Goal: Contribute content: Contribute content

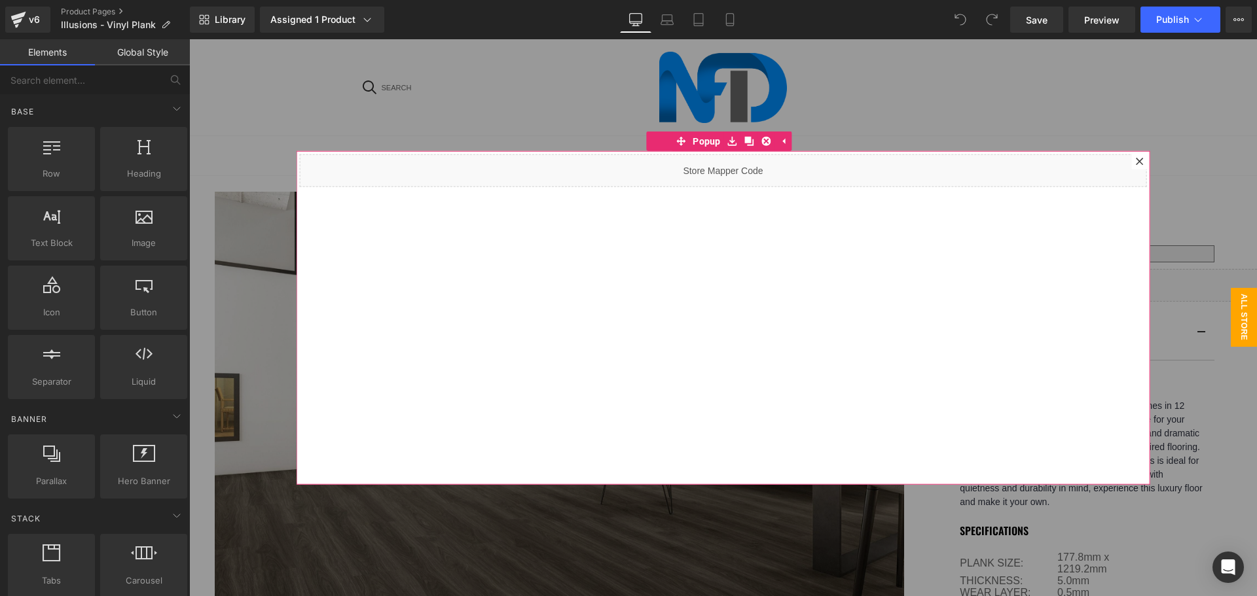
click at [1136, 159] on icon at bounding box center [1140, 161] width 8 height 8
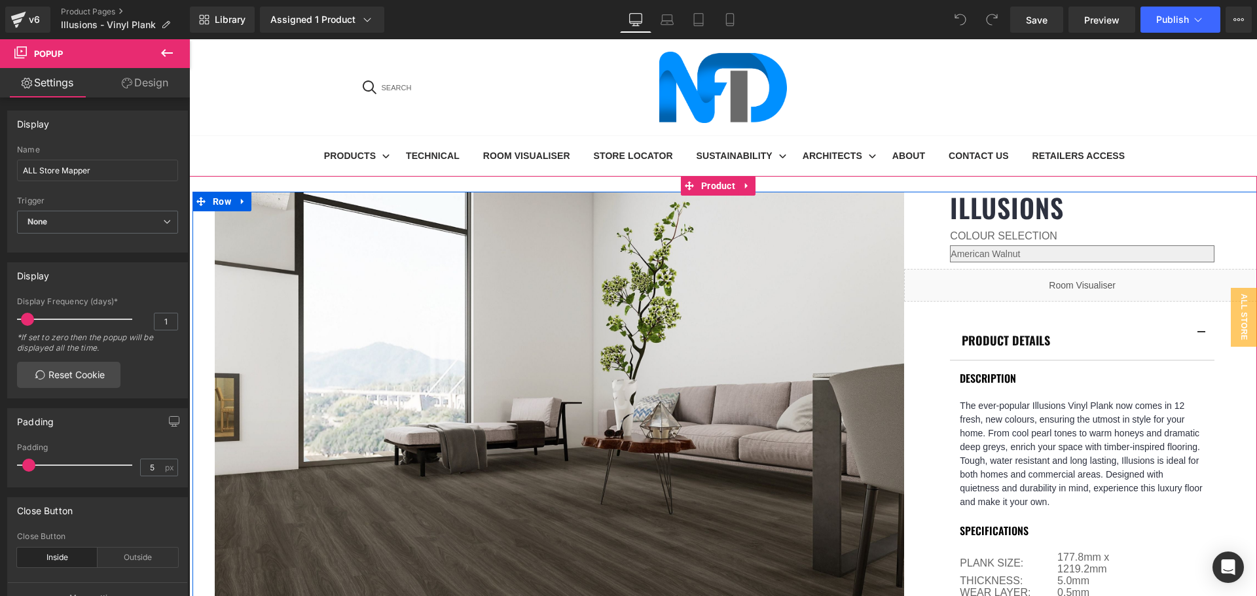
scroll to position [393, 0]
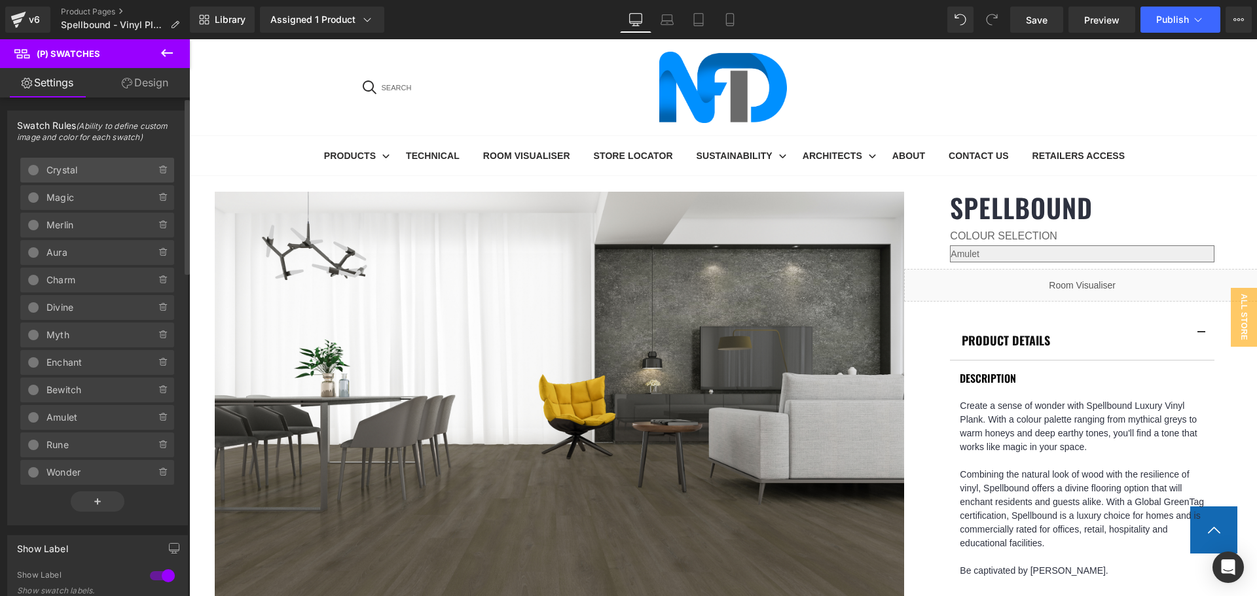
click at [64, 172] on span "Crystal" at bounding box center [87, 170] width 83 height 25
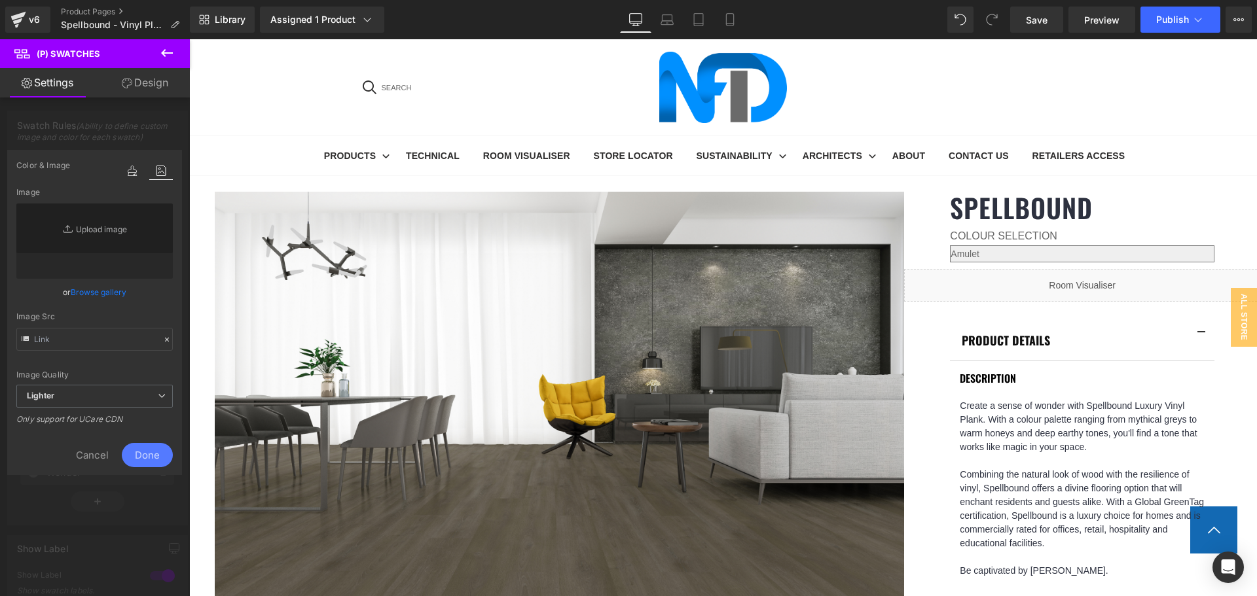
type input "[URL][DOMAIN_NAME]"
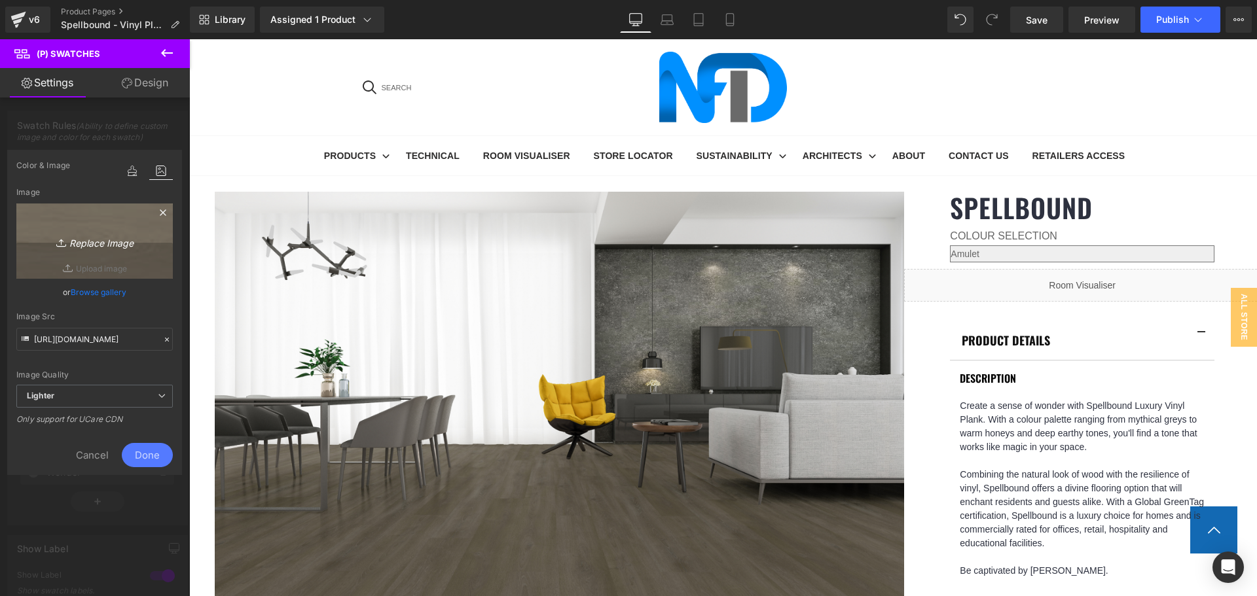
click at [96, 250] on link "Replace Image" at bounding box center [94, 241] width 156 height 75
type input "C:\fakepath\Amulet-1.jpg"
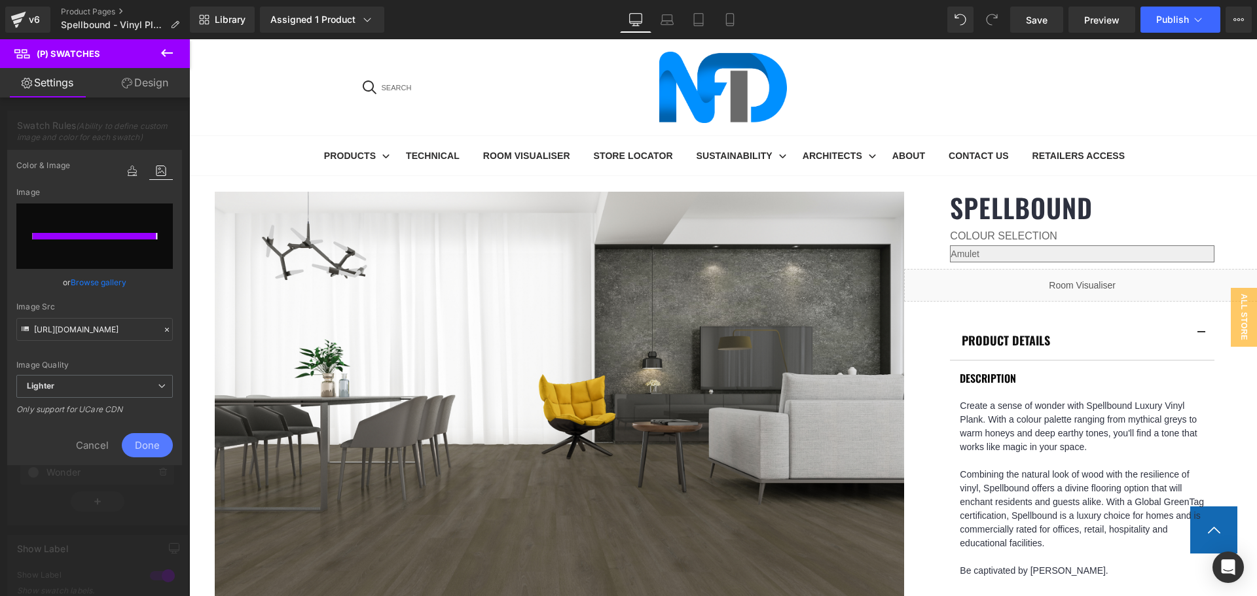
type input "[URL][DOMAIN_NAME]"
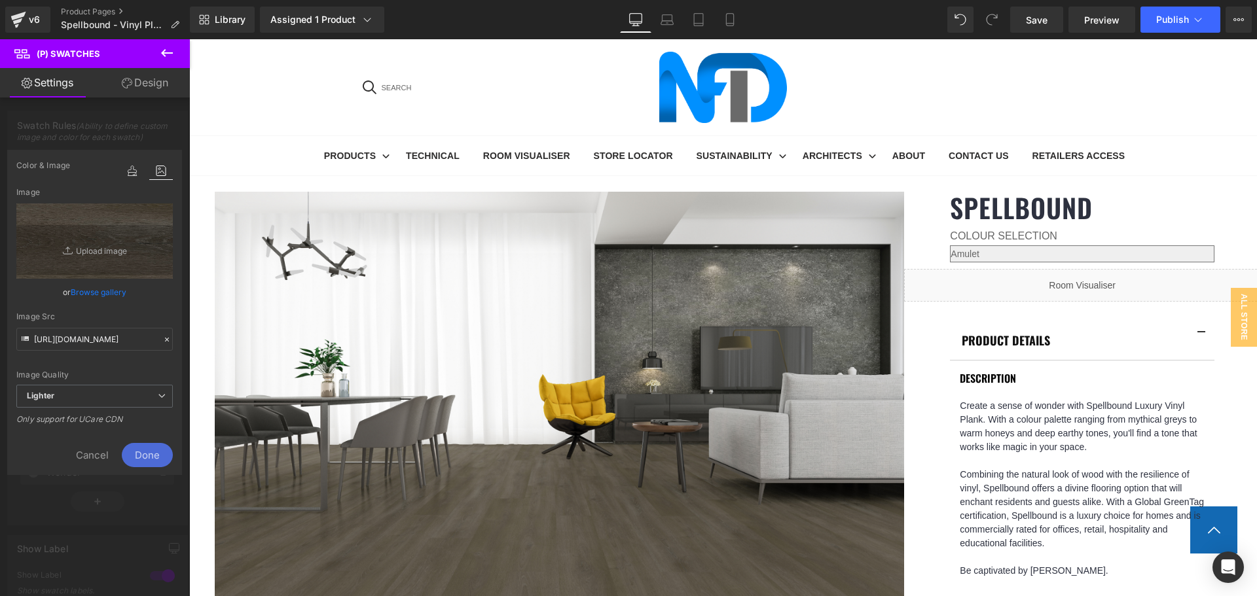
click at [158, 450] on span "Done" at bounding box center [147, 455] width 51 height 24
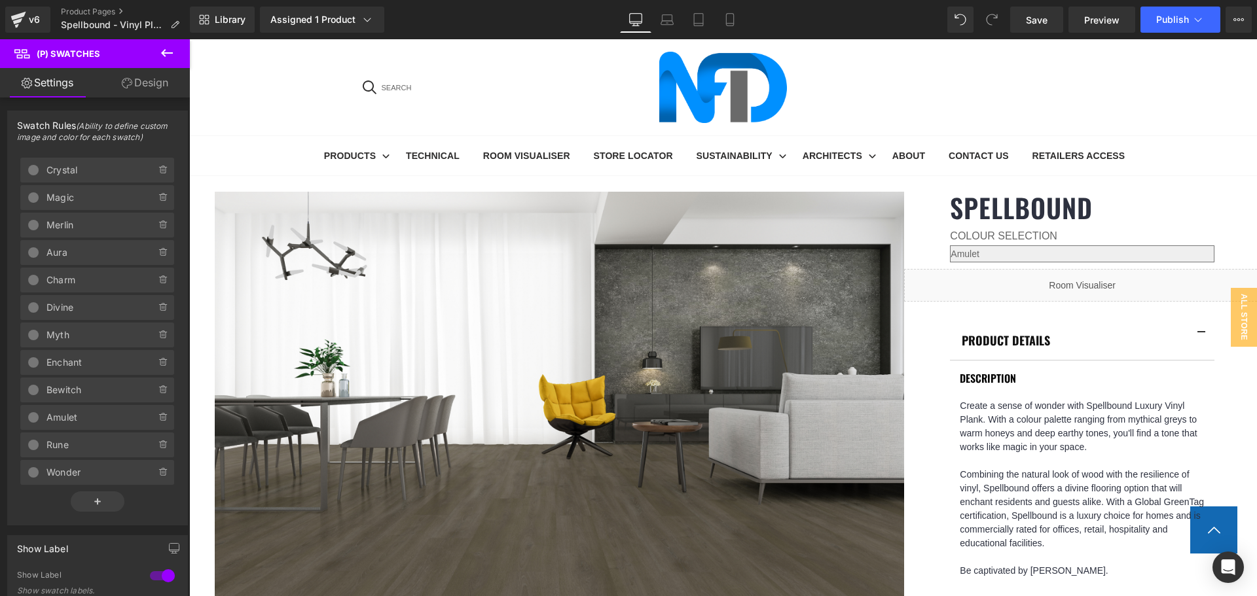
click at [156, 79] on link "Design" at bounding box center [145, 82] width 95 height 29
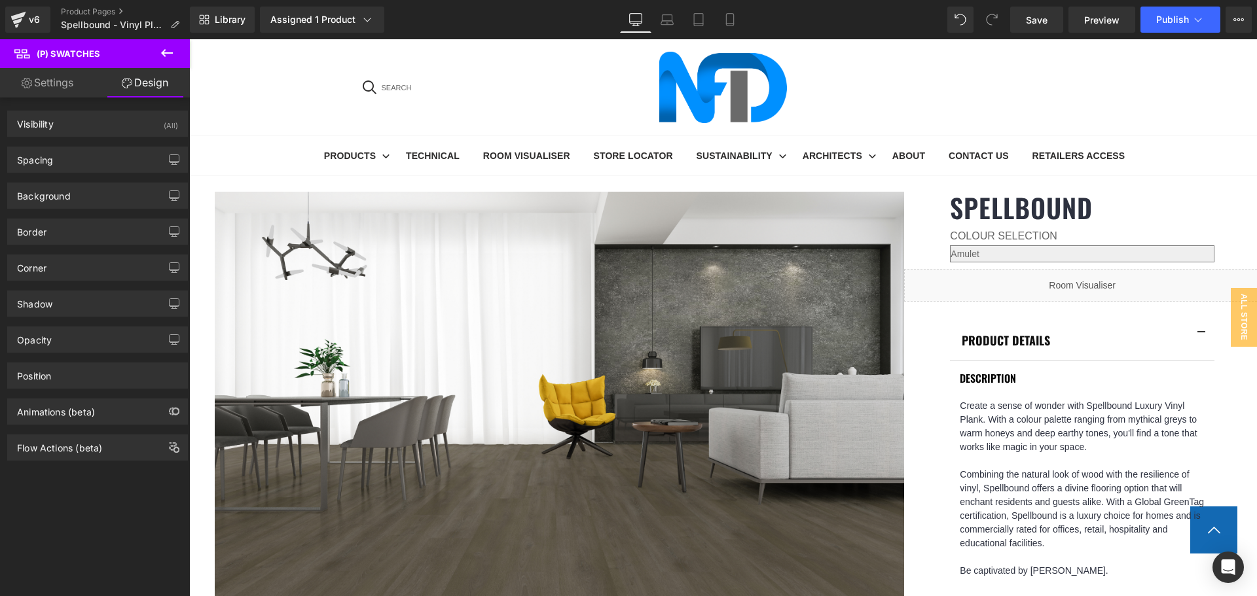
click at [67, 89] on link "Settings" at bounding box center [47, 82] width 95 height 29
type input "100"
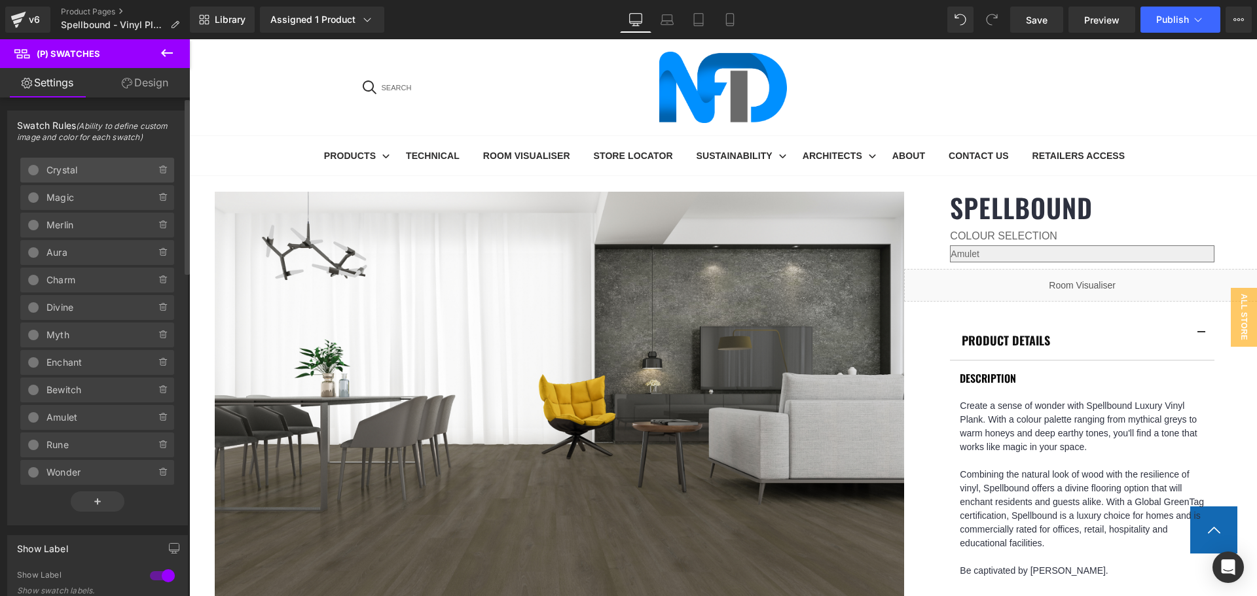
click at [86, 168] on span "Crystal" at bounding box center [87, 170] width 83 height 25
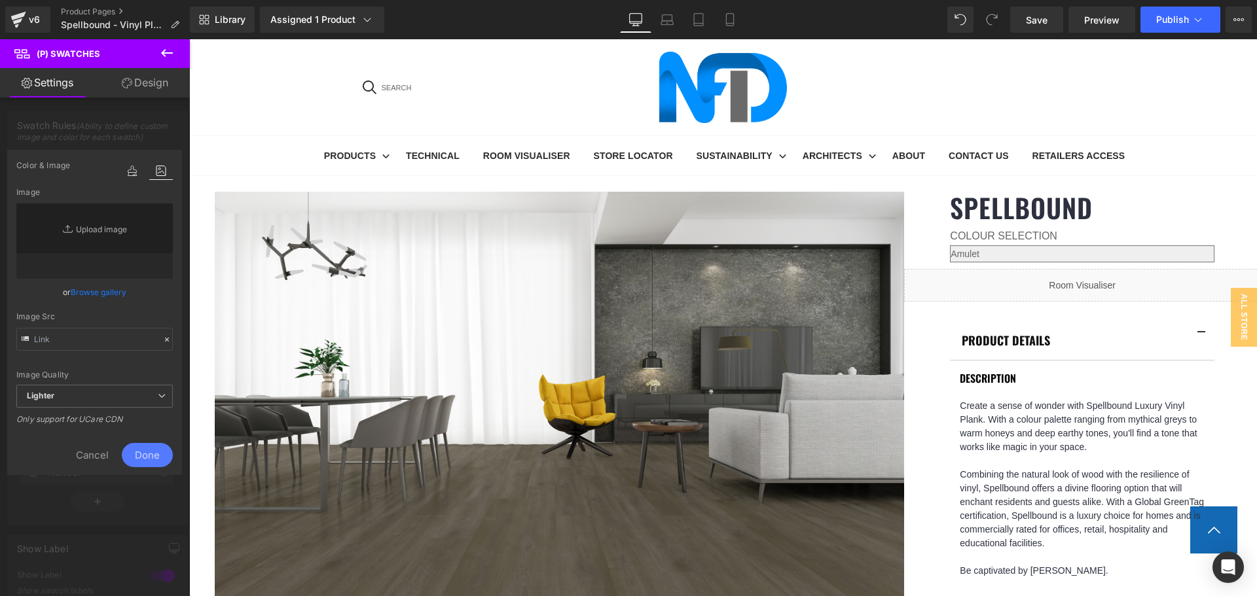
type input "[URL][DOMAIN_NAME]"
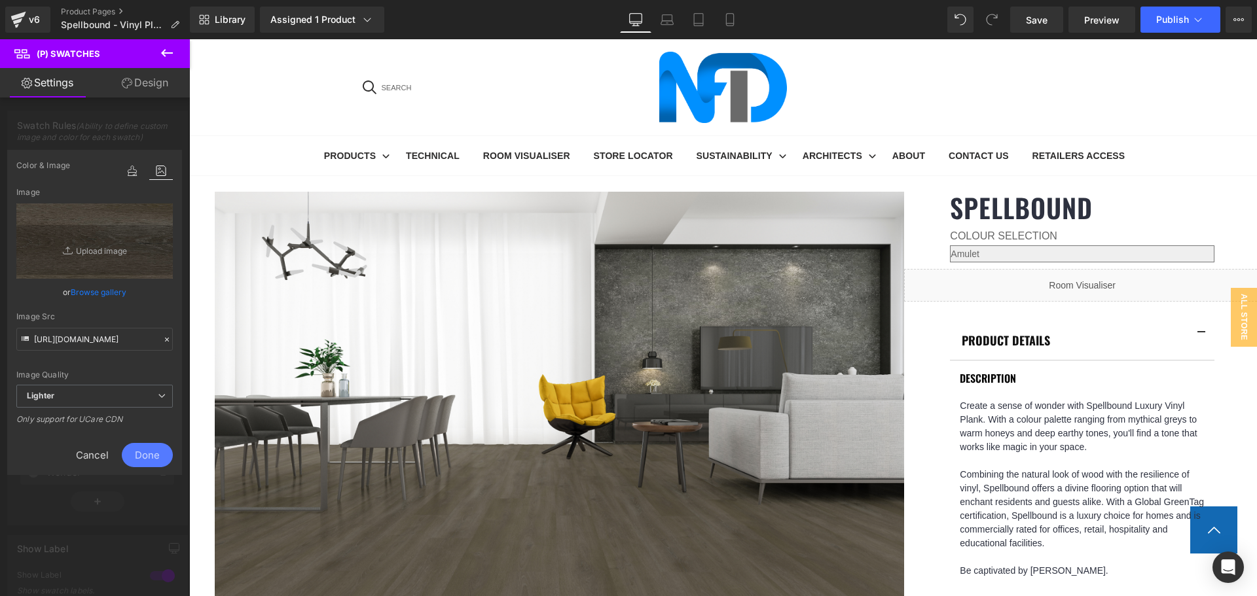
click at [98, 453] on span "Cancel" at bounding box center [92, 455] width 59 height 24
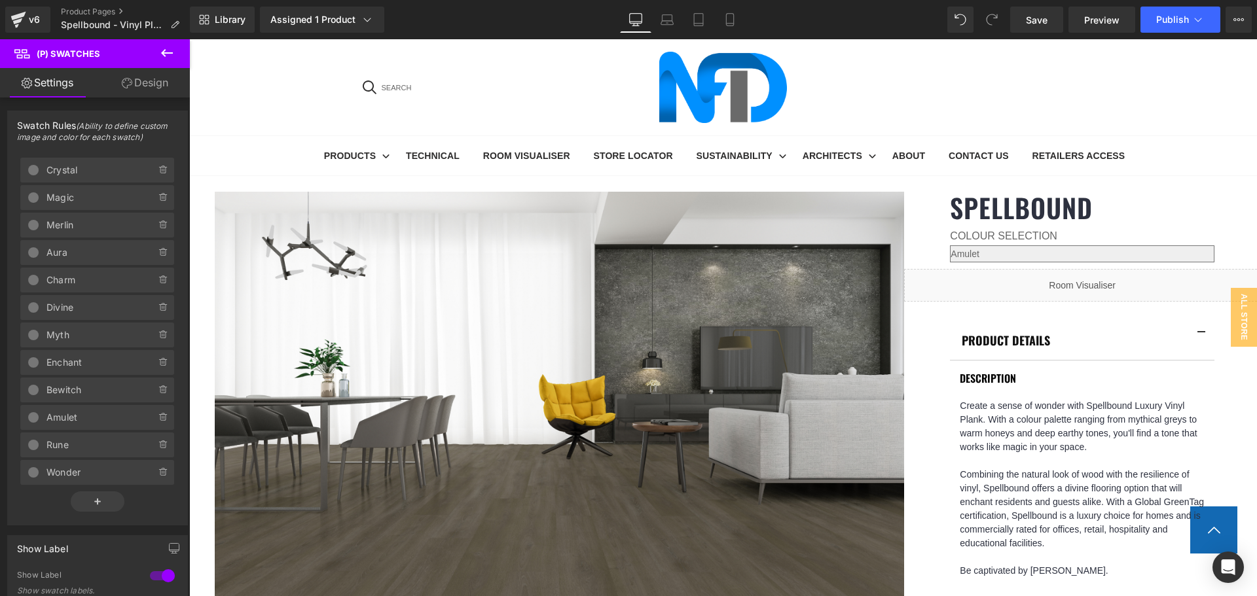
click at [167, 52] on icon at bounding box center [167, 53] width 12 height 8
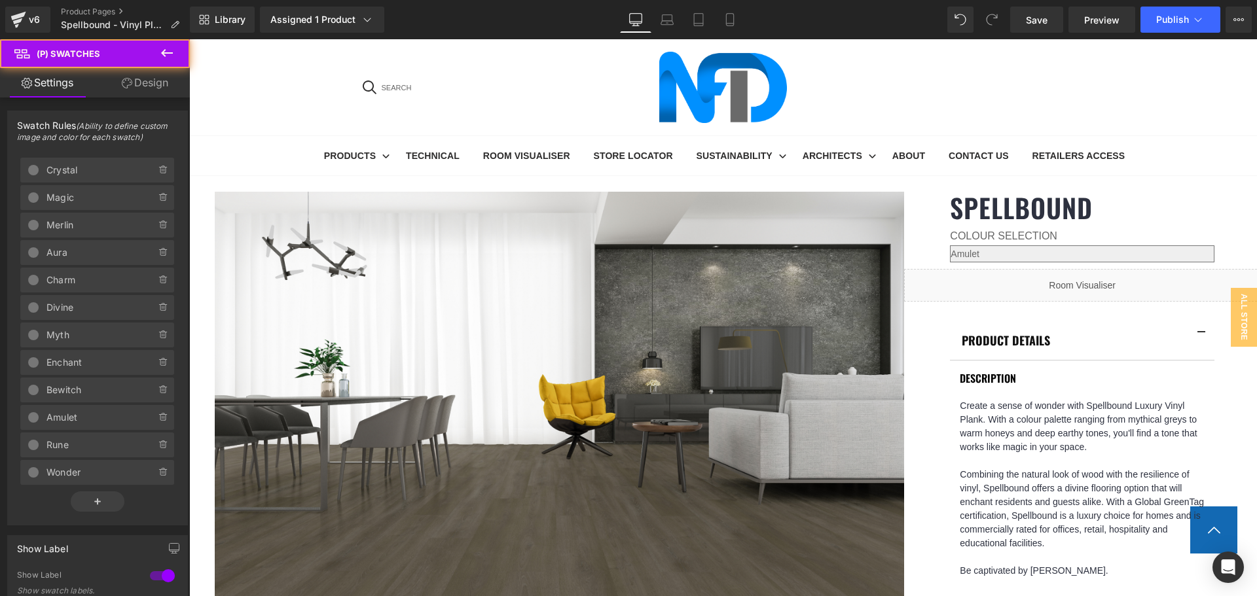
click at [153, 81] on link "Design" at bounding box center [145, 82] width 95 height 29
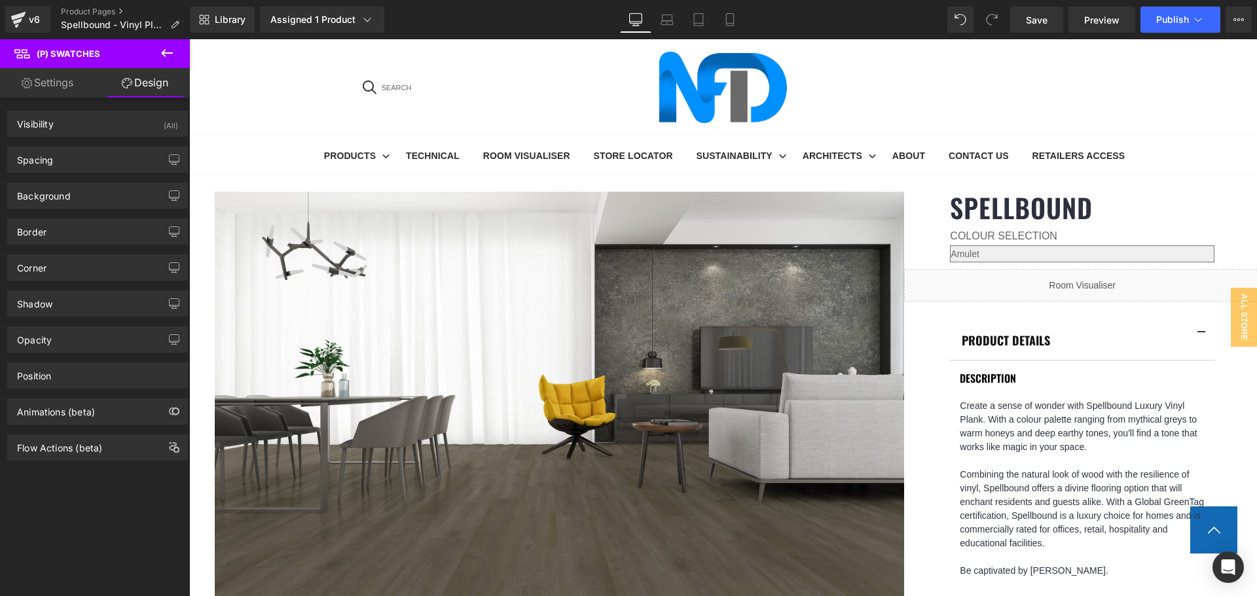
click at [71, 74] on link "Settings" at bounding box center [47, 82] width 95 height 29
type input "100"
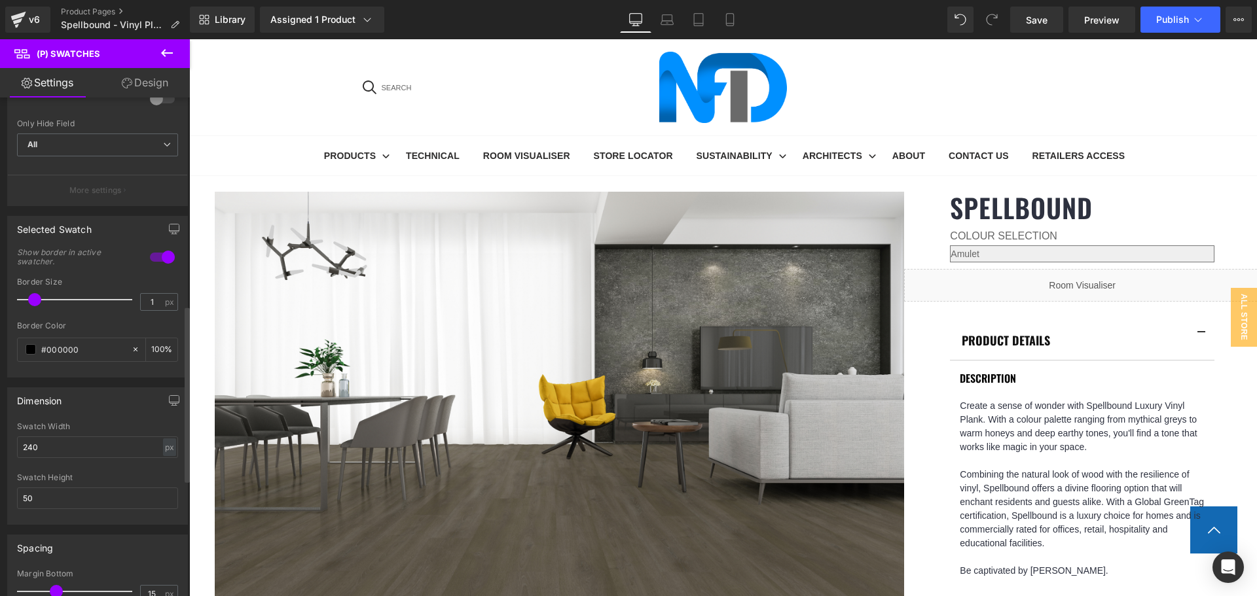
scroll to position [655, 0]
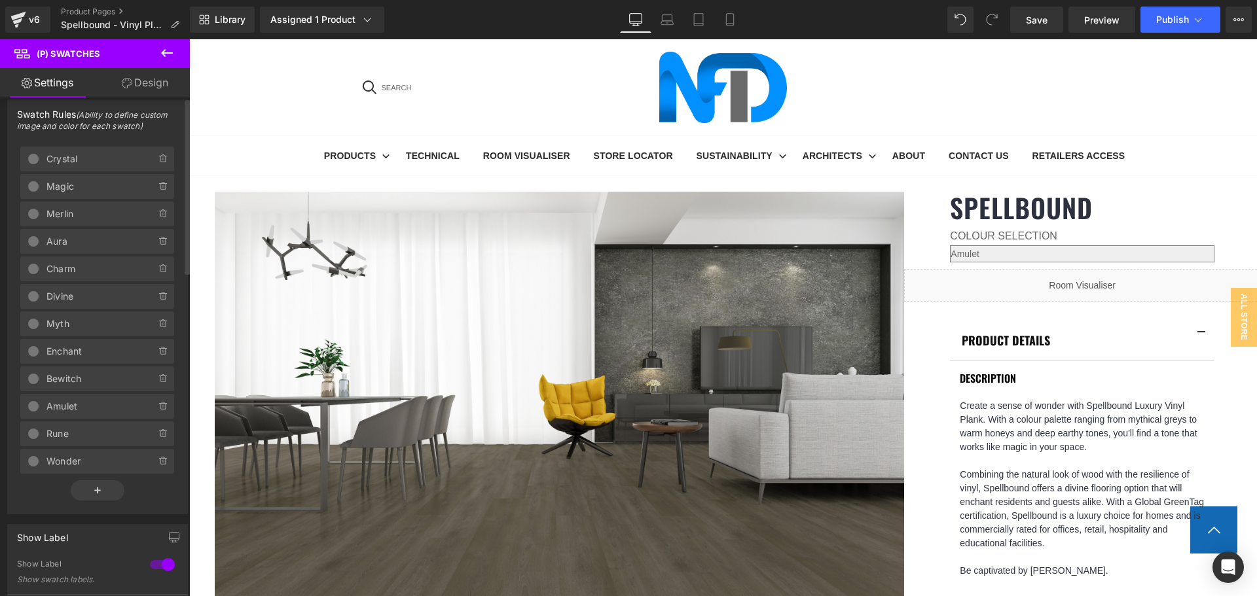
scroll to position [0, 0]
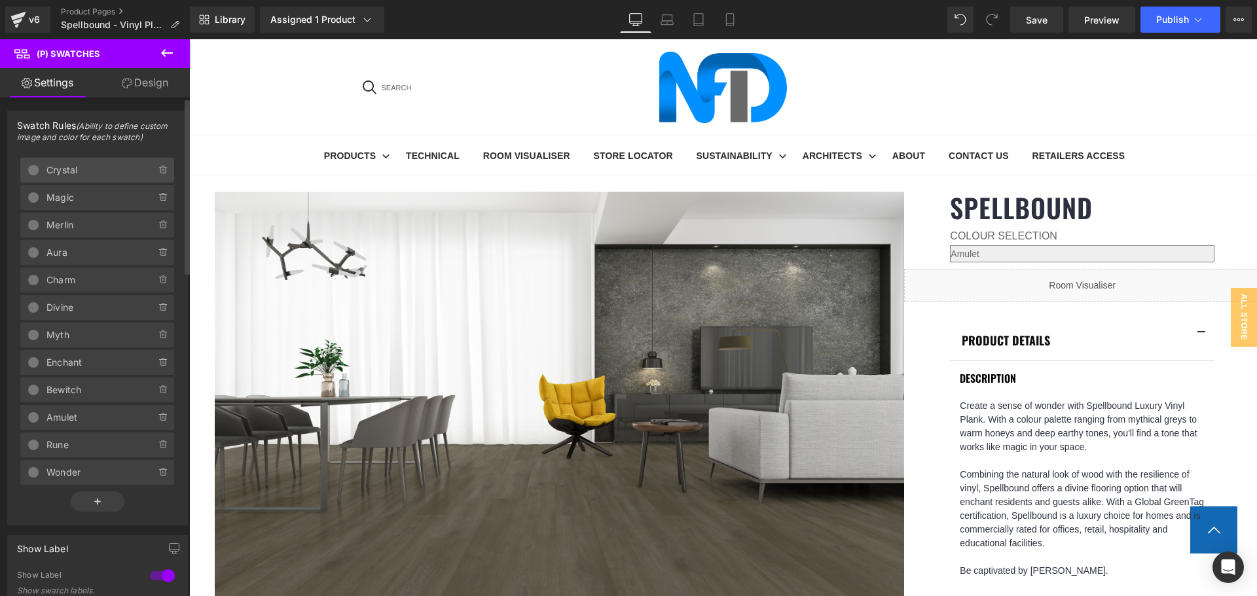
click at [99, 166] on span "Crystal" at bounding box center [87, 170] width 83 height 25
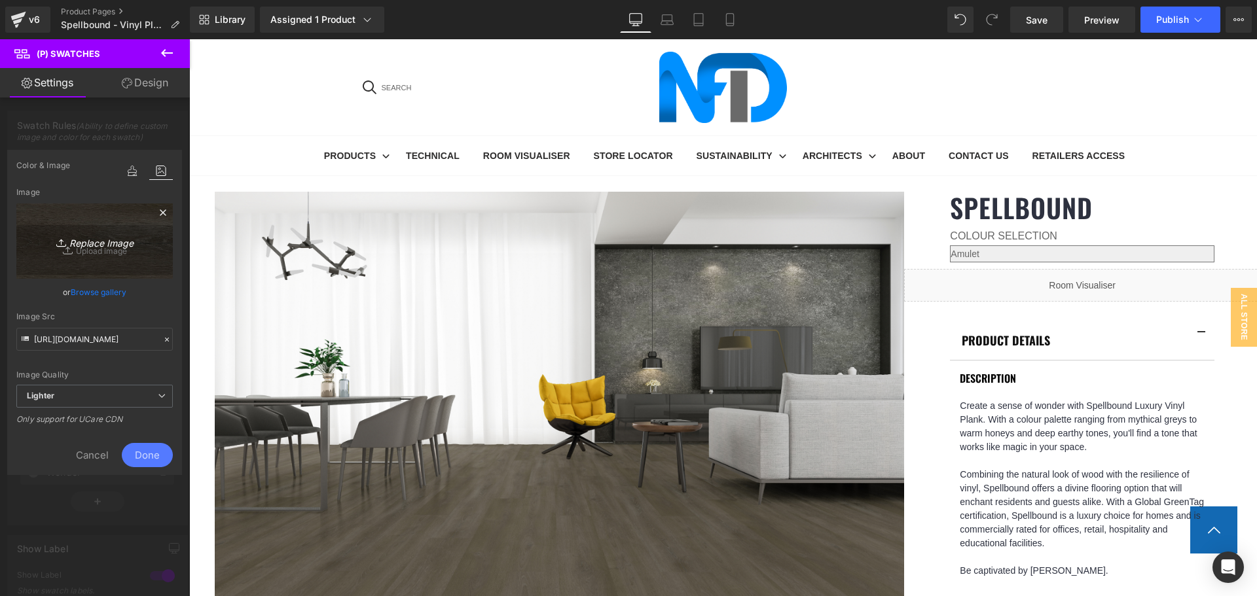
click at [112, 245] on icon "Replace Image" at bounding box center [95, 241] width 105 height 16
type input "C:\fakepath\Crystal-1.jpg"
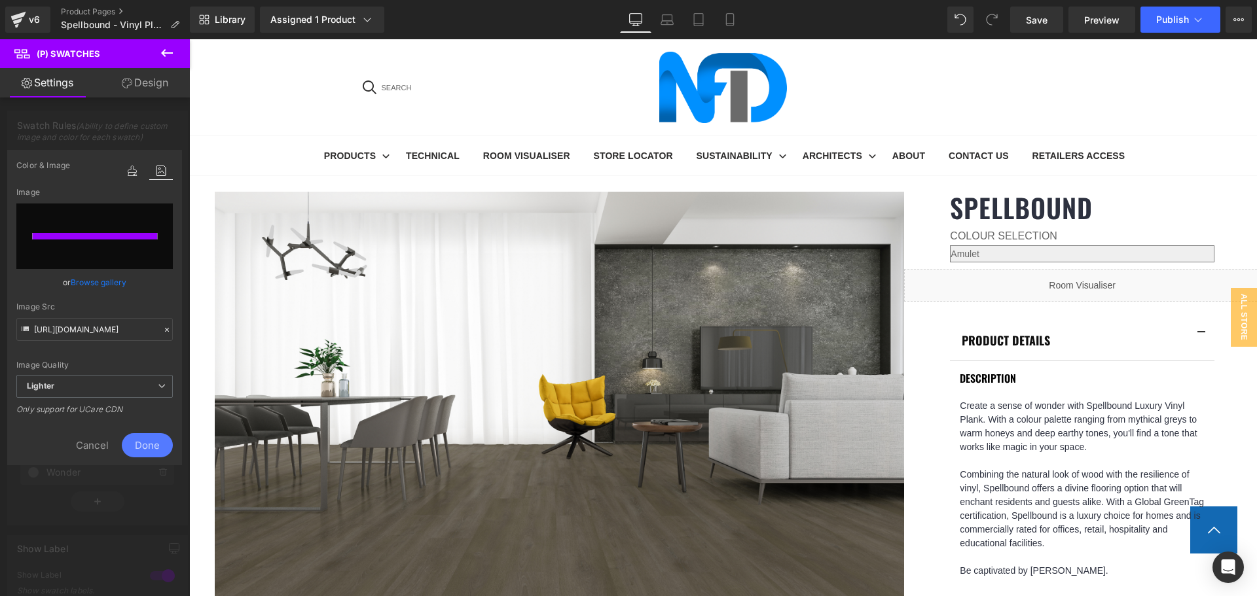
type input "[URL][DOMAIN_NAME]"
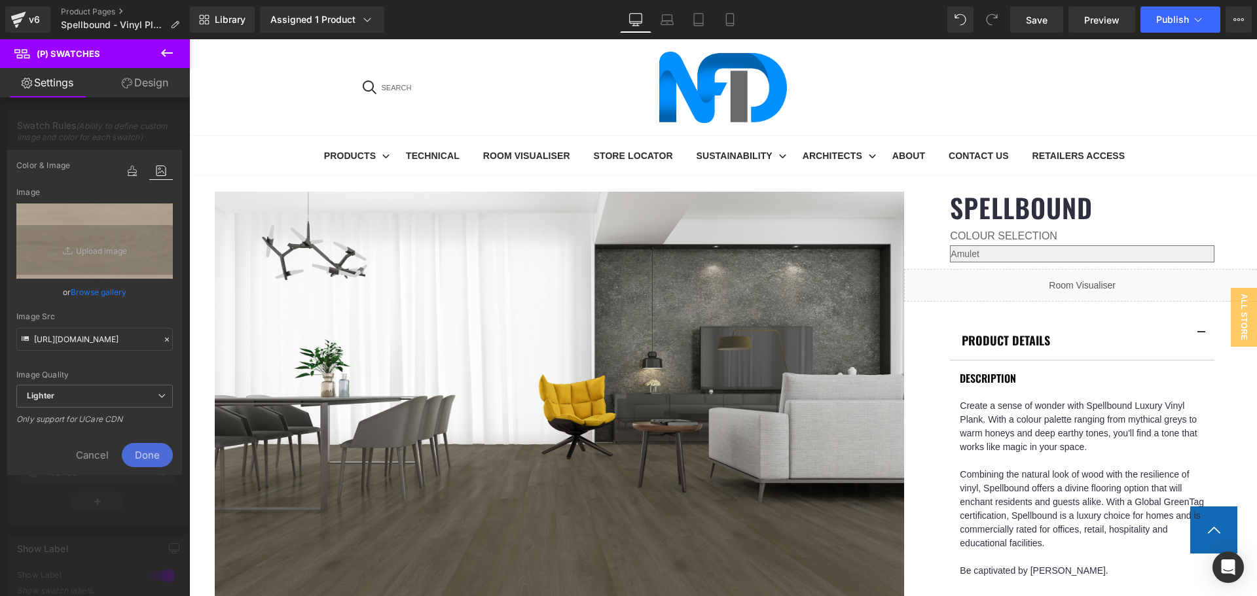
click at [151, 452] on span "Done" at bounding box center [147, 455] width 51 height 24
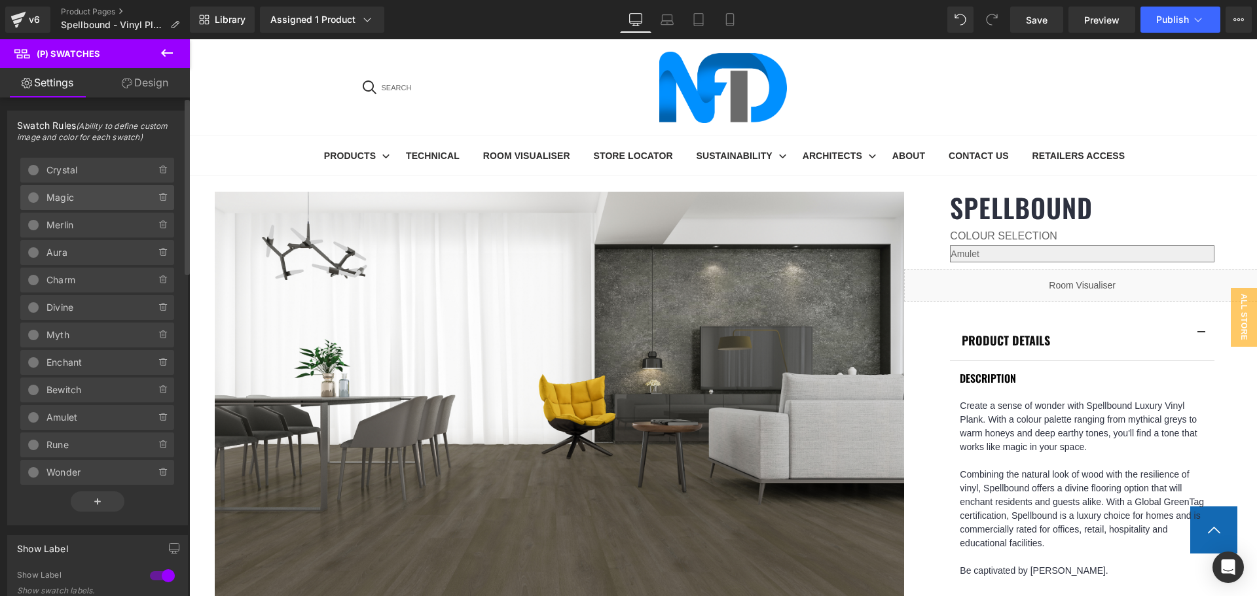
click at [76, 195] on span "Magic" at bounding box center [87, 197] width 83 height 25
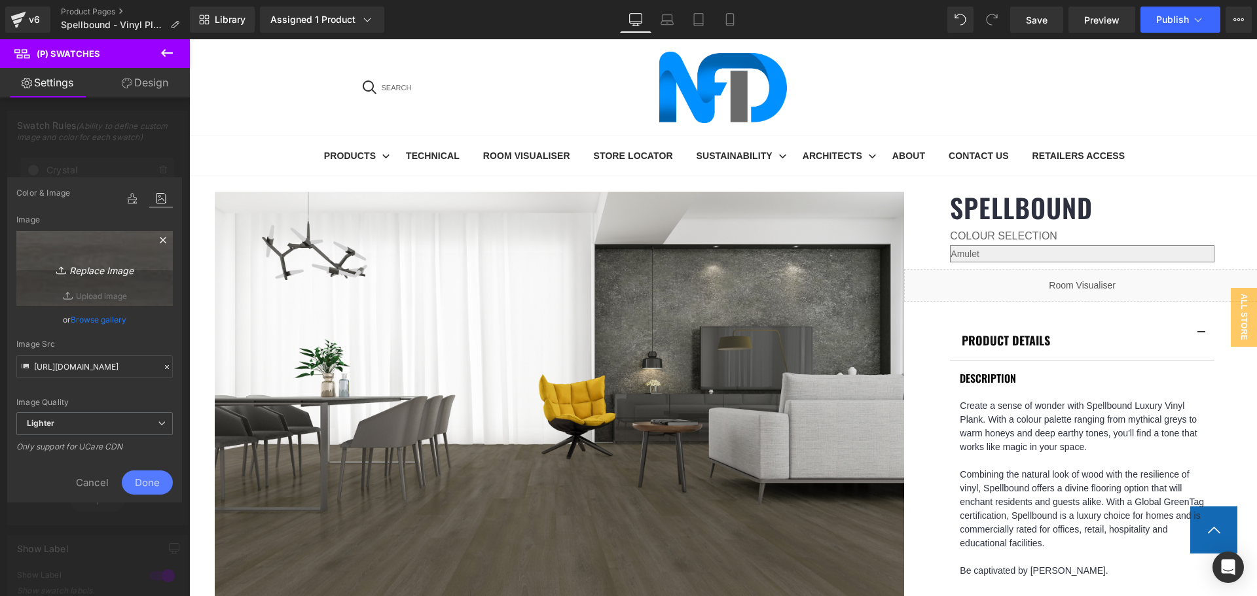
click at [105, 266] on icon "Replace Image" at bounding box center [95, 269] width 105 height 16
type input "C:\fakepath\Magic-1.jpg"
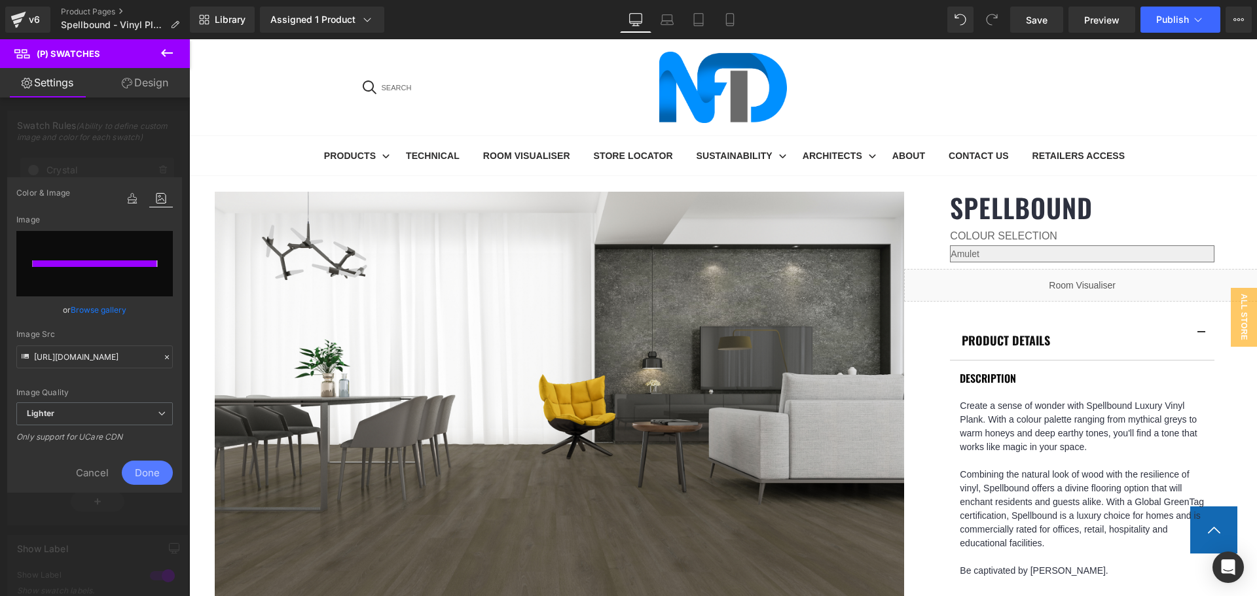
type input "[URL][DOMAIN_NAME]"
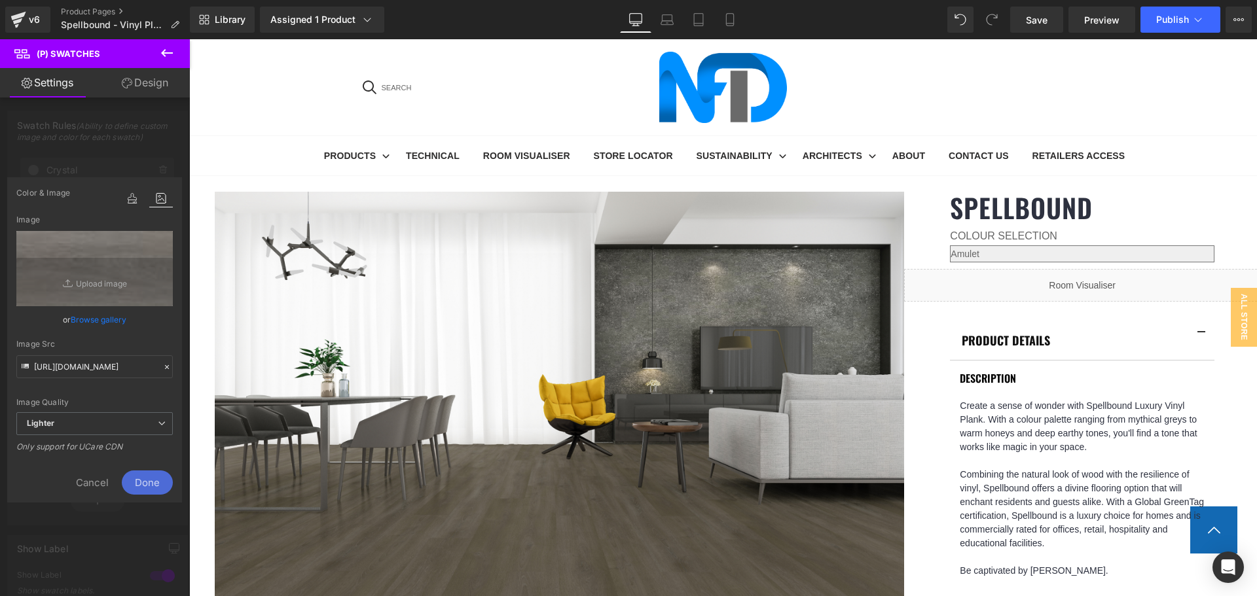
click at [162, 479] on span "Done" at bounding box center [147, 483] width 51 height 24
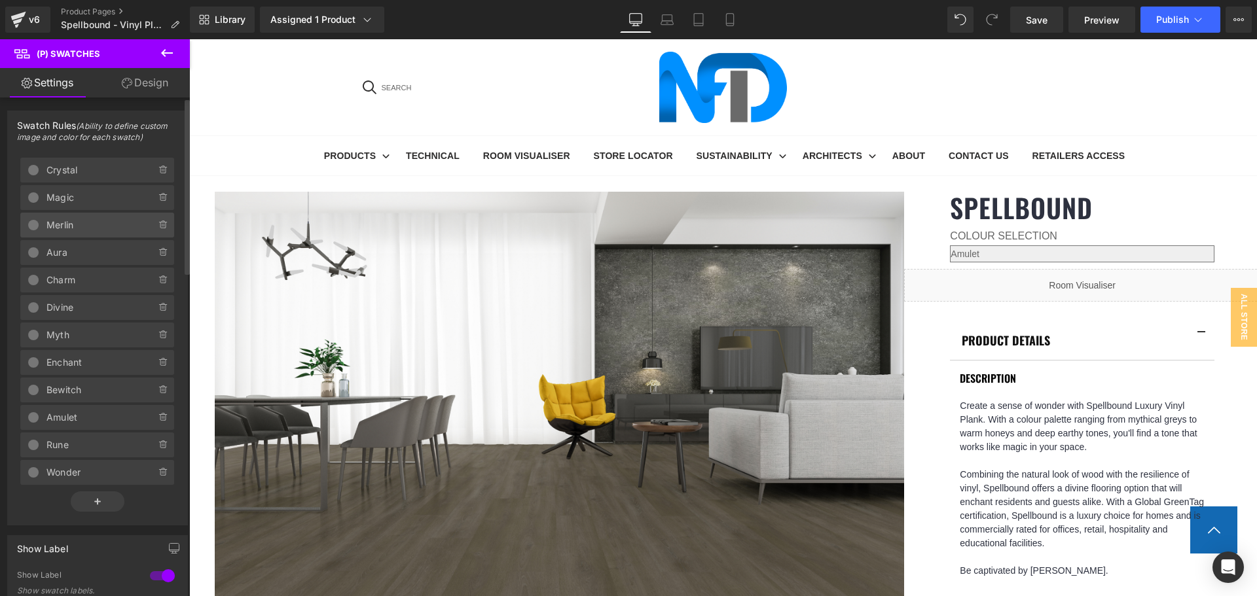
click at [92, 224] on span "Merlin" at bounding box center [87, 225] width 83 height 25
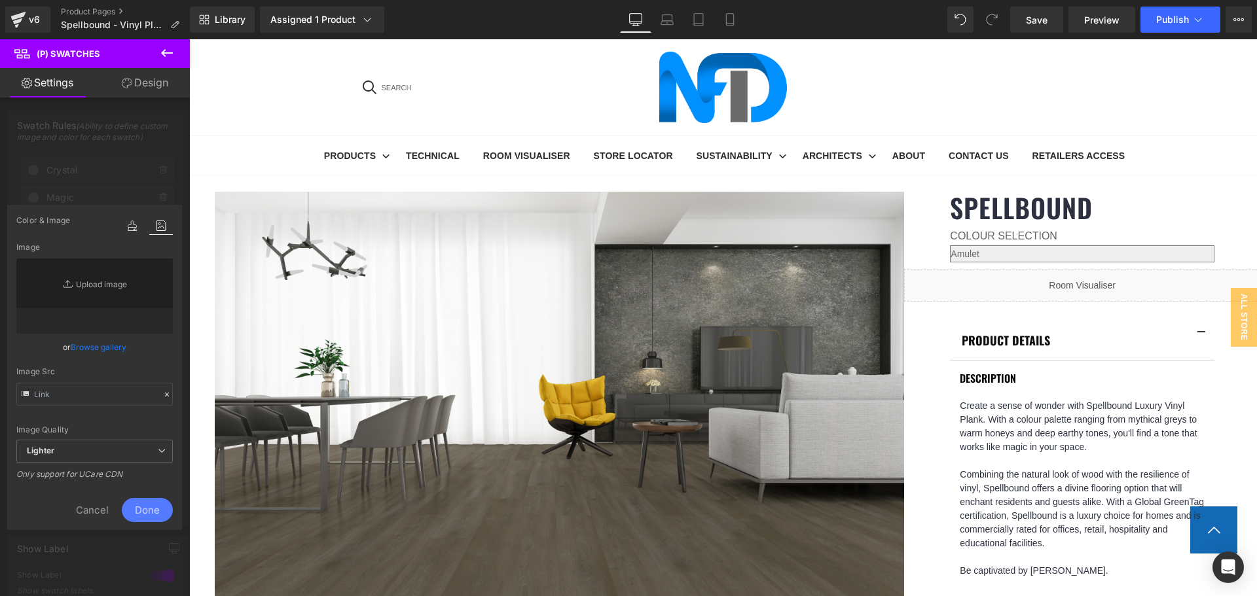
type input "[URL][DOMAIN_NAME]"
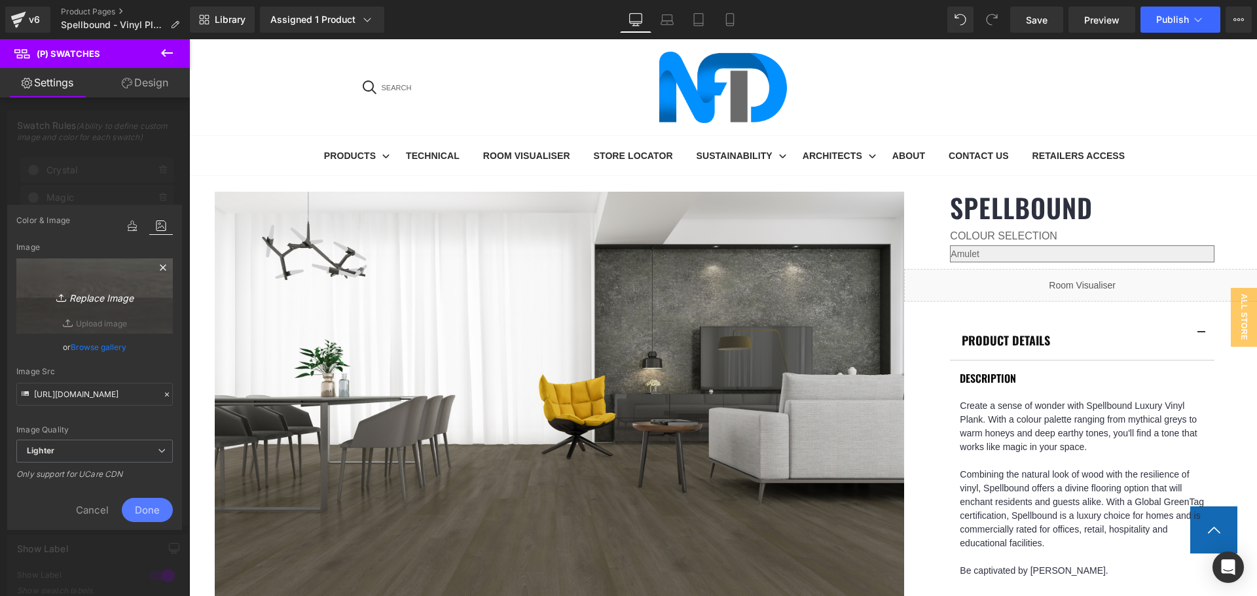
click at [107, 298] on icon "Replace Image" at bounding box center [95, 296] width 105 height 16
type input "C:\fakepath\Merlin-1.jpg"
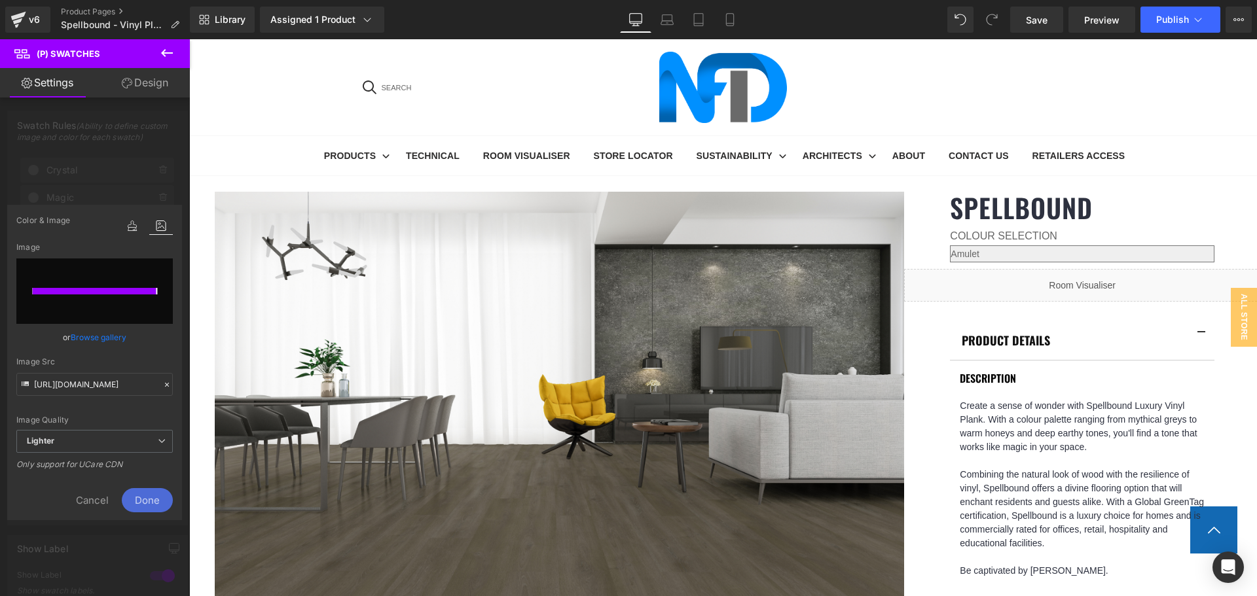
type input "[URL][DOMAIN_NAME]"
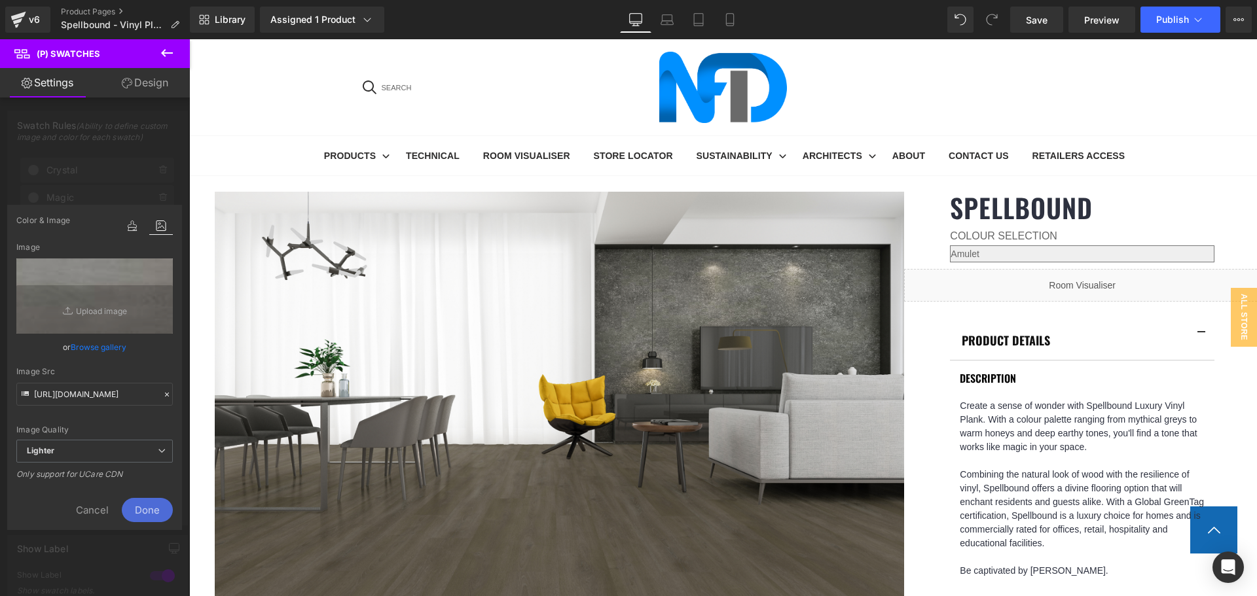
click at [155, 504] on span "Done" at bounding box center [147, 510] width 51 height 24
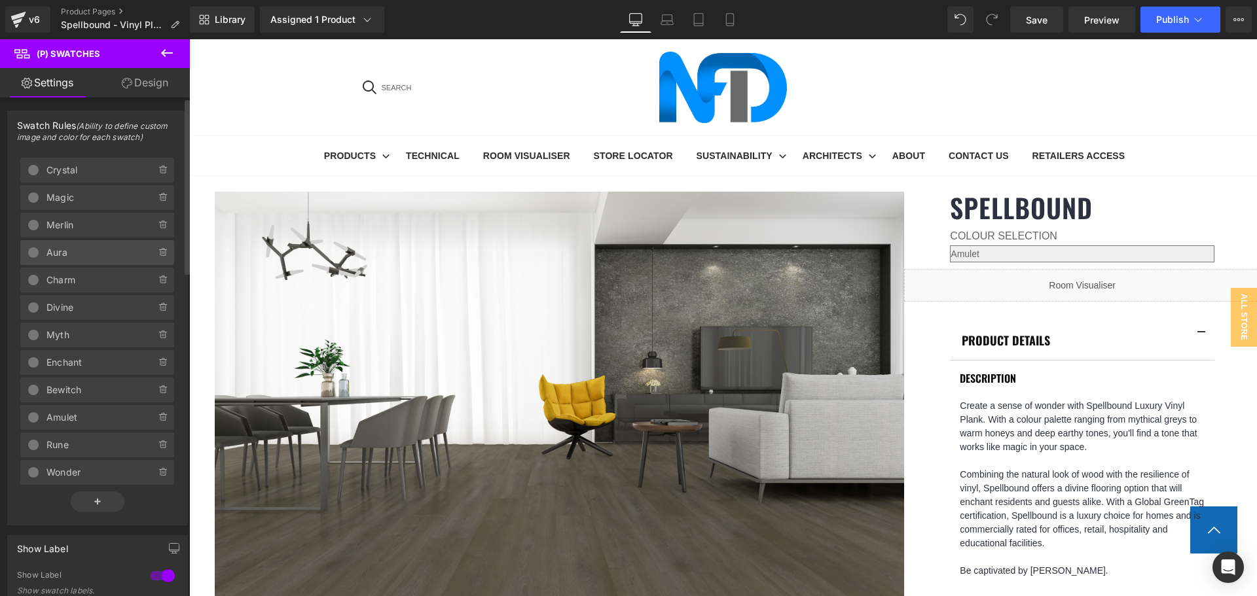
click at [109, 248] on span "Aura" at bounding box center [87, 252] width 83 height 25
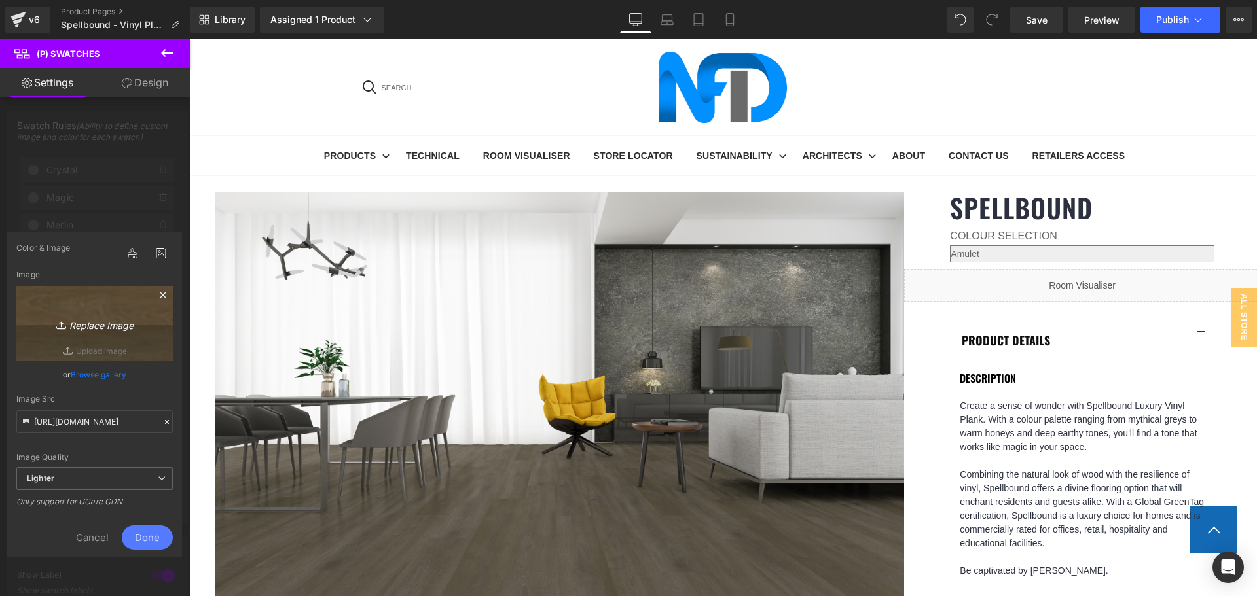
click at [120, 340] on link "Replace Image" at bounding box center [94, 323] width 156 height 75
type input "C:\fakepath\Aura-1.jpg"
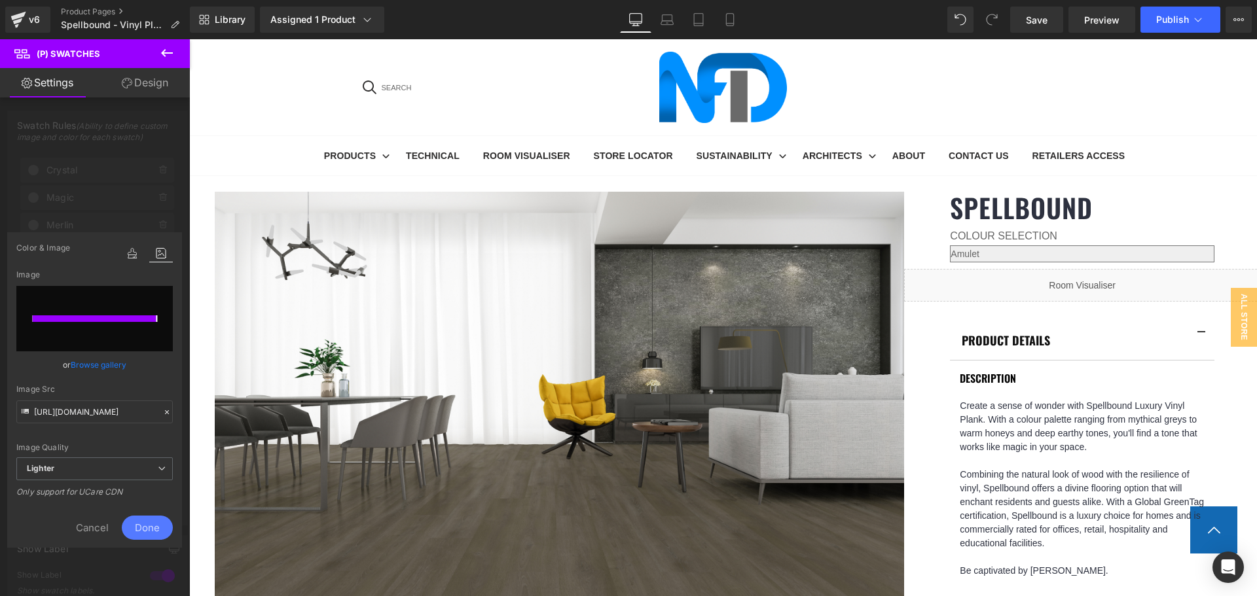
type input "[URL][DOMAIN_NAME]"
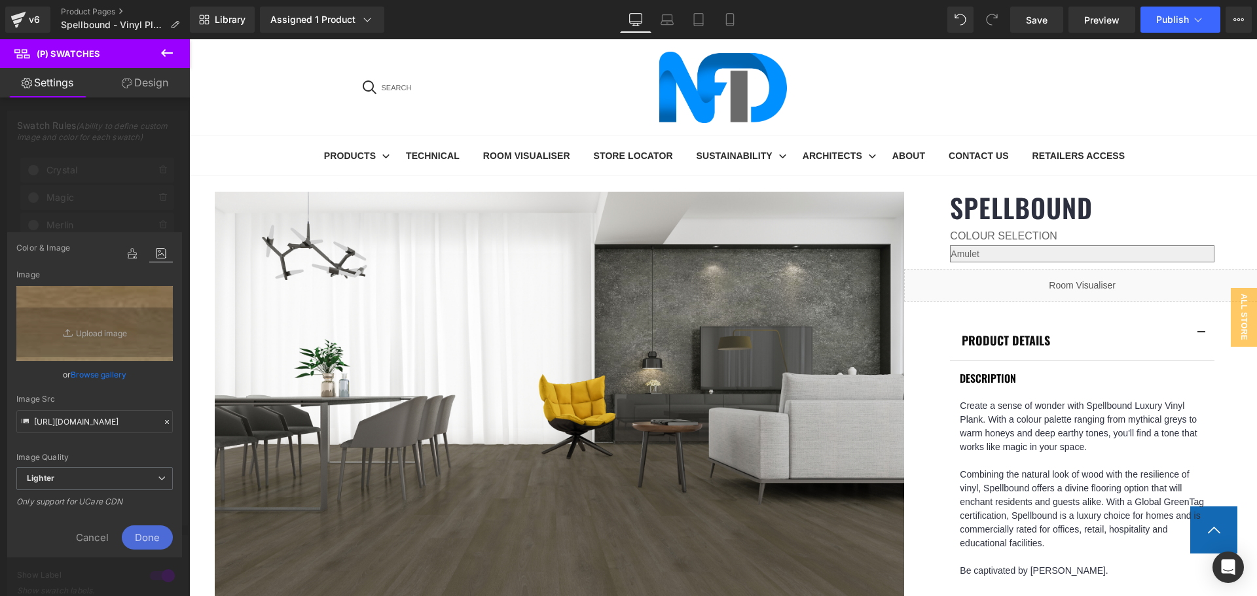
click at [153, 534] on span "Done" at bounding box center [147, 538] width 51 height 24
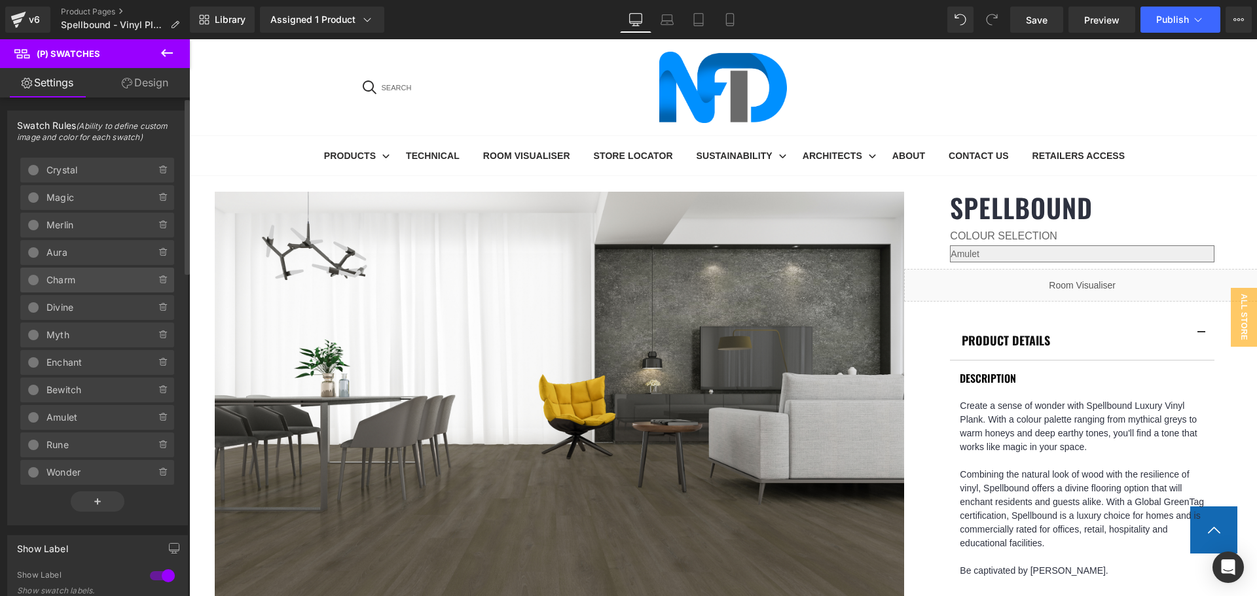
click at [111, 278] on span "Charm" at bounding box center [87, 280] width 83 height 25
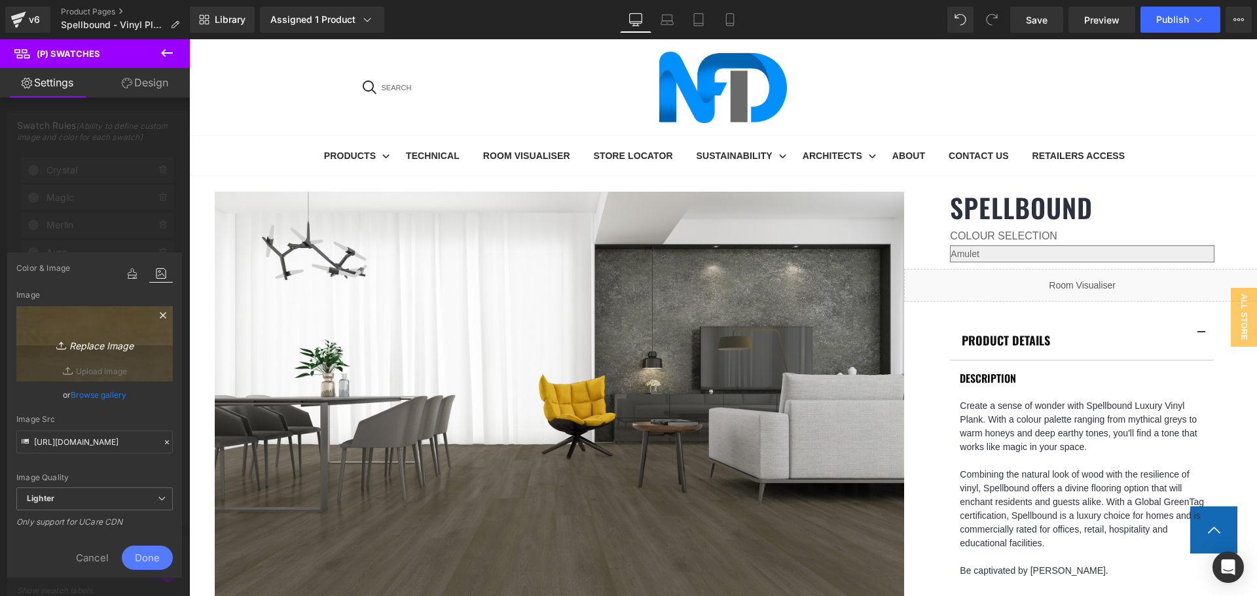
click at [128, 360] on link "Replace Image" at bounding box center [94, 343] width 156 height 75
type input "C:\fakepath\Charm-1.jpg"
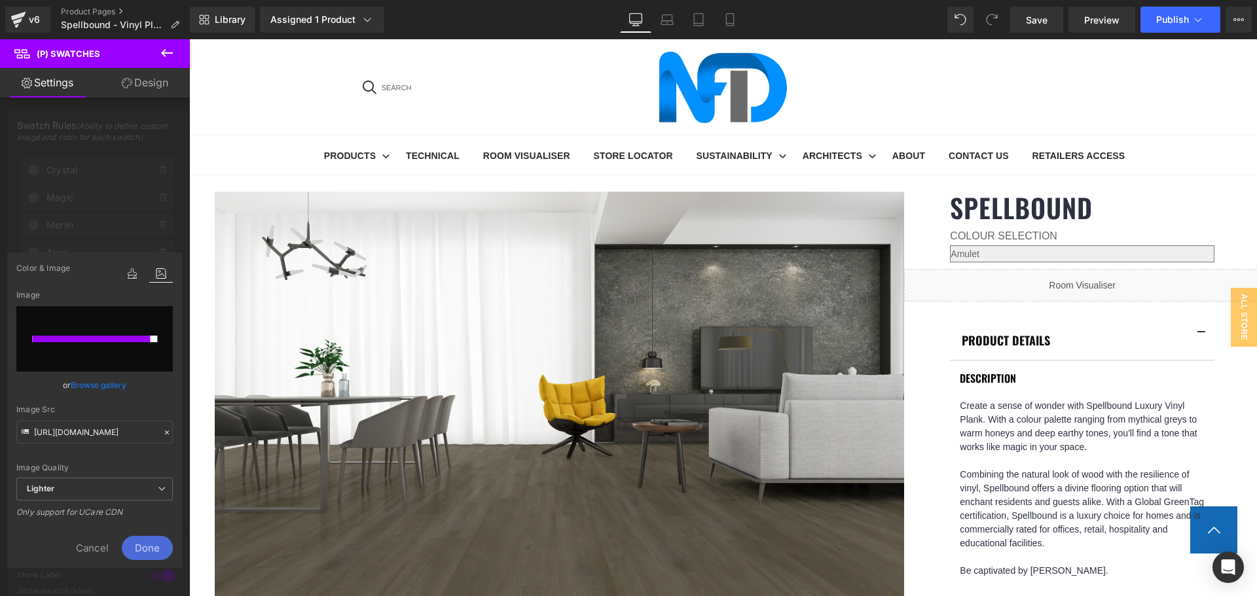
type input "[URL][DOMAIN_NAME]"
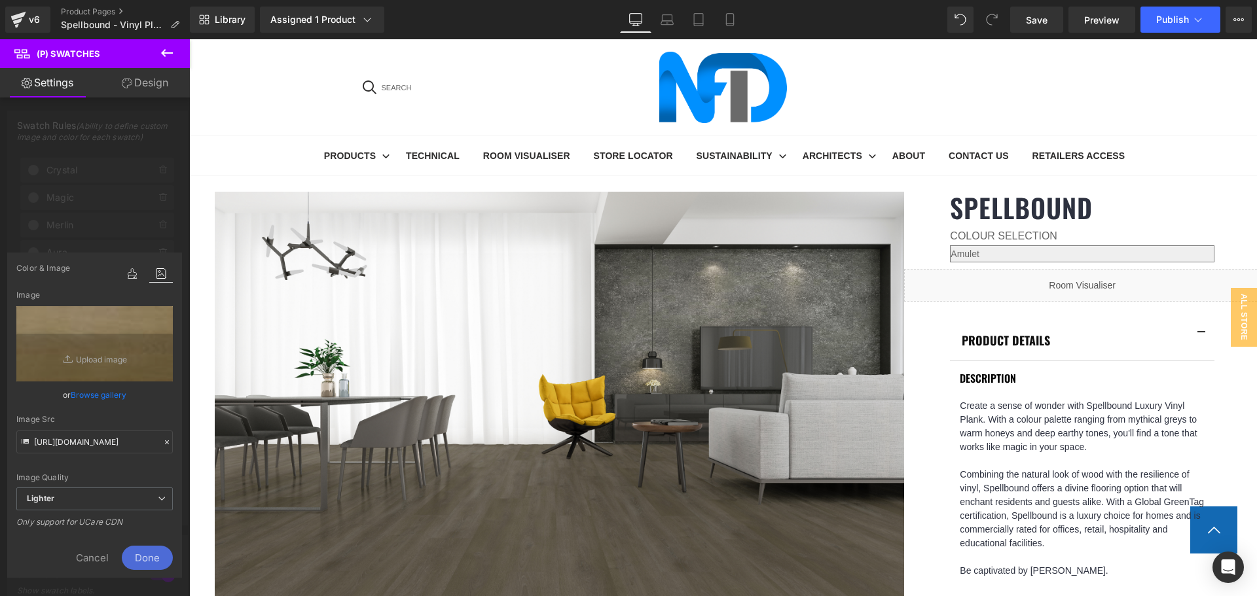
click at [156, 557] on span "Done" at bounding box center [147, 558] width 51 height 24
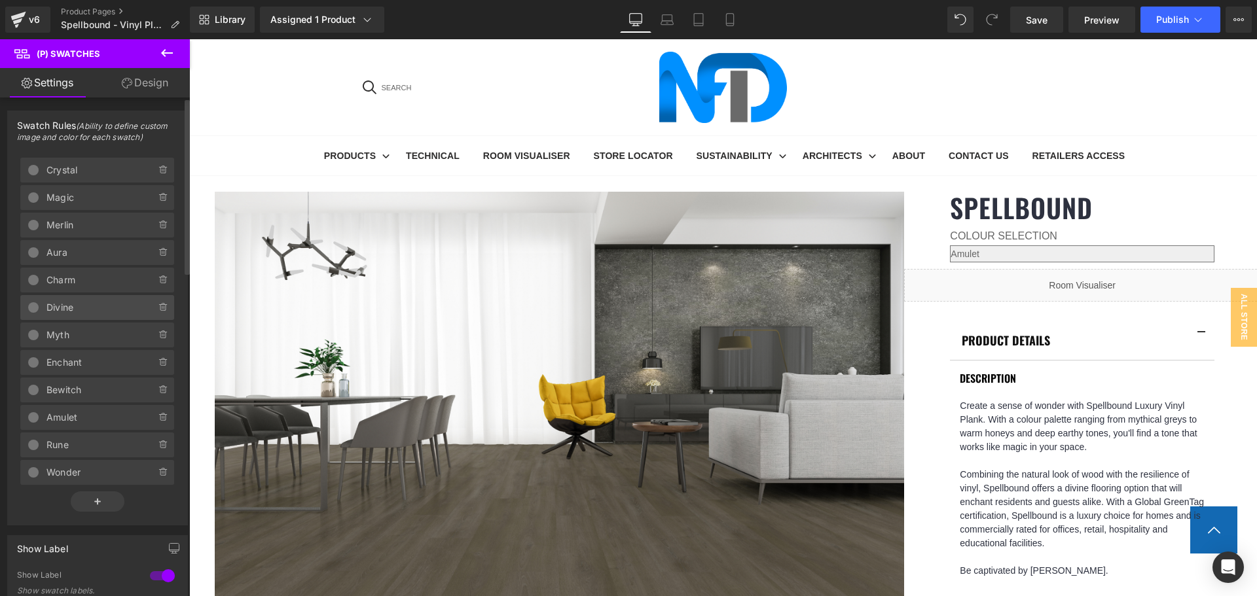
click at [107, 309] on span "Divine" at bounding box center [87, 307] width 83 height 25
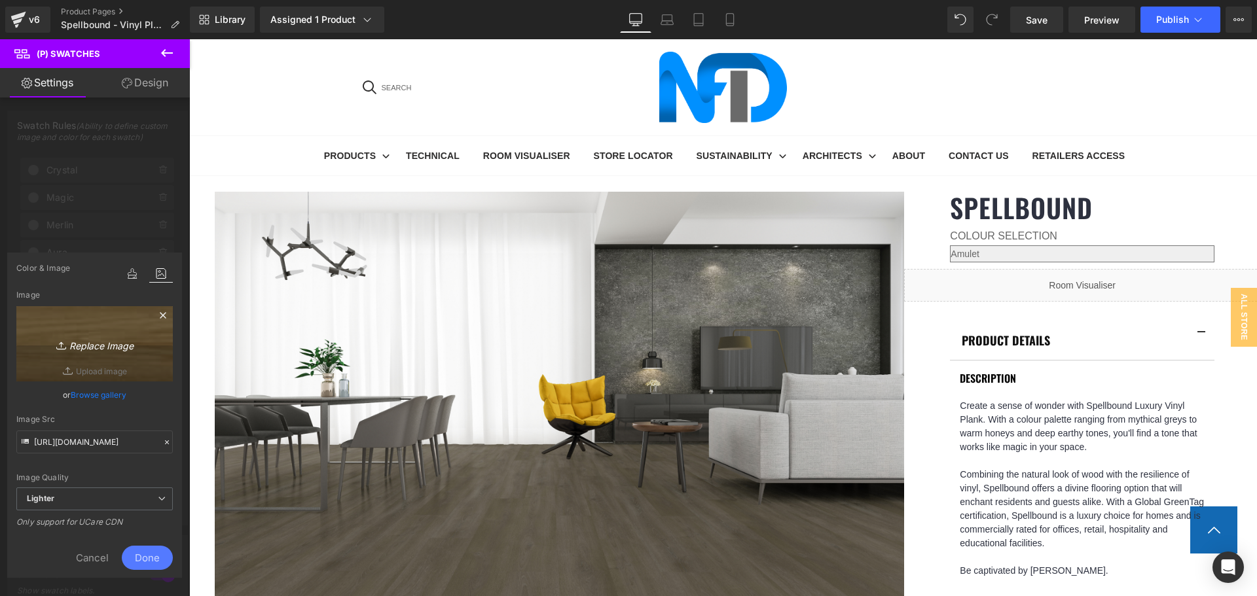
click at [134, 338] on icon "Replace Image" at bounding box center [95, 344] width 105 height 16
type input "C:\fakepath\Divine-1.jpg"
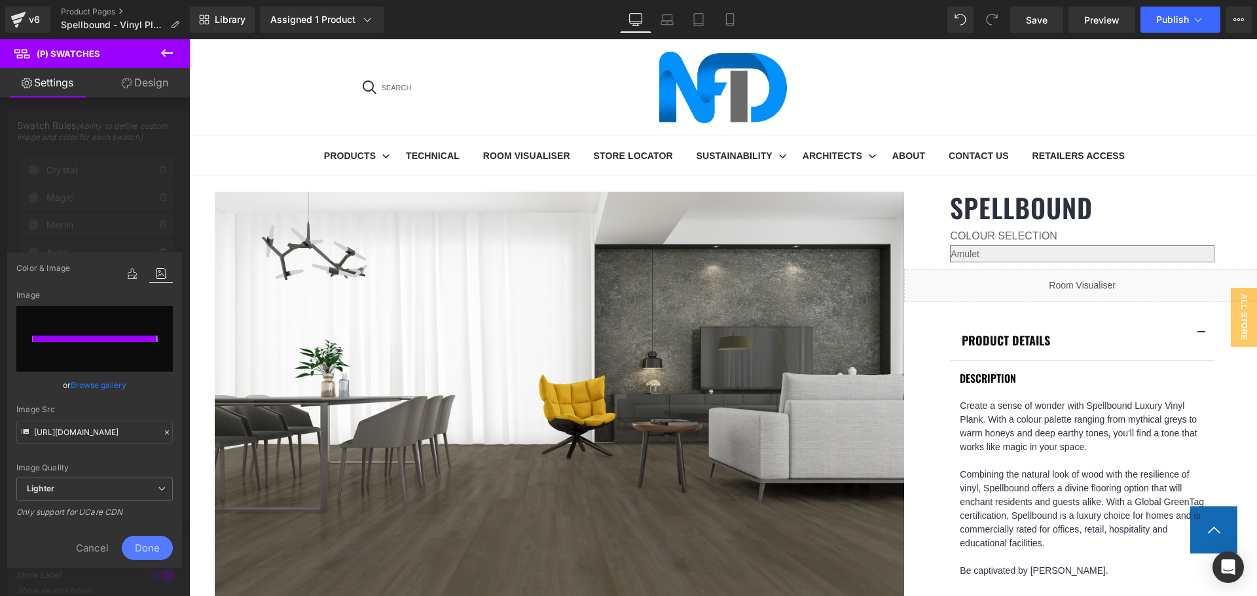
type input "[URL][DOMAIN_NAME]"
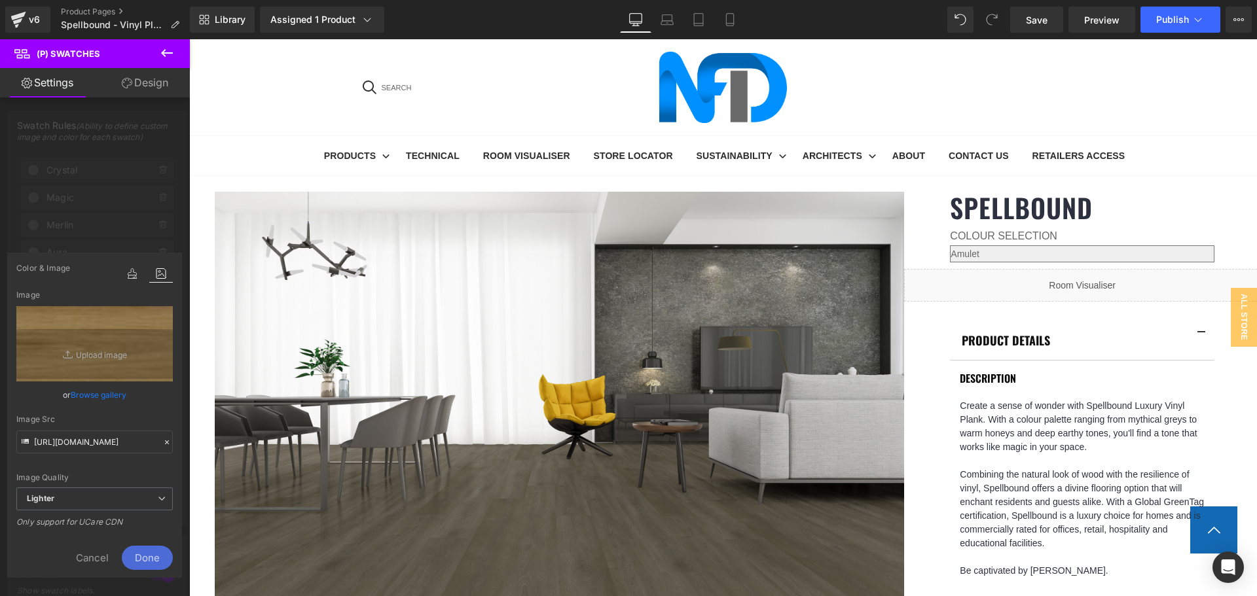
click at [166, 558] on span "Done" at bounding box center [147, 558] width 51 height 24
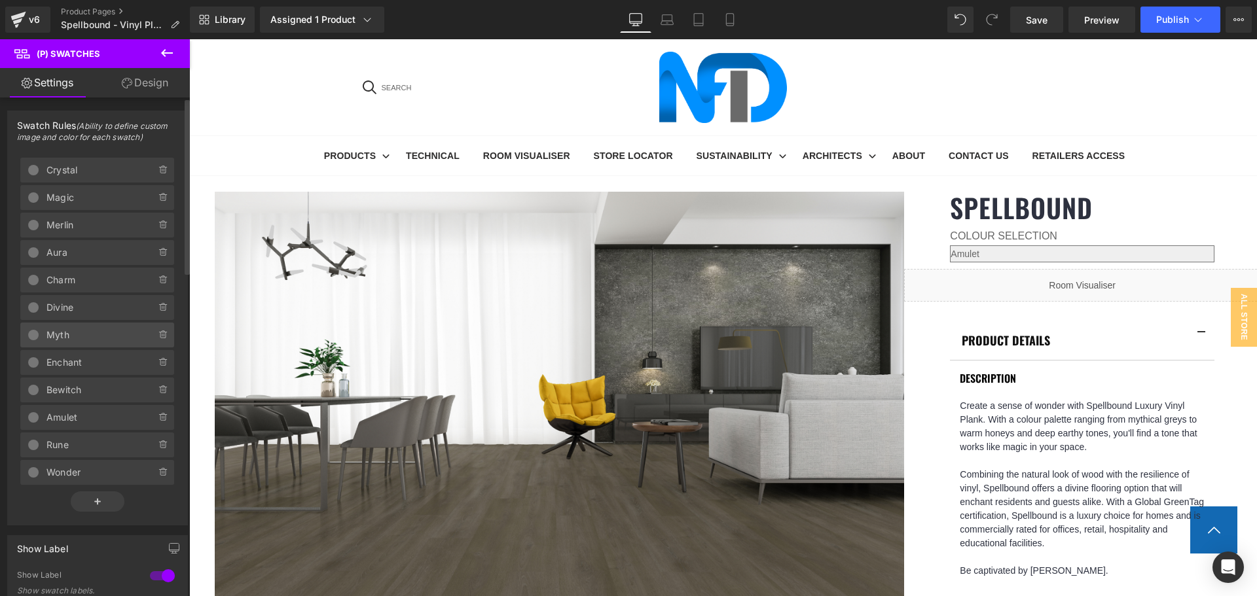
click at [98, 341] on span "Myth" at bounding box center [87, 335] width 83 height 25
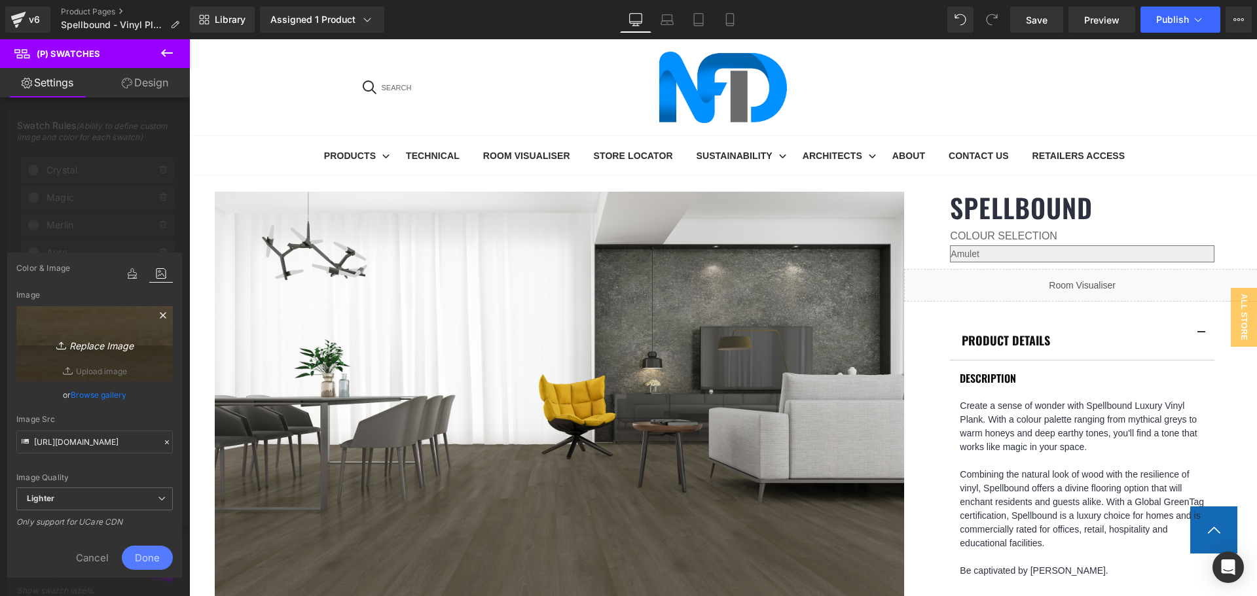
click at [135, 358] on link "Replace Image" at bounding box center [94, 343] width 156 height 75
type input "C:\fakepath\Myth-1.jpg"
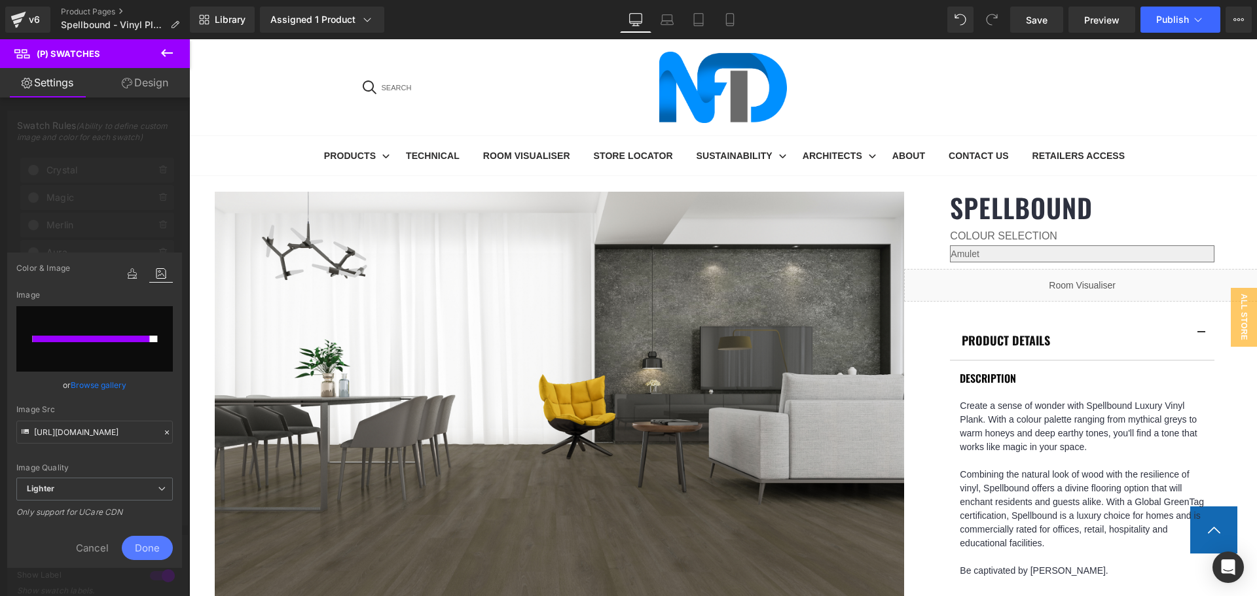
type input "[URL][DOMAIN_NAME]"
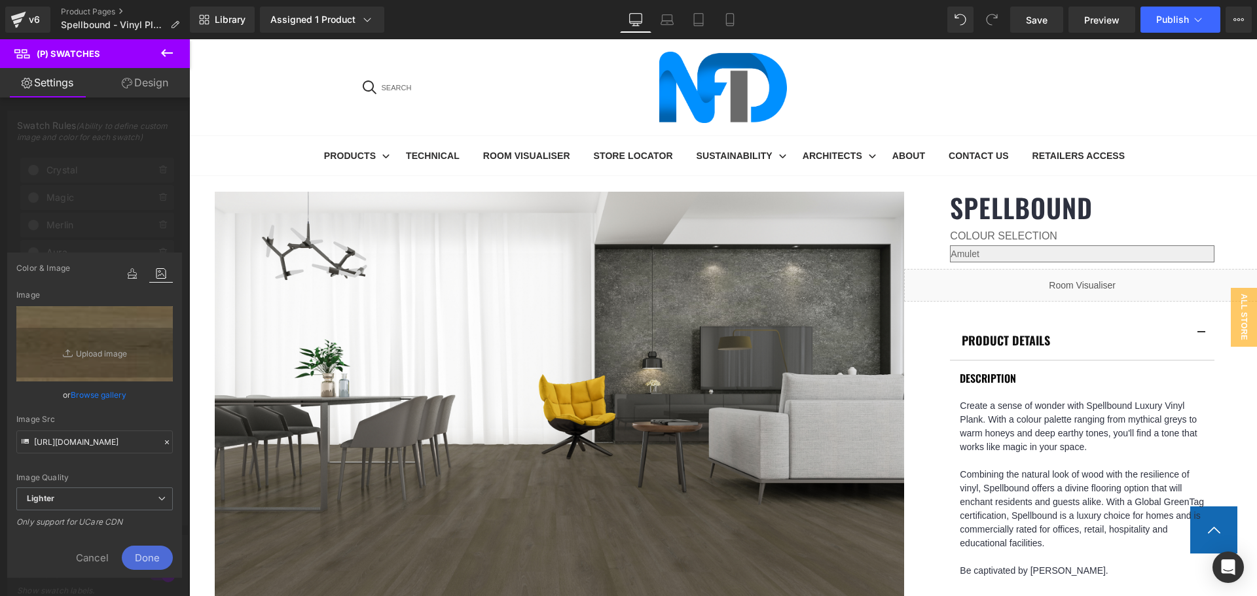
click at [156, 561] on span "Done" at bounding box center [147, 558] width 51 height 24
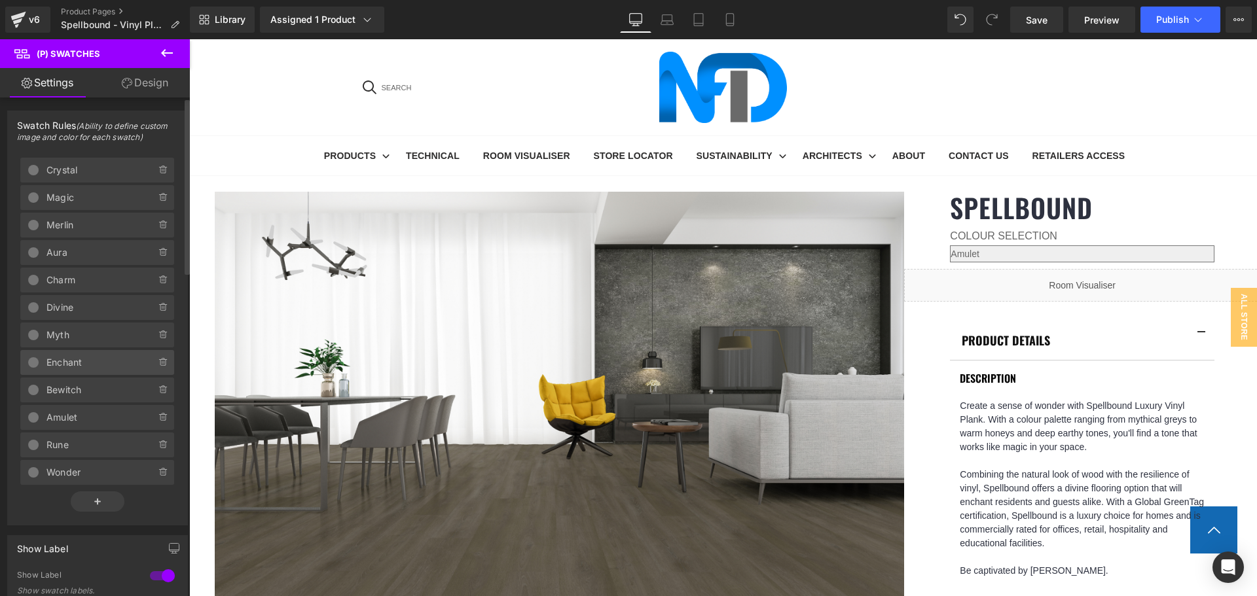
click at [88, 365] on span "Enchant" at bounding box center [87, 362] width 83 height 25
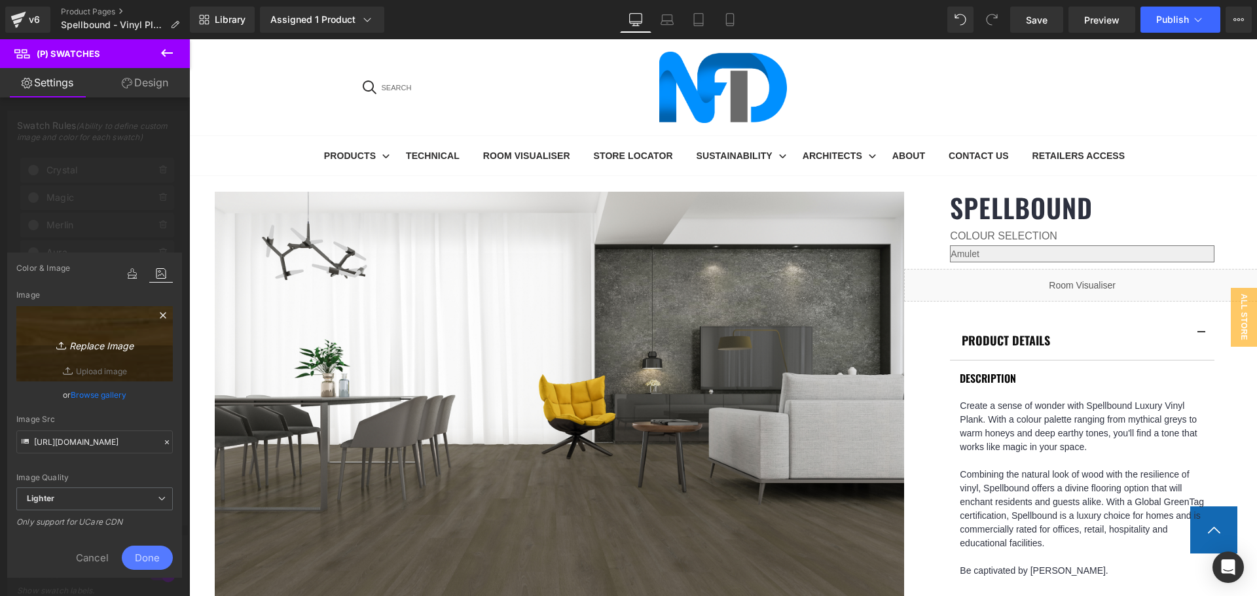
click at [132, 332] on link "Replace Image" at bounding box center [94, 343] width 156 height 75
type input "C:\fakepath\Enchant-1.jpg"
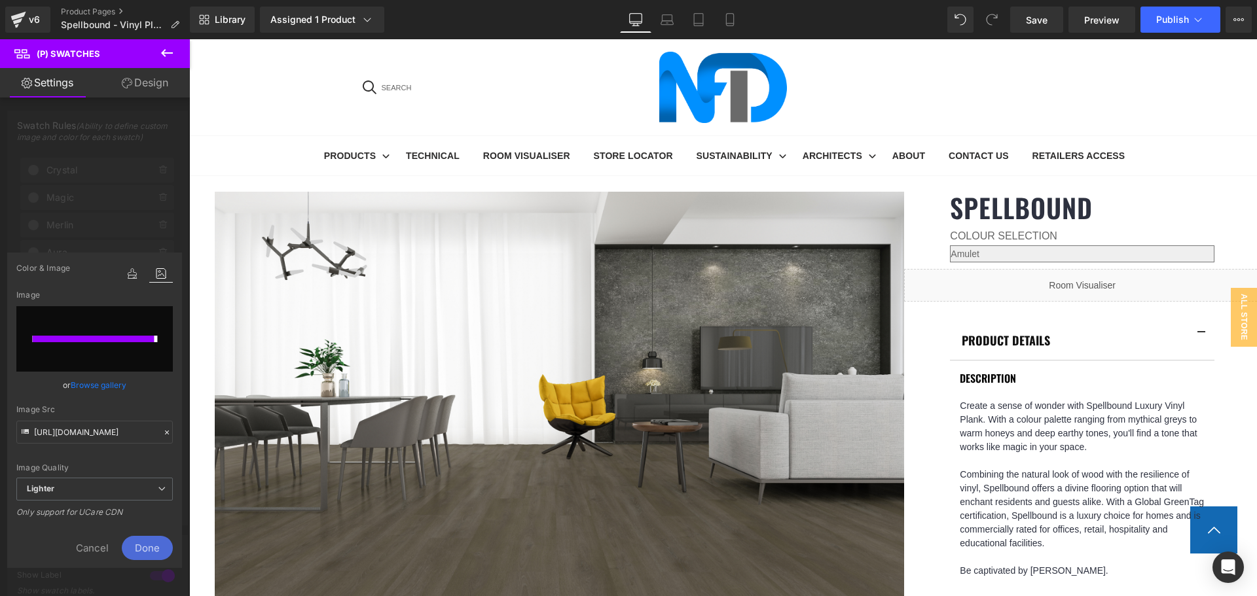
type input "[URL][DOMAIN_NAME]"
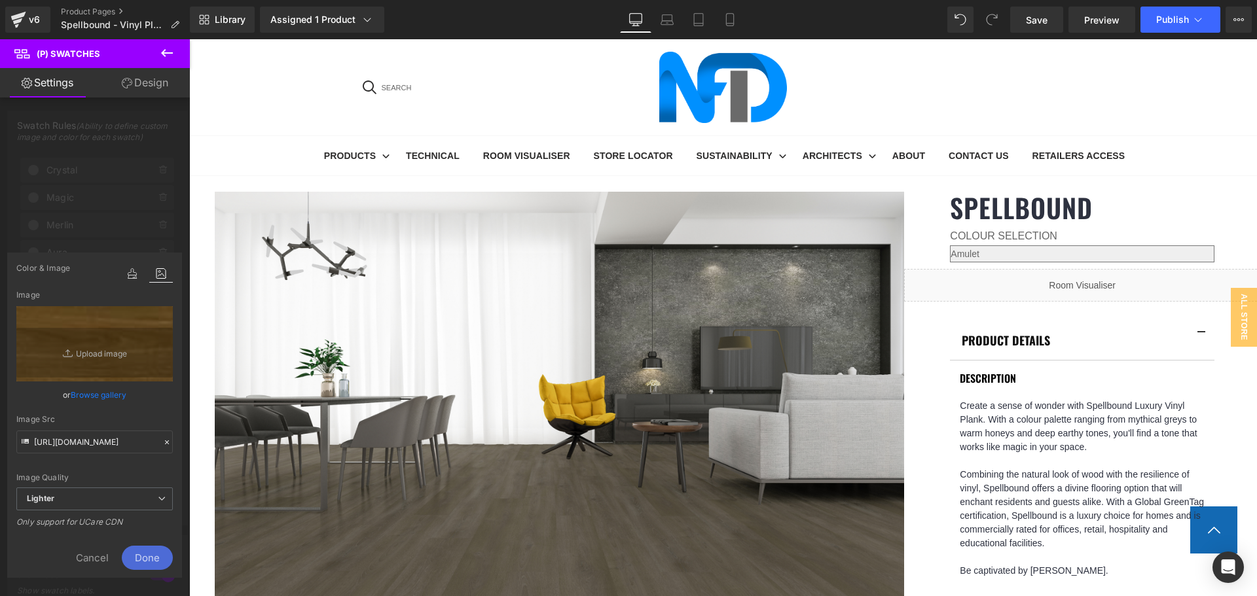
click at [151, 560] on span "Done" at bounding box center [147, 558] width 51 height 24
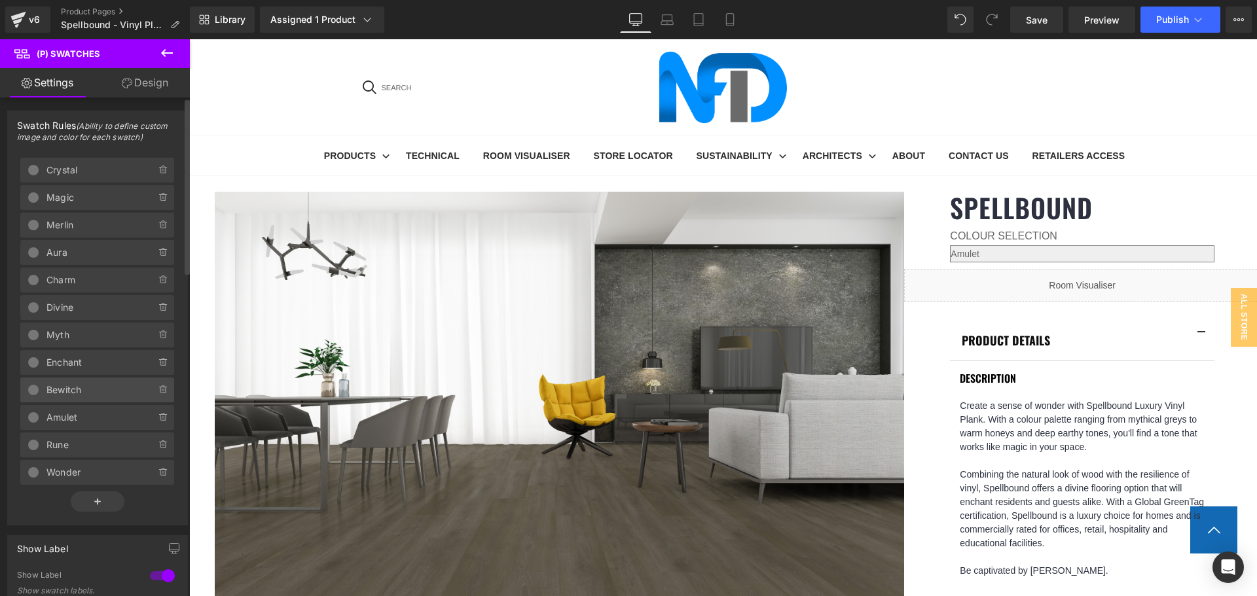
click at [88, 384] on span "Bewitch" at bounding box center [87, 390] width 83 height 25
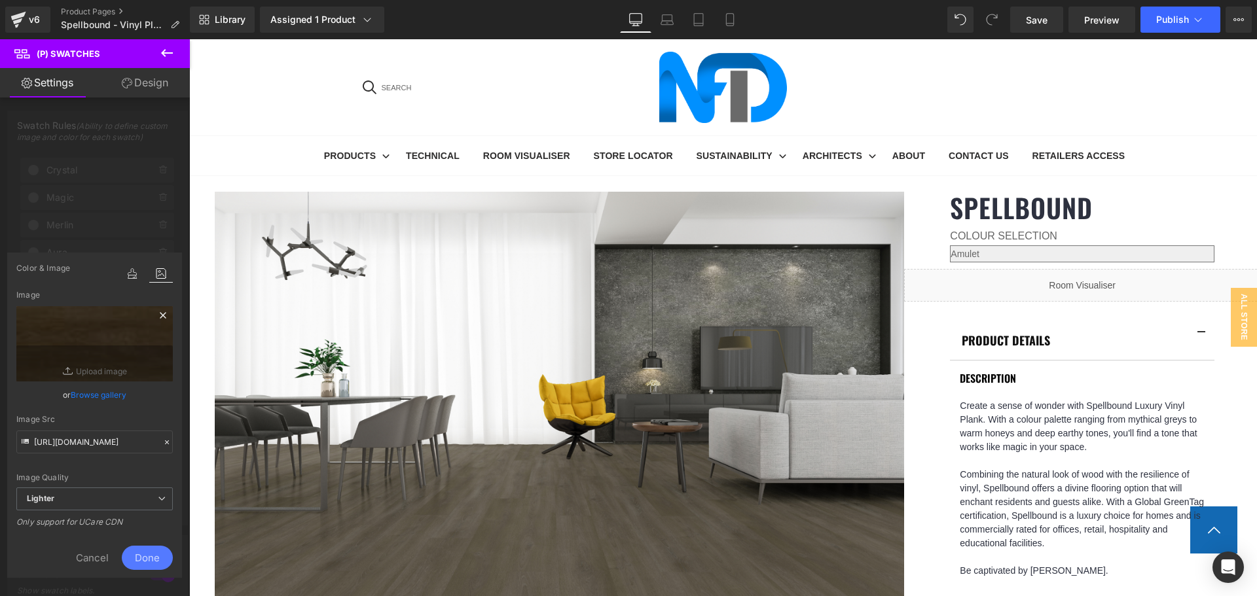
click at [65, 365] on icon at bounding box center [69, 371] width 13 height 13
type input "C:\fakepath\Bewitch-1.jpg"
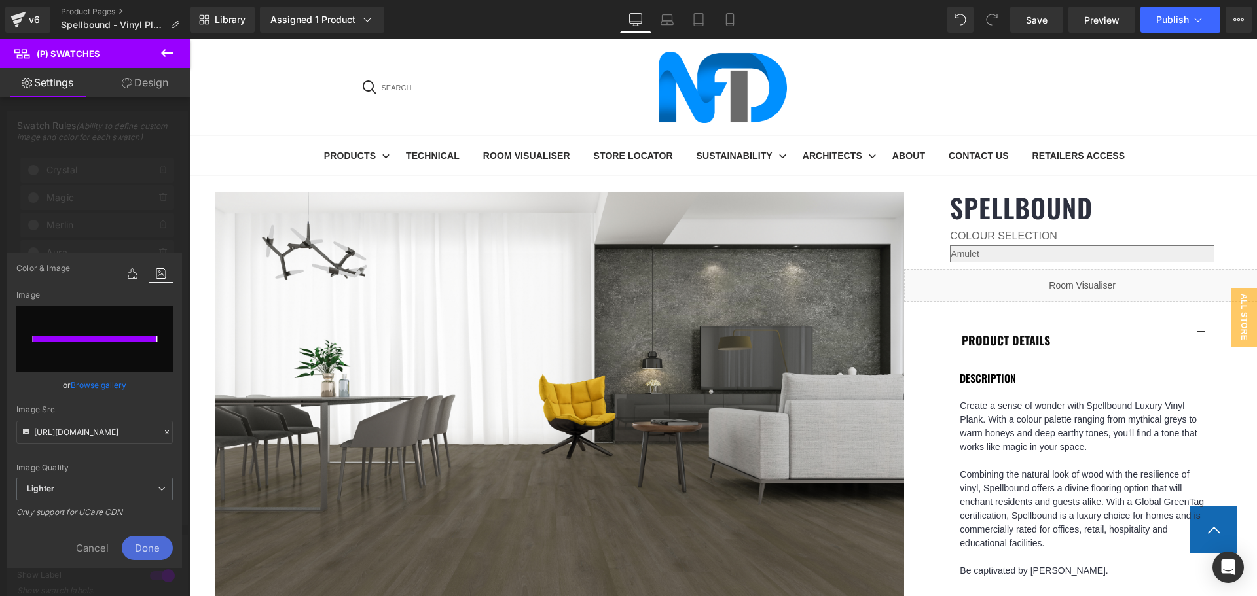
type input "[URL][DOMAIN_NAME]"
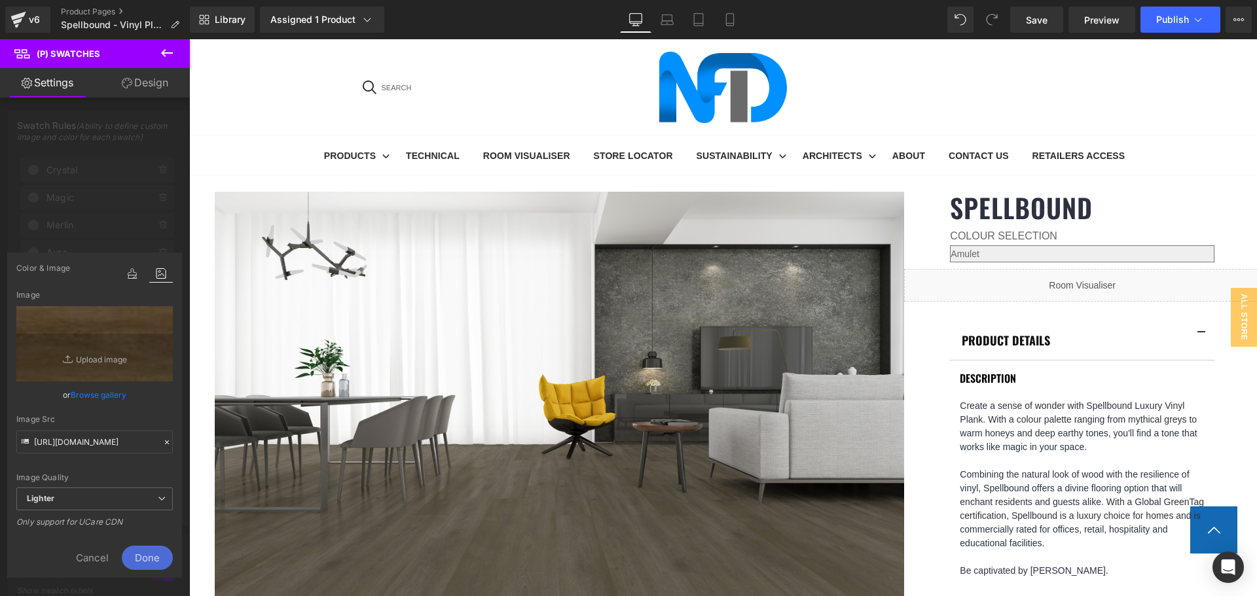
click at [150, 550] on span "Done" at bounding box center [147, 558] width 51 height 24
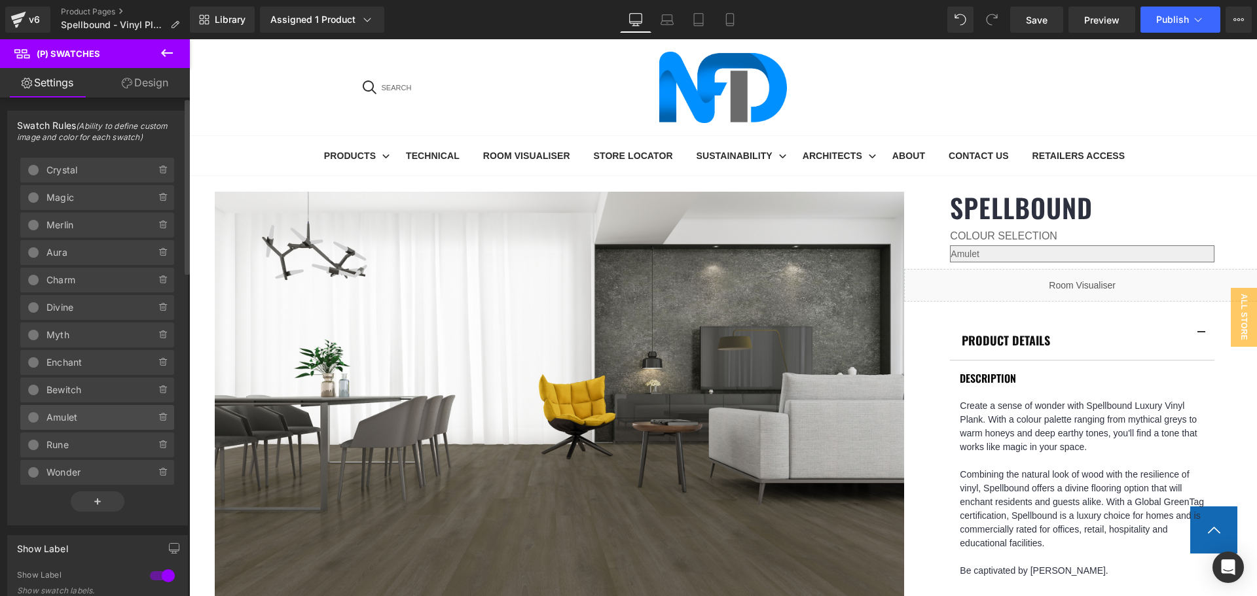
click at [88, 409] on span "Amulet" at bounding box center [87, 417] width 83 height 25
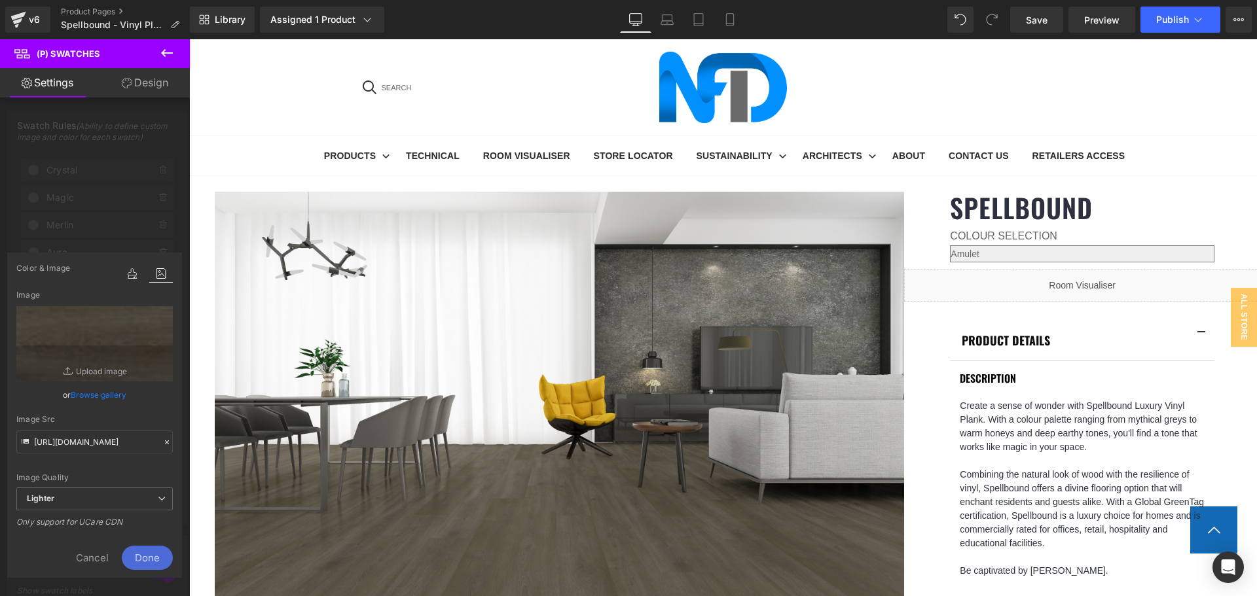
click at [153, 554] on span "Done" at bounding box center [147, 558] width 51 height 24
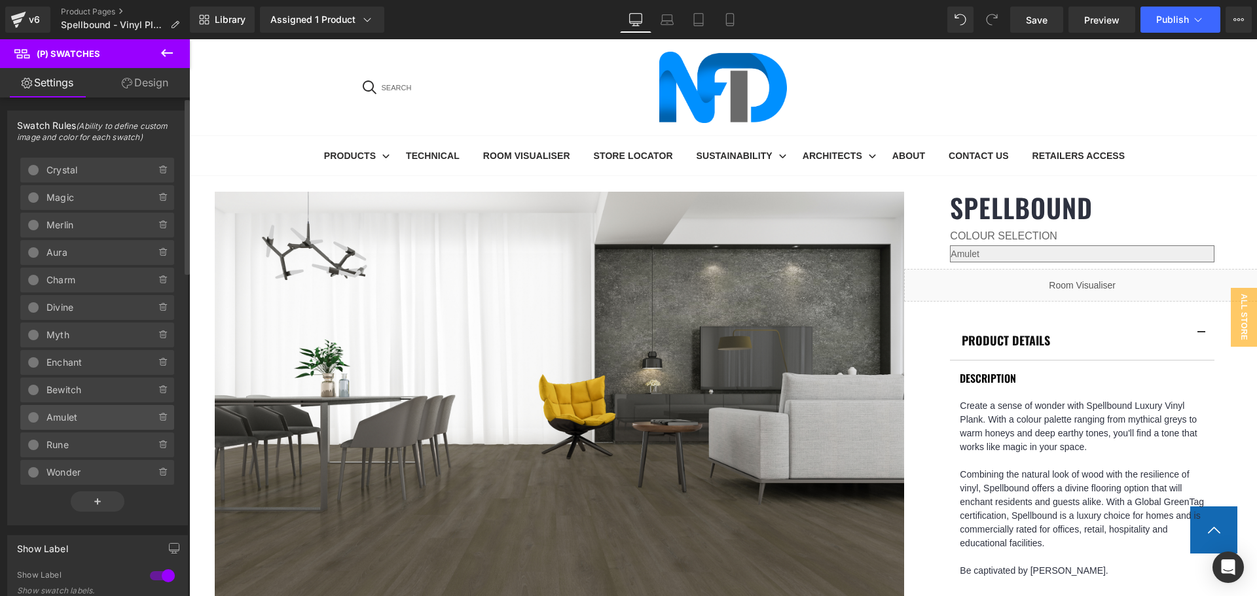
click at [96, 422] on span "Amulet" at bounding box center [87, 417] width 83 height 25
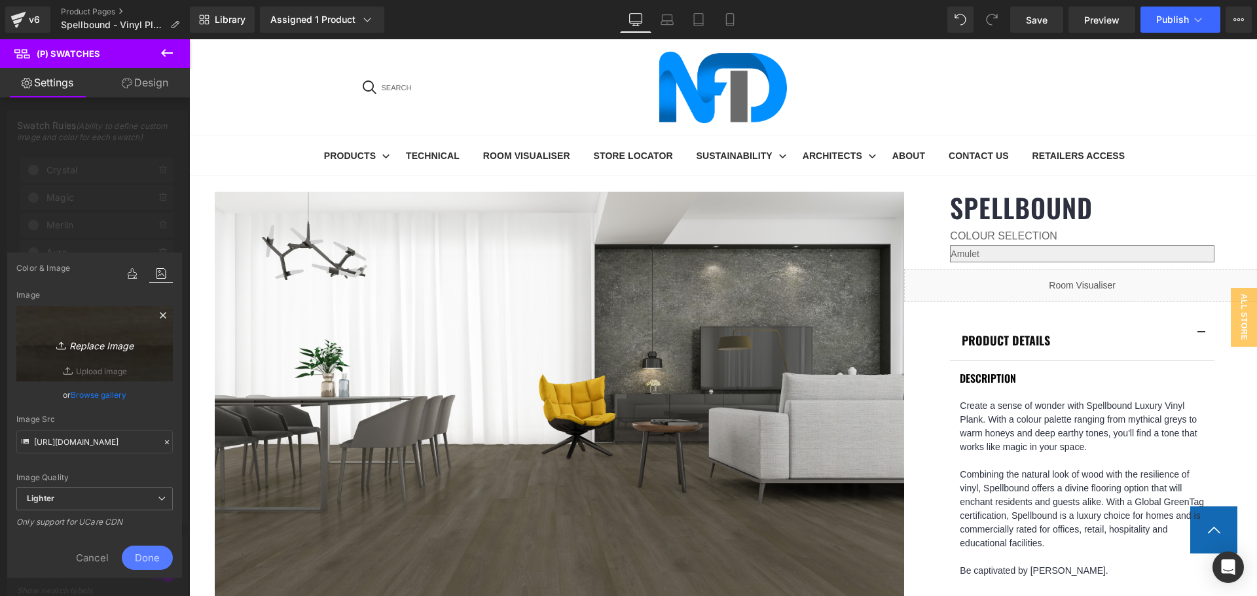
click at [111, 329] on link "Replace Image" at bounding box center [94, 343] width 156 height 75
type input "C:\fakepath\Amulet-1.jpg"
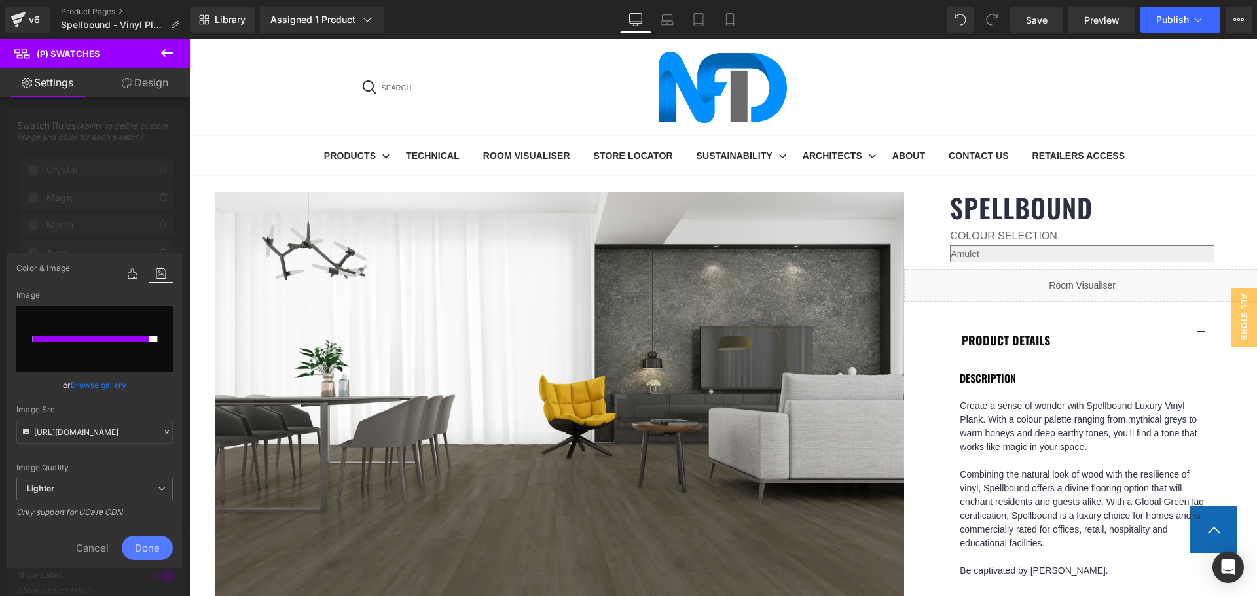
type input "[URL][DOMAIN_NAME]"
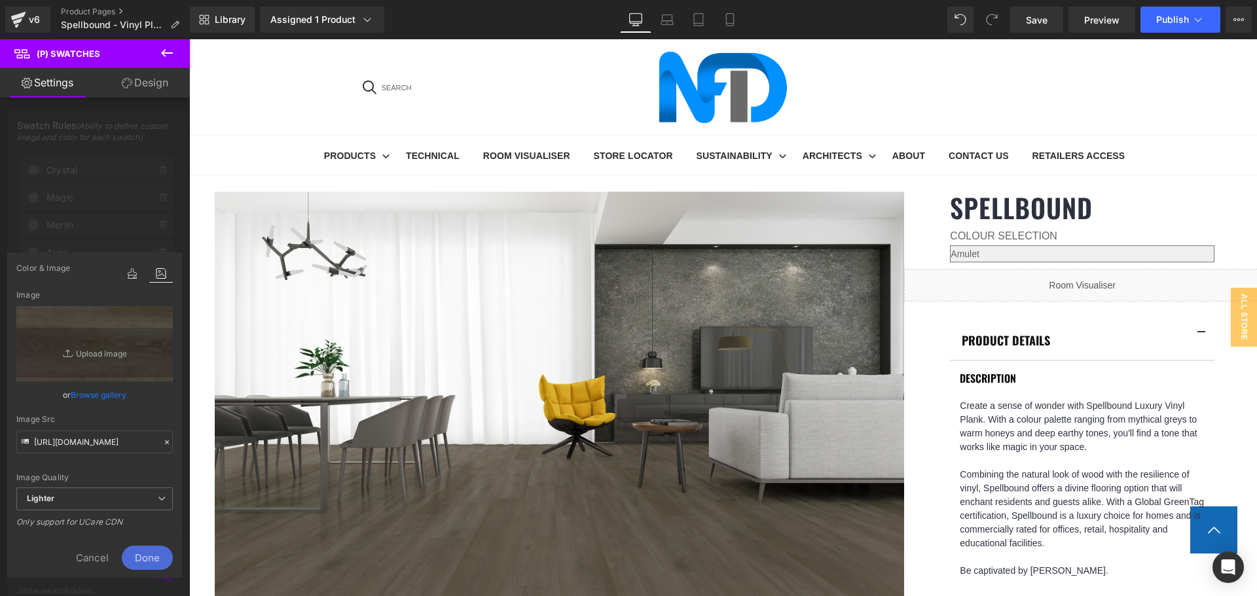
click at [159, 559] on span "Done" at bounding box center [147, 558] width 51 height 24
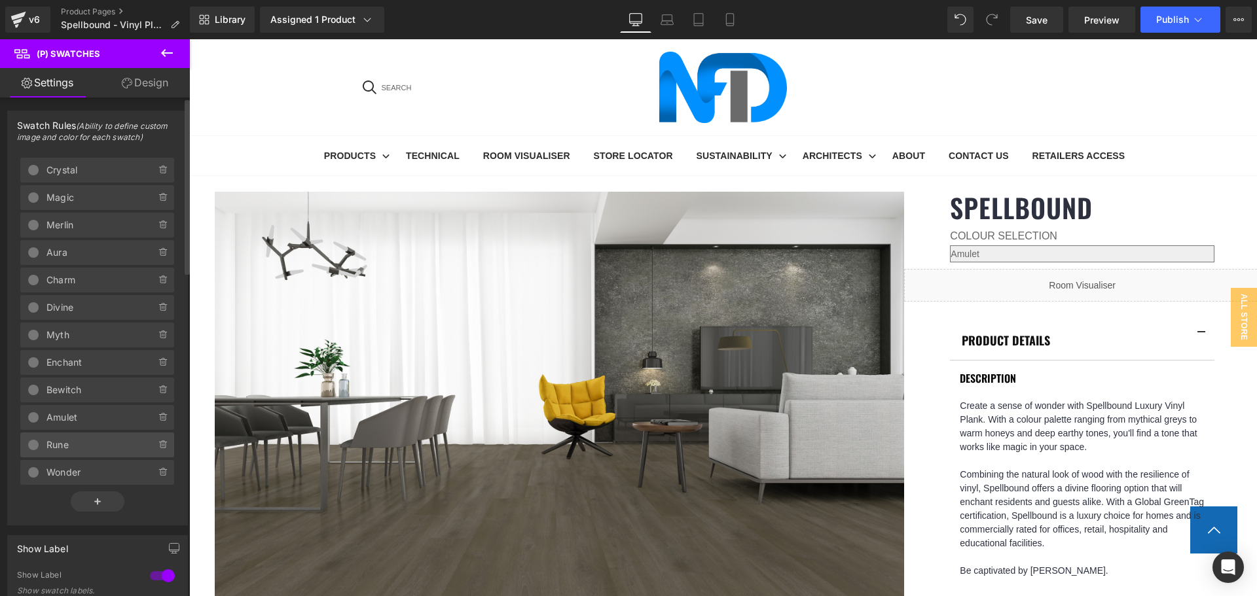
click at [105, 446] on span "Rune" at bounding box center [87, 445] width 83 height 25
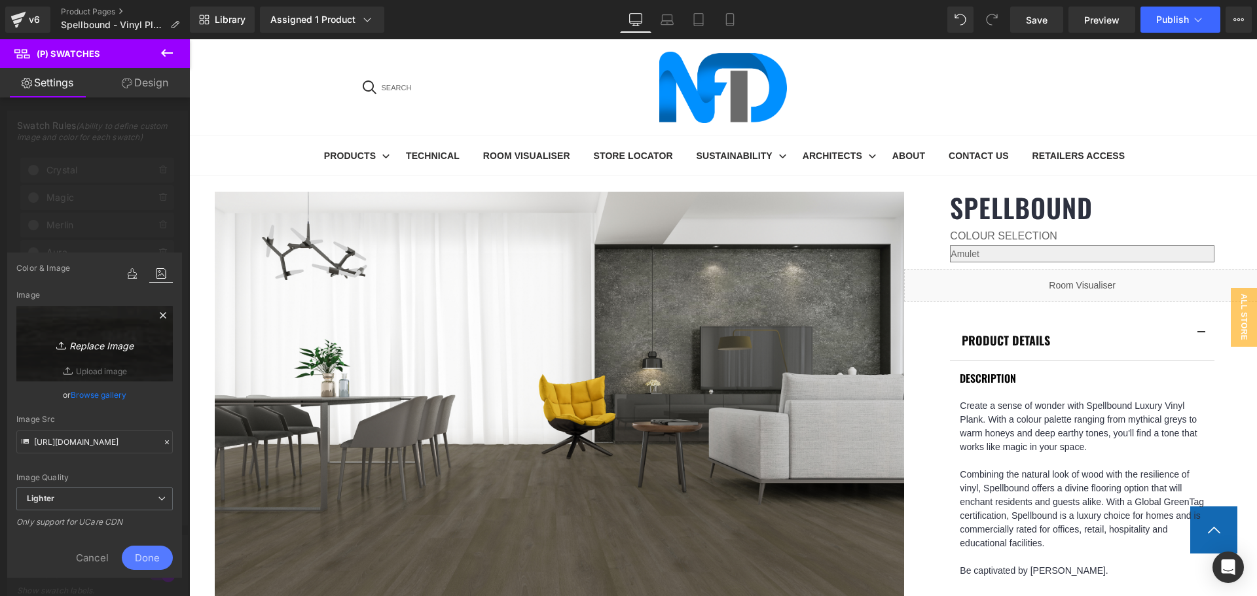
click at [111, 346] on icon "Replace Image" at bounding box center [95, 344] width 105 height 16
type input "C:\fakepath\Rune-1.jpg"
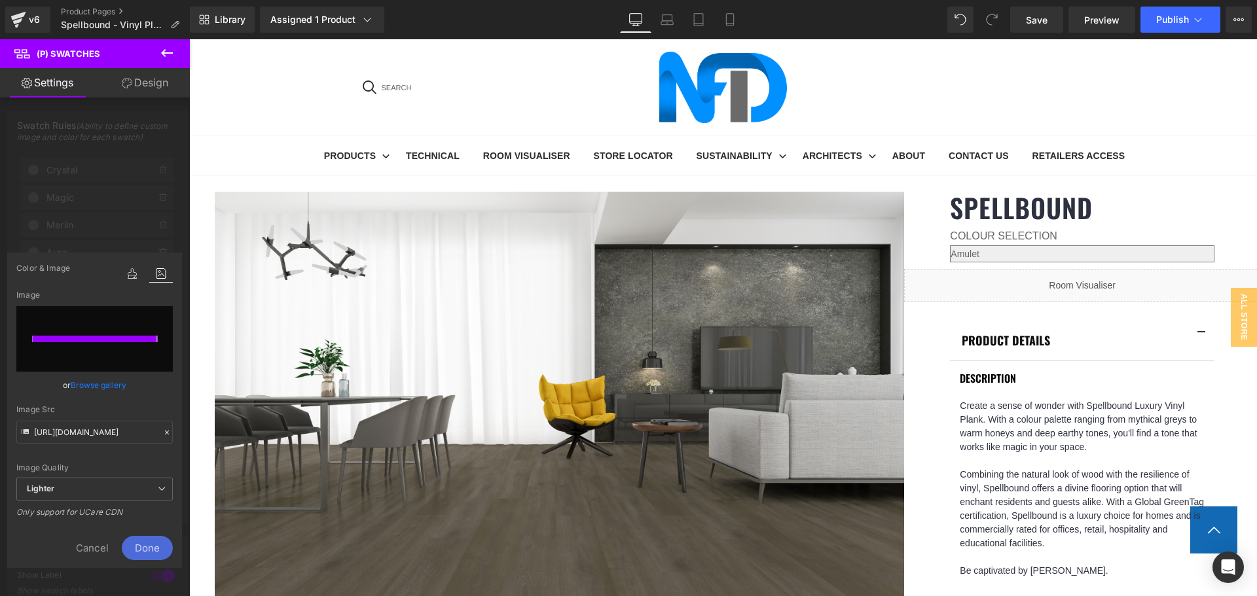
type input "[URL][DOMAIN_NAME]"
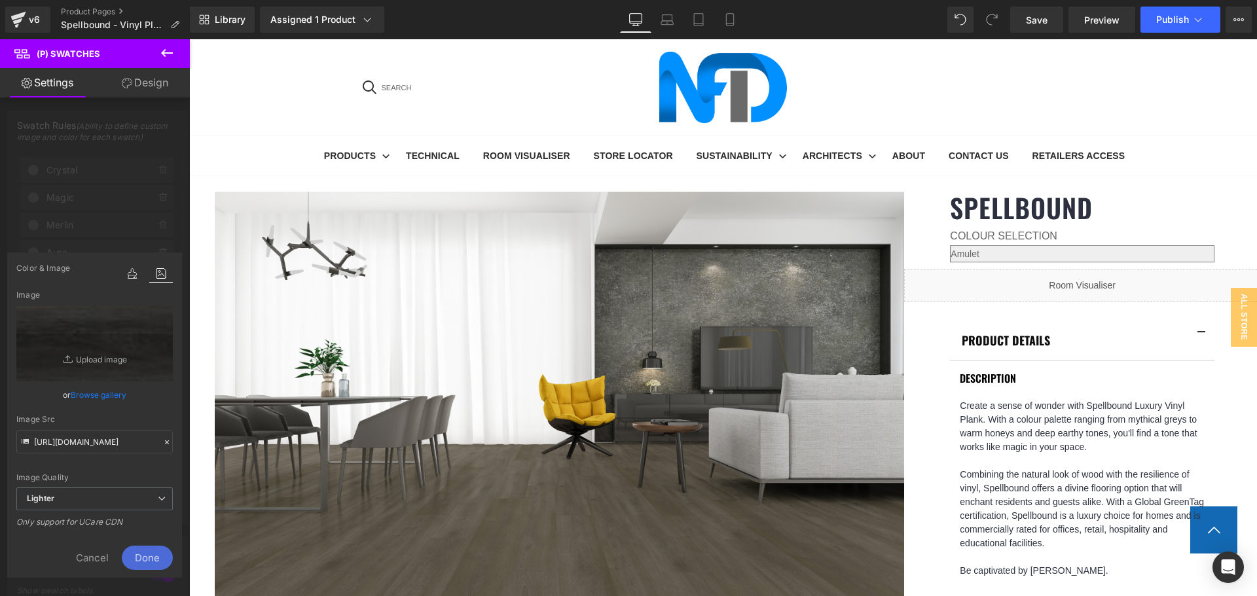
click at [156, 554] on span "Done" at bounding box center [147, 558] width 51 height 24
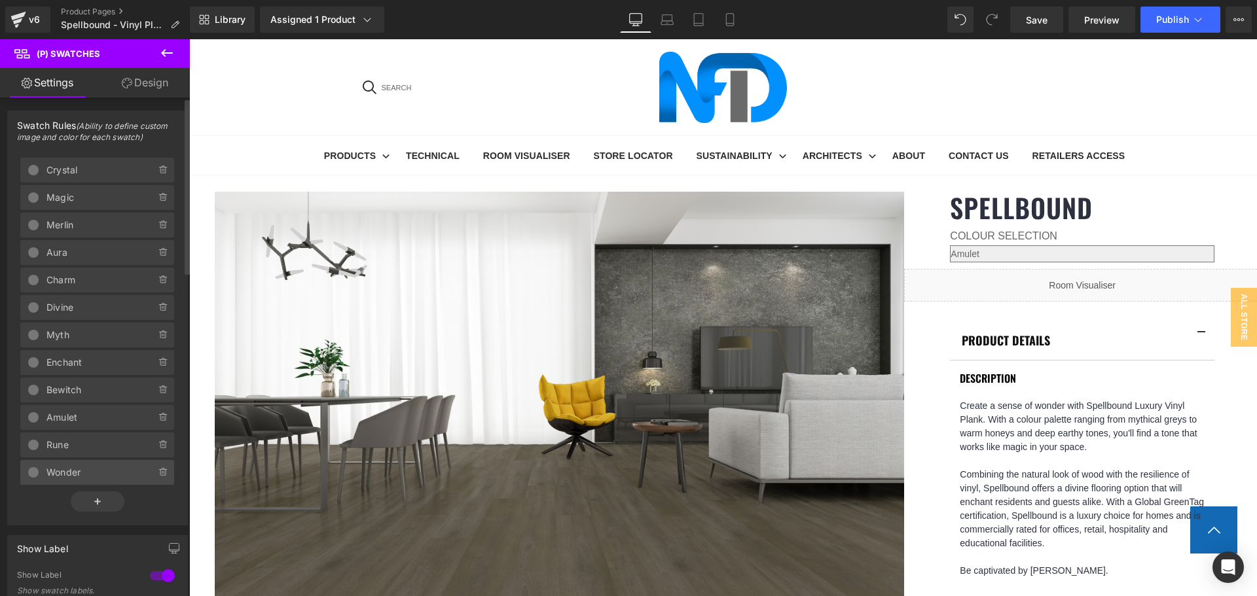
click at [80, 469] on span "Wonder" at bounding box center [87, 472] width 83 height 25
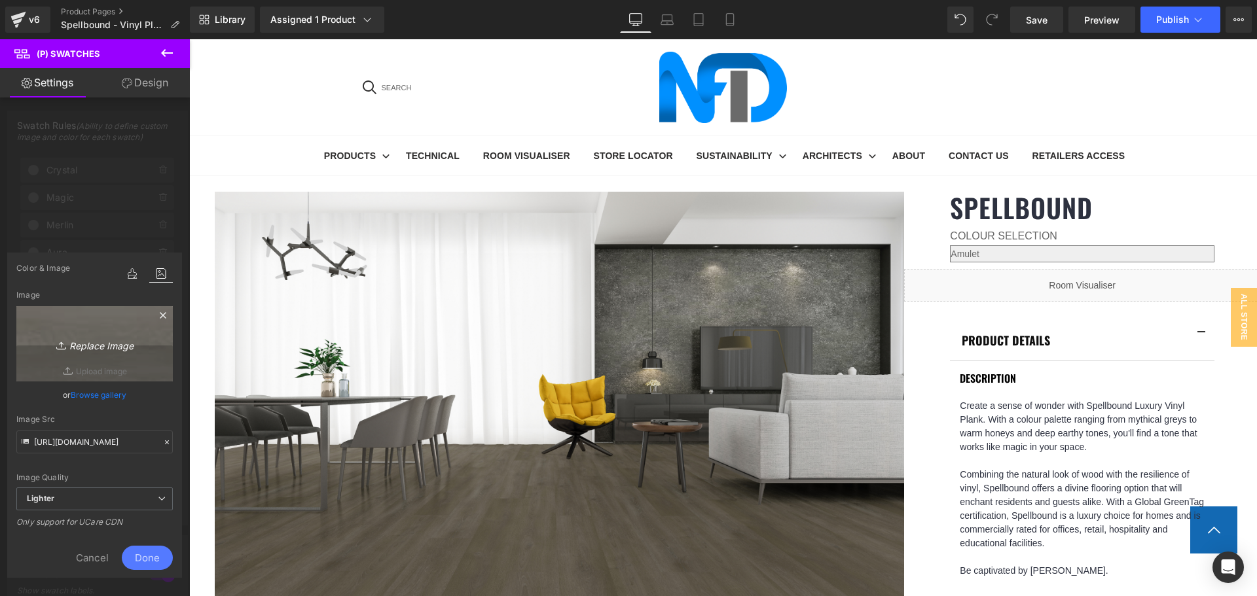
click at [118, 351] on icon "Replace Image" at bounding box center [95, 344] width 105 height 16
type input "C:\fakepath\Wonder-1.jpg"
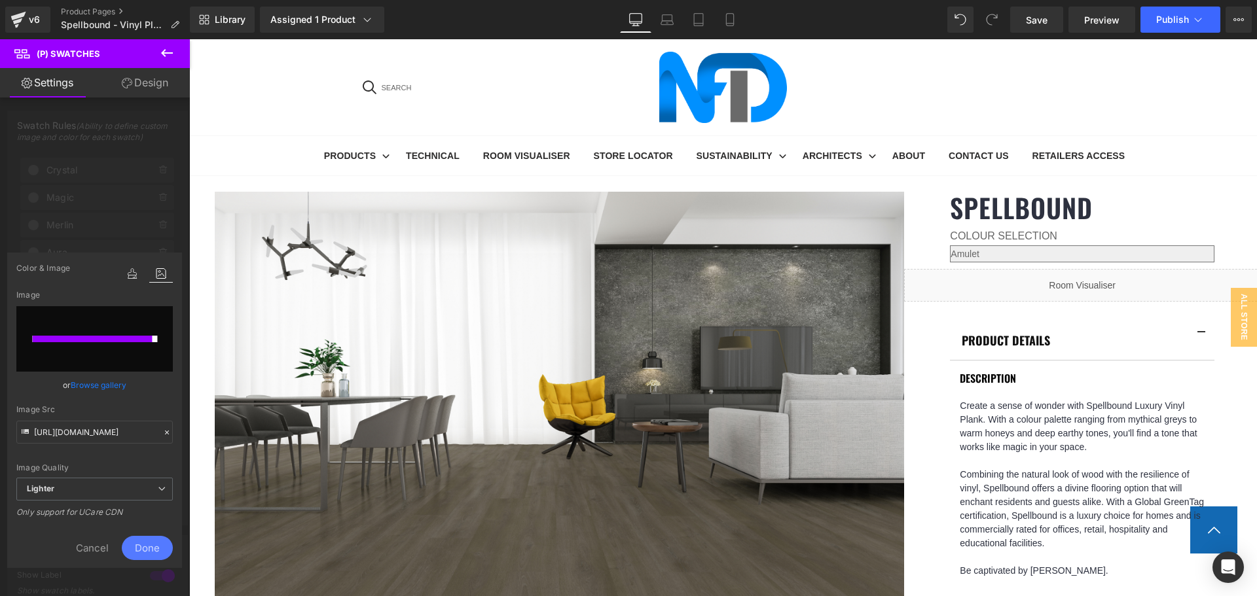
type input "[URL][DOMAIN_NAME]"
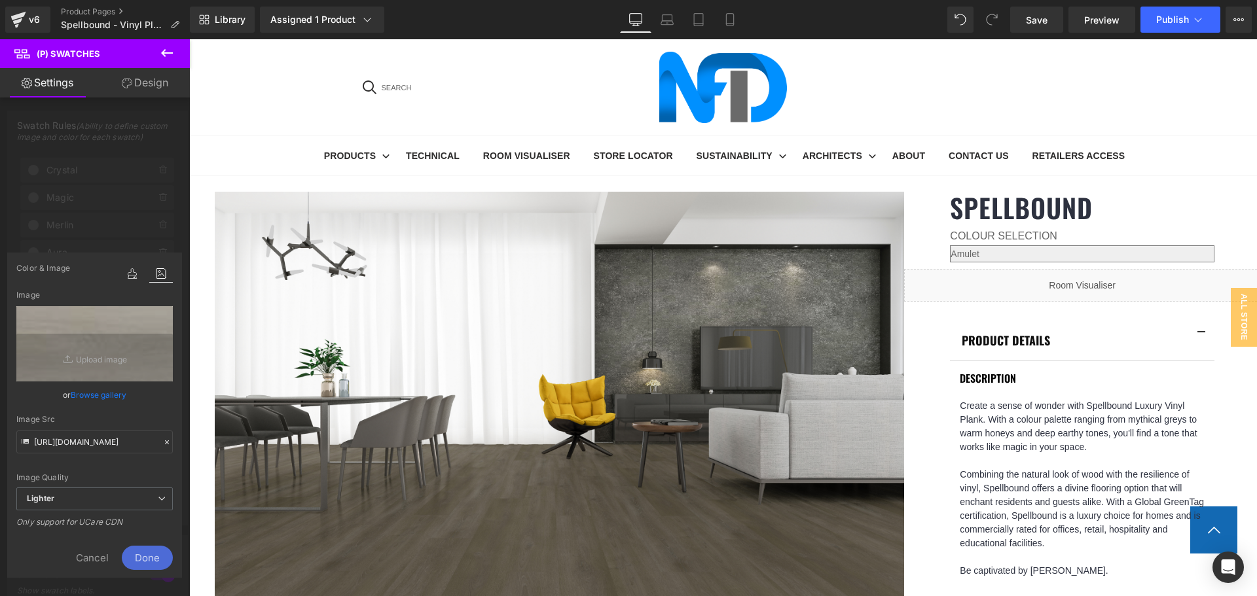
click at [156, 558] on span "Done" at bounding box center [147, 558] width 51 height 24
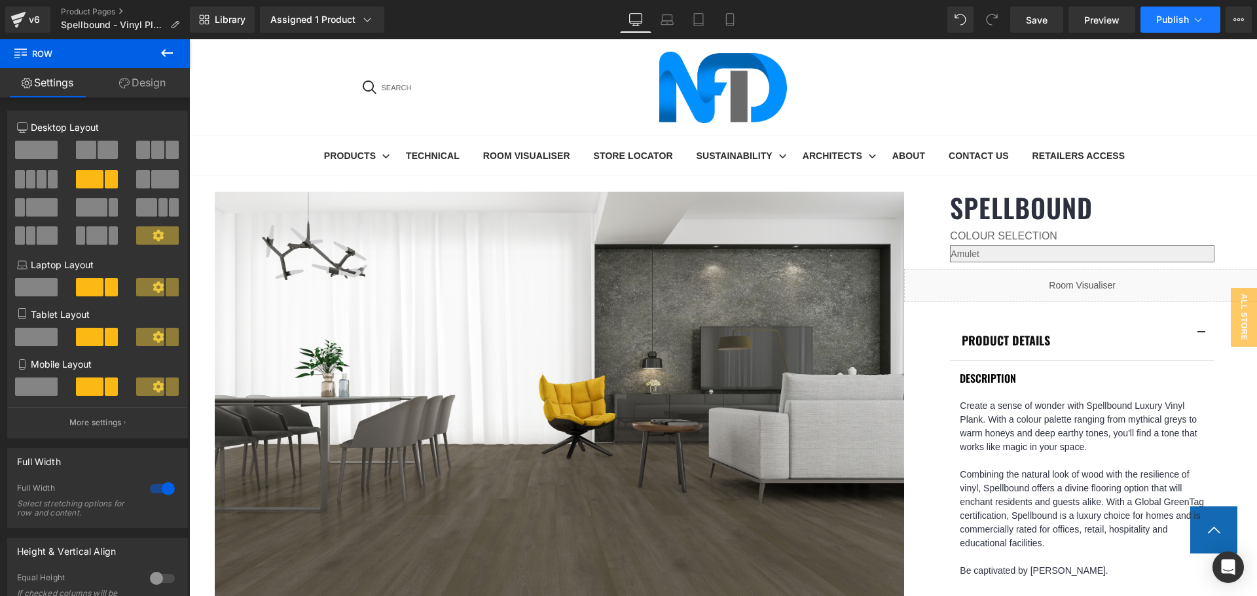
click at [1169, 18] on span "Publish" at bounding box center [1172, 19] width 33 height 10
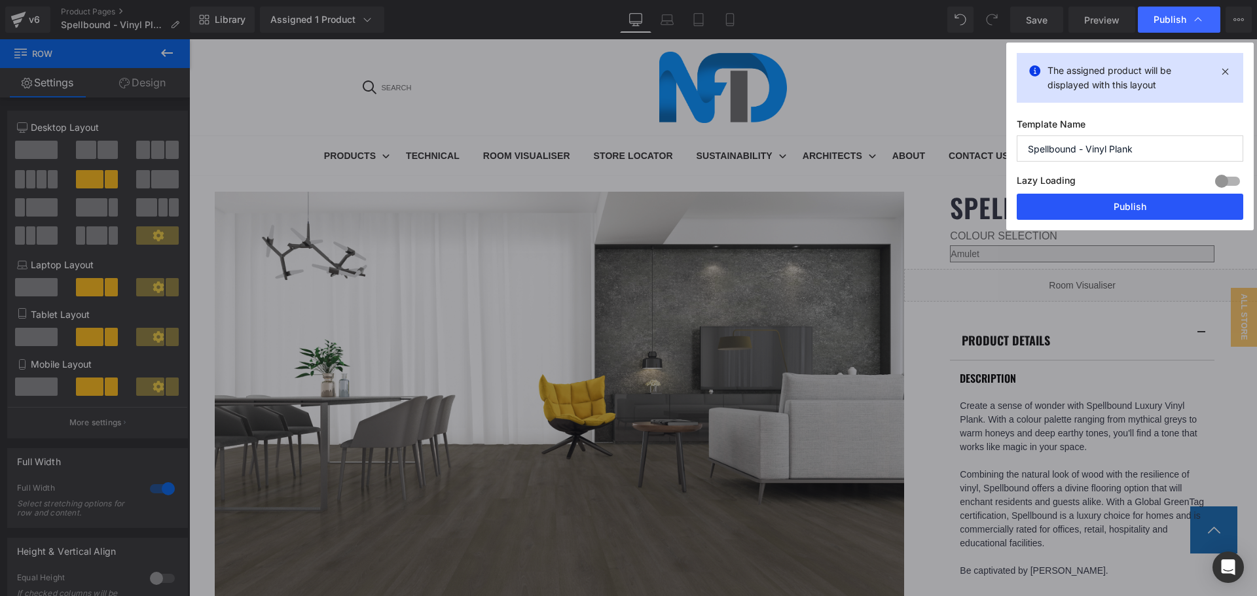
click at [1159, 206] on button "Publish" at bounding box center [1130, 207] width 227 height 26
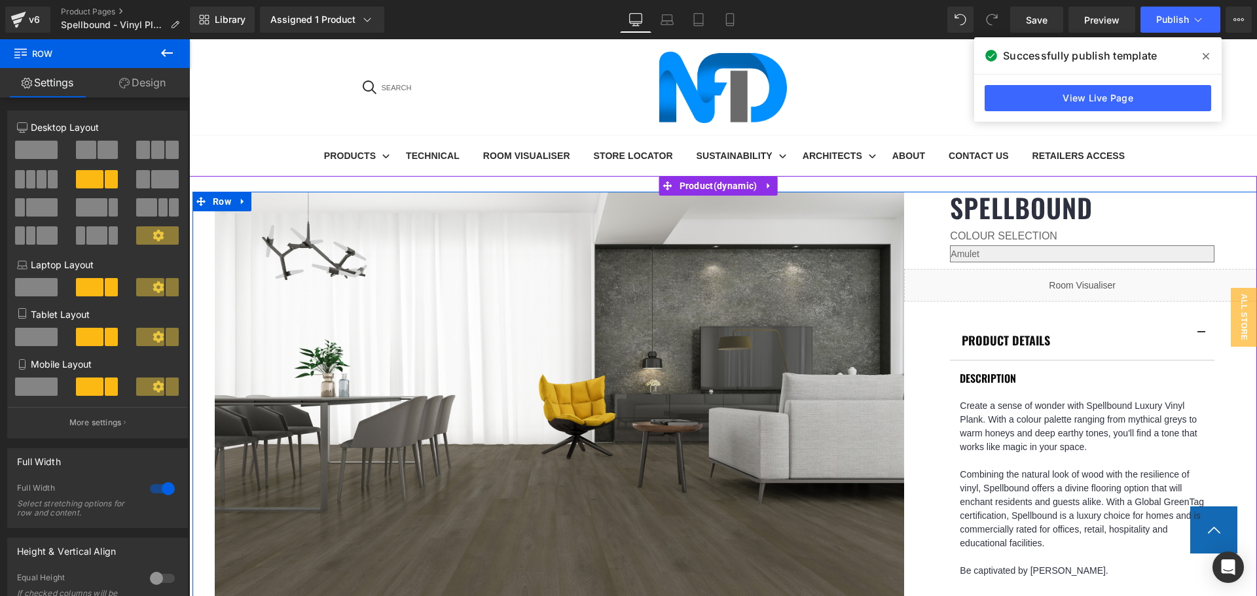
drag, startPoint x: 526, startPoint y: 435, endPoint x: 509, endPoint y: 435, distance: 17.7
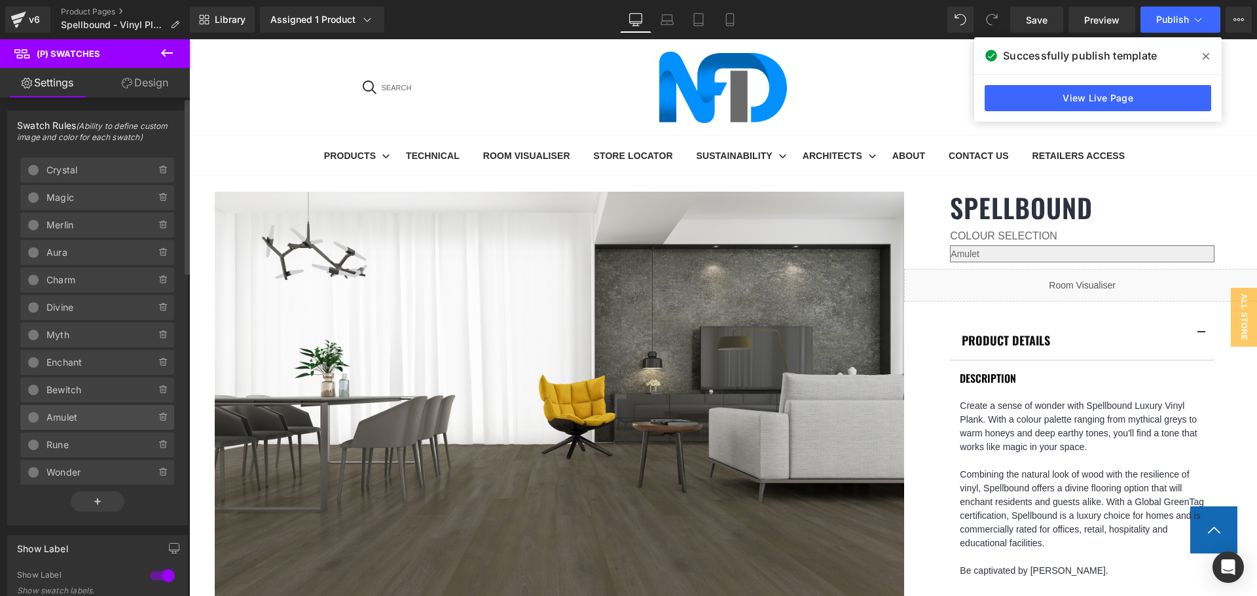
click at [101, 414] on span "Amulet" at bounding box center [87, 417] width 83 height 25
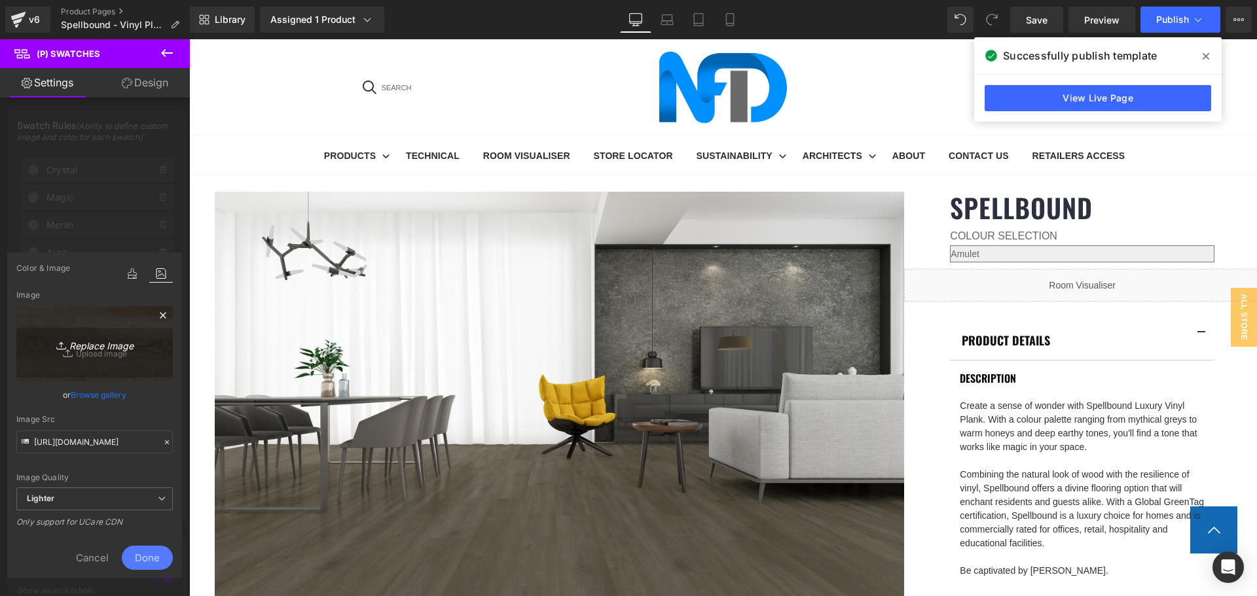
click at [110, 354] on link "Replace Image" at bounding box center [94, 343] width 156 height 75
type input "C:\fakepath\Amulet-1.jpg"
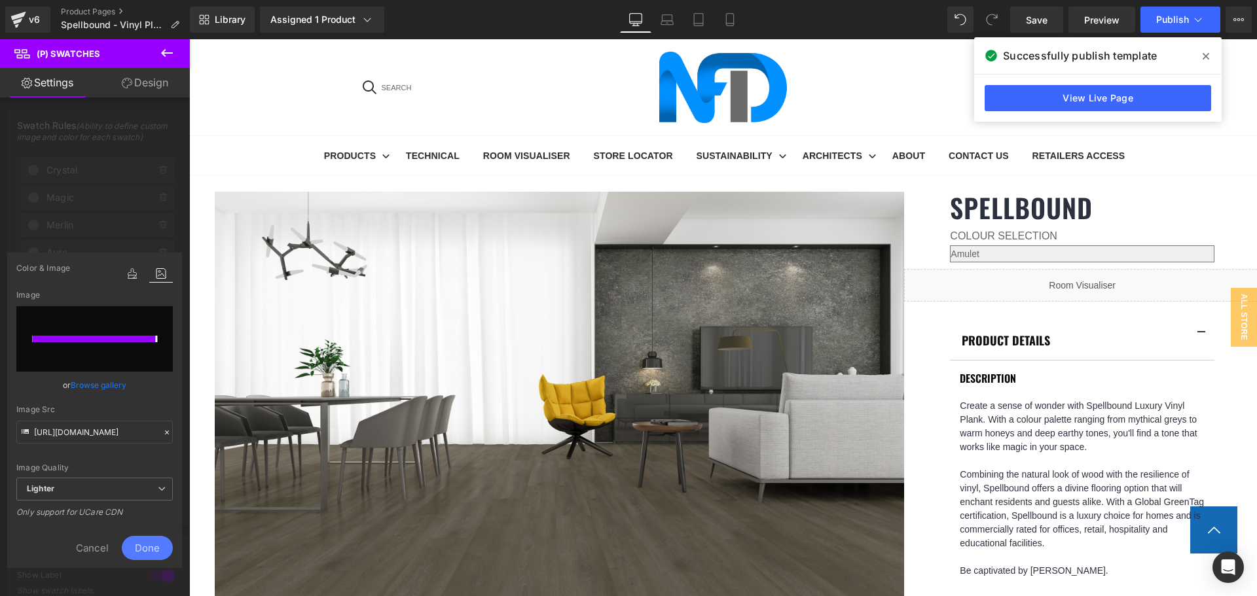
type input "[URL][DOMAIN_NAME]"
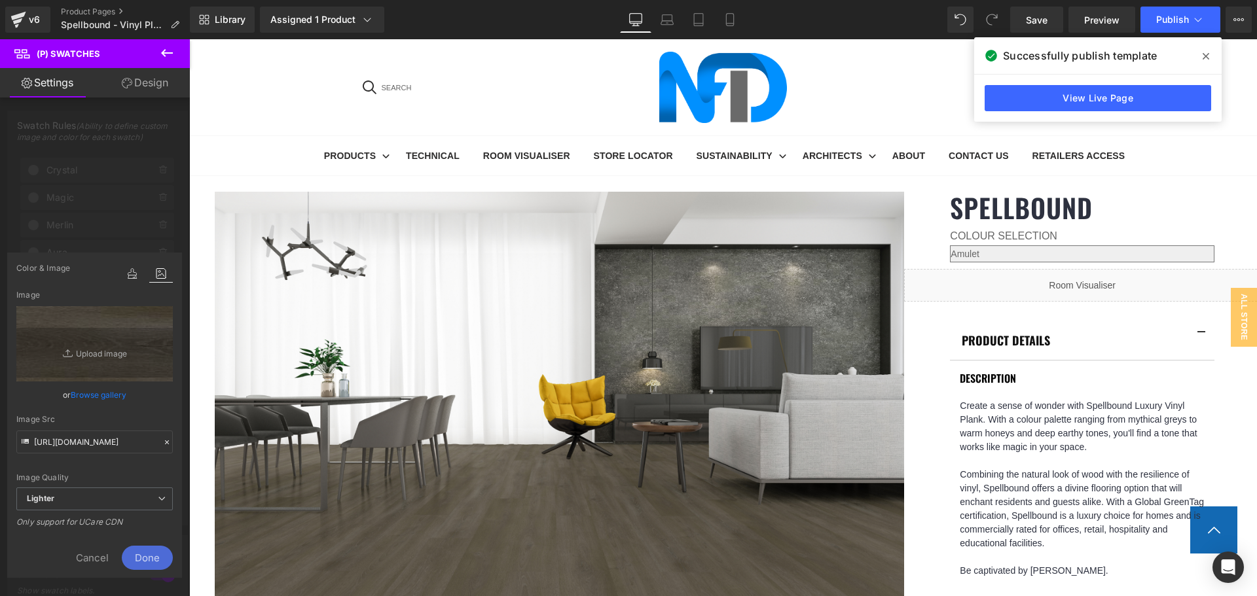
click at [165, 556] on span "Done" at bounding box center [147, 558] width 51 height 24
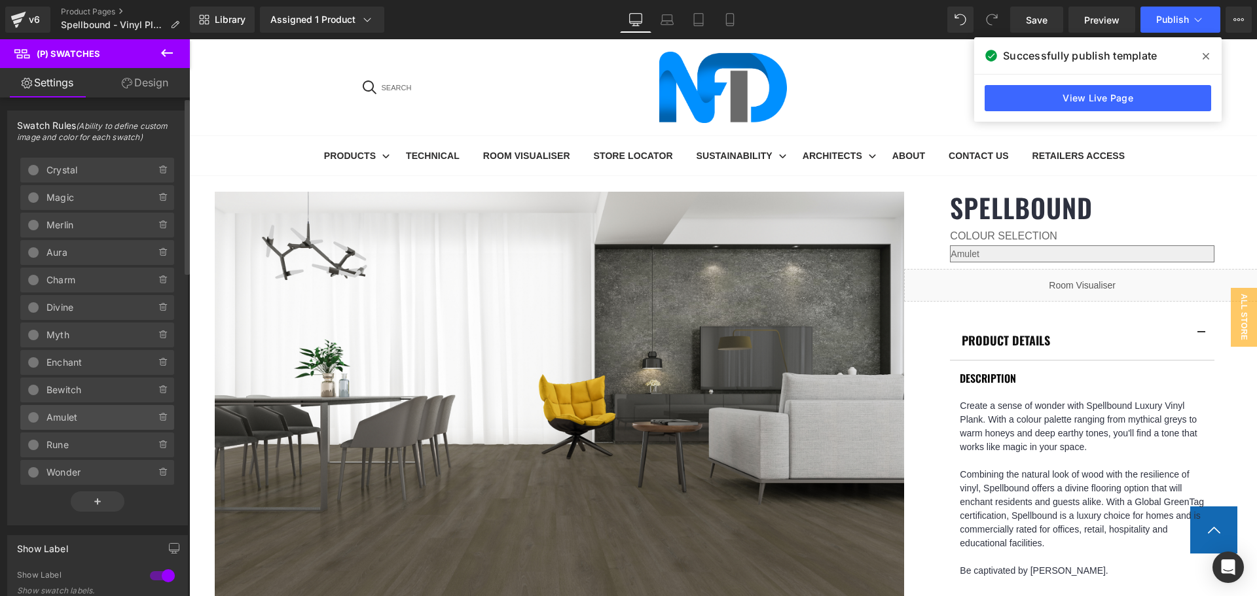
click at [100, 416] on span "Amulet" at bounding box center [87, 417] width 83 height 25
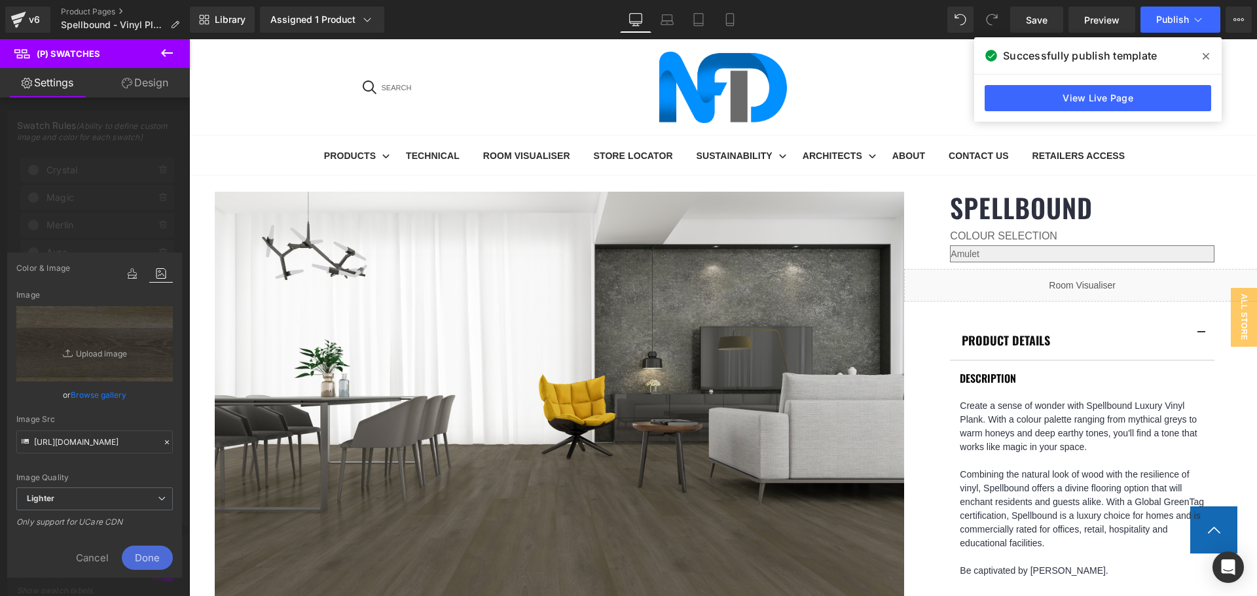
click at [155, 556] on span "Done" at bounding box center [147, 558] width 51 height 24
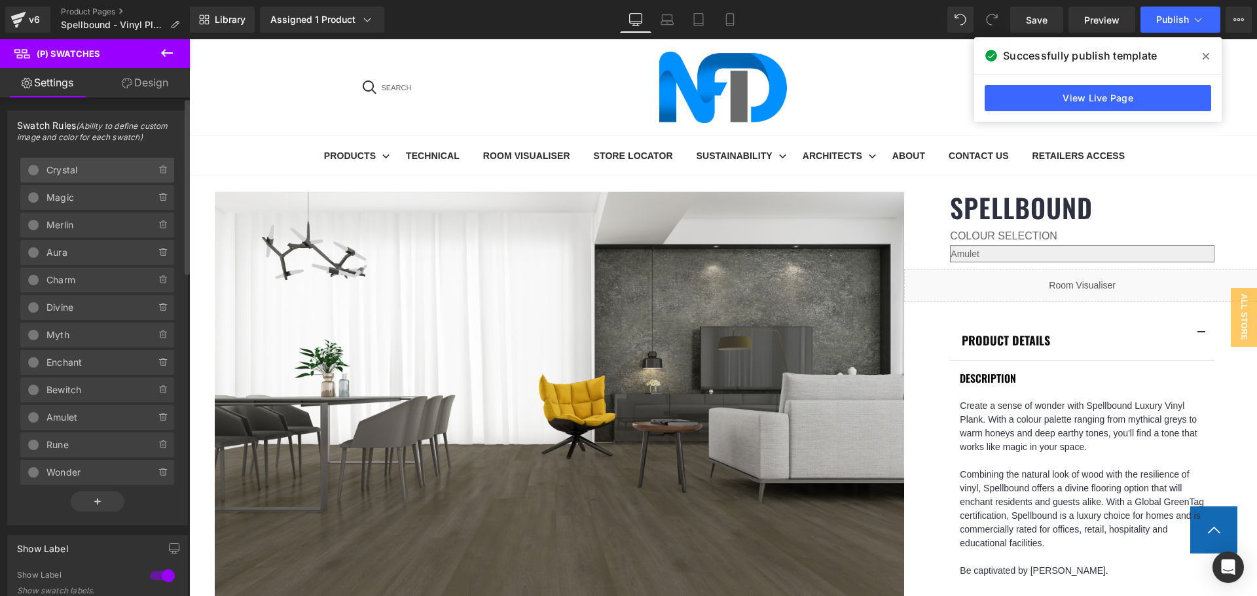
click at [79, 165] on span "Crystal" at bounding box center [87, 170] width 83 height 25
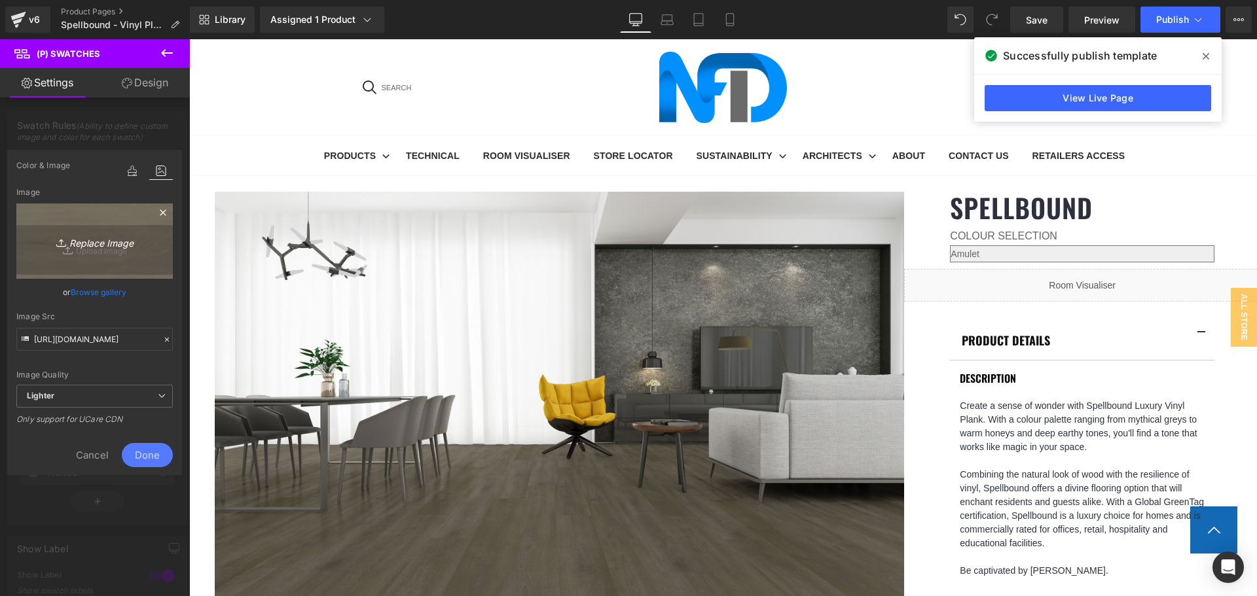
click at [129, 245] on icon "Replace Image" at bounding box center [95, 241] width 105 height 16
type input "C:\fakepath\Crystal-1.jpg"
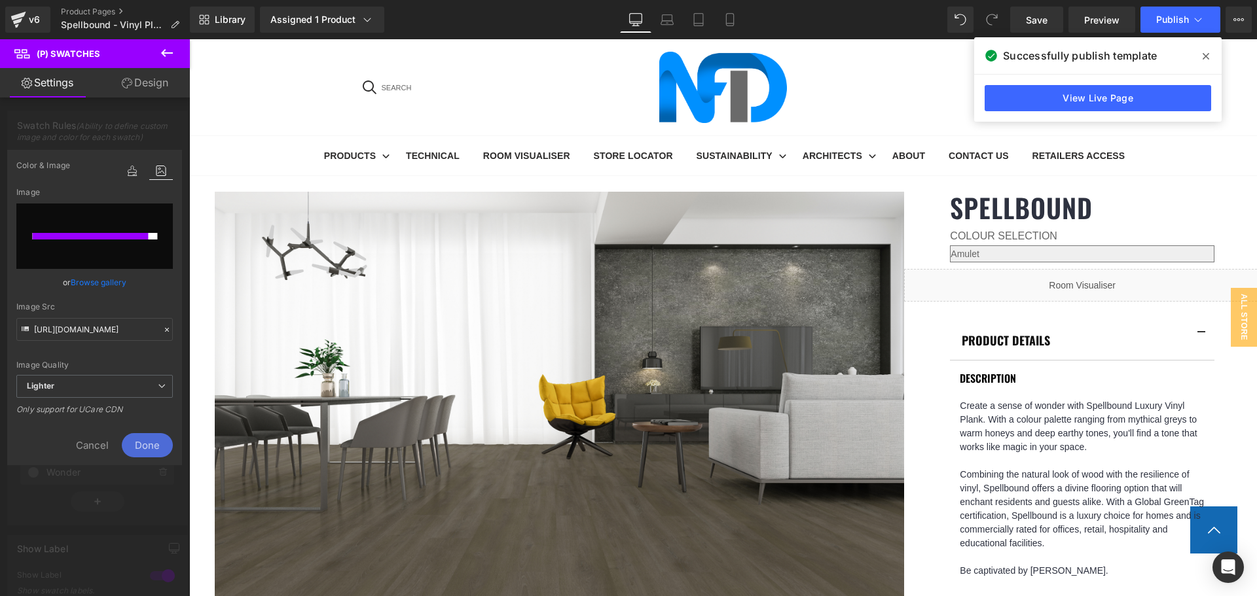
type input "[URL][DOMAIN_NAME]"
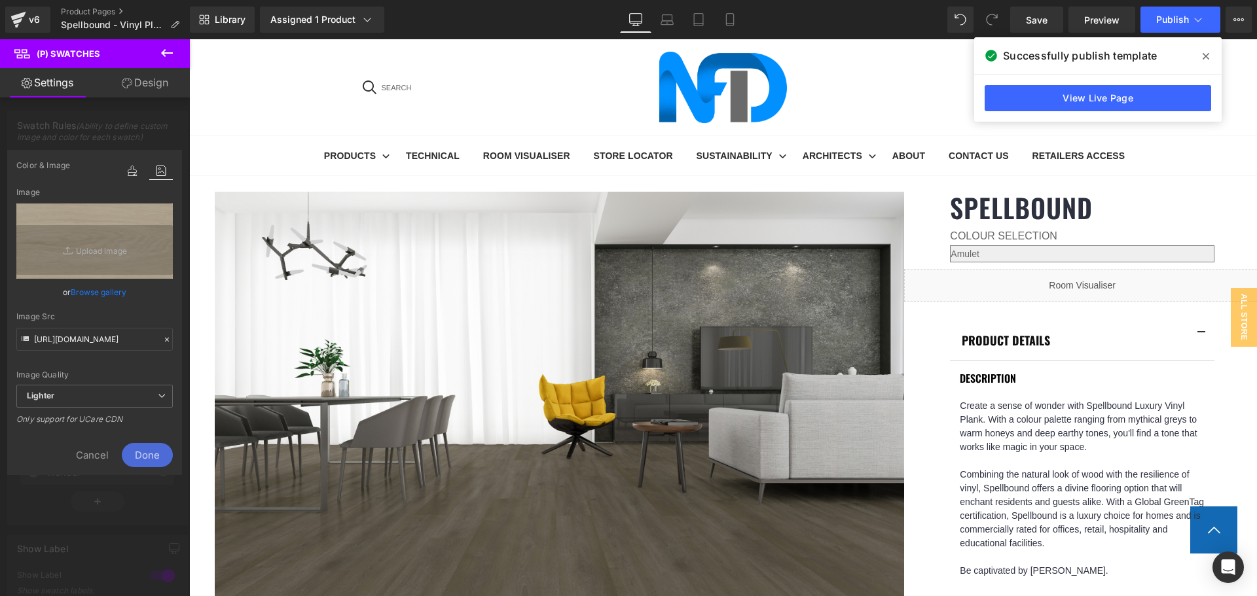
click at [161, 451] on span "Done" at bounding box center [147, 455] width 51 height 24
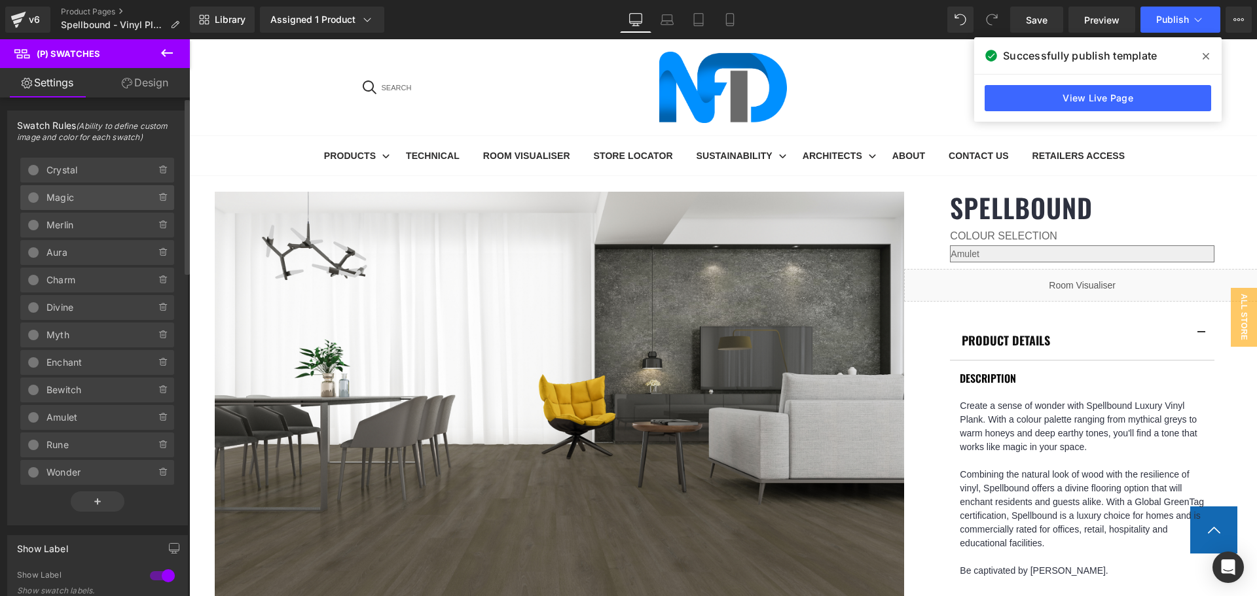
click at [103, 202] on span "Magic" at bounding box center [87, 197] width 83 height 25
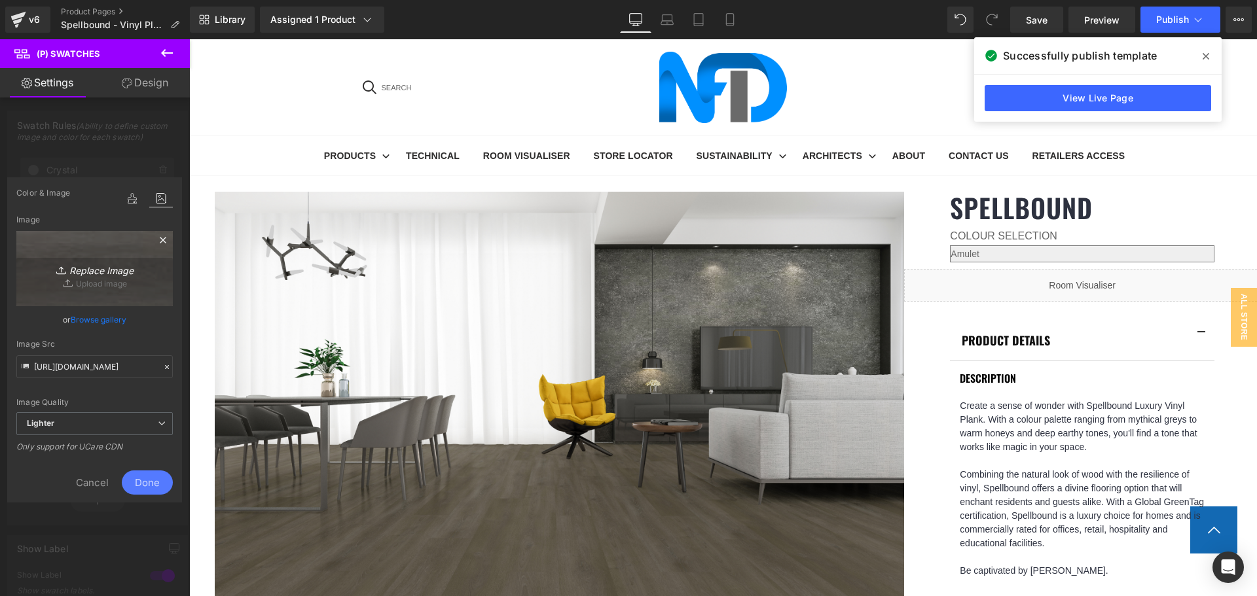
click at [115, 263] on icon "Replace Image" at bounding box center [95, 269] width 105 height 16
type input "C:\fakepath\Magic-1.jpg"
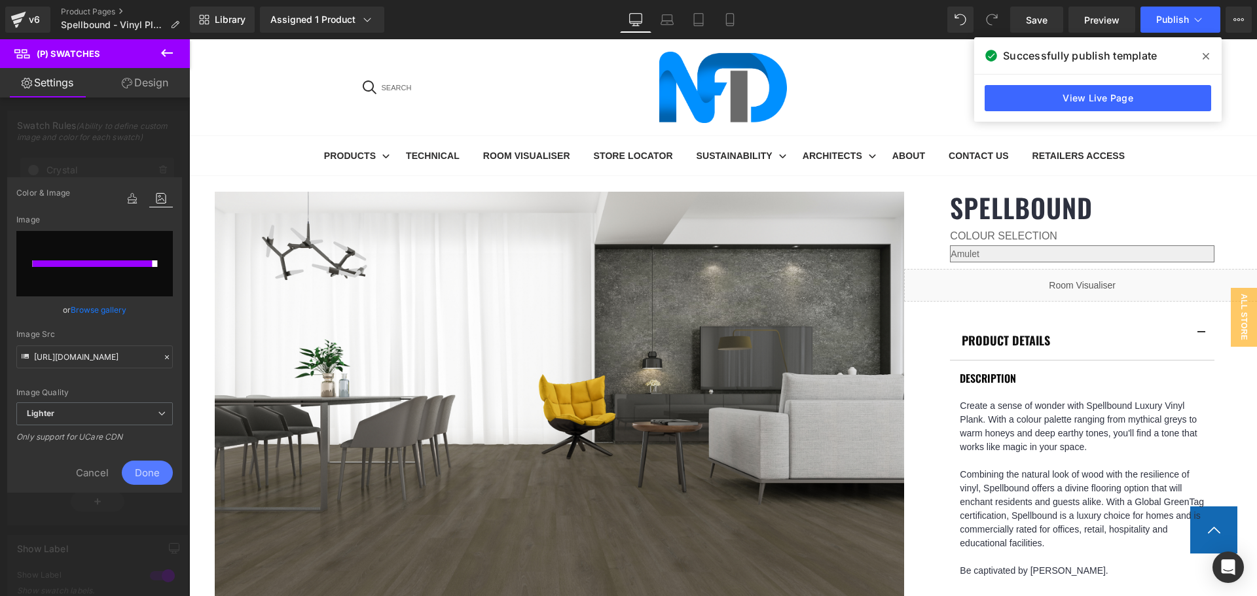
type input "[URL][DOMAIN_NAME]"
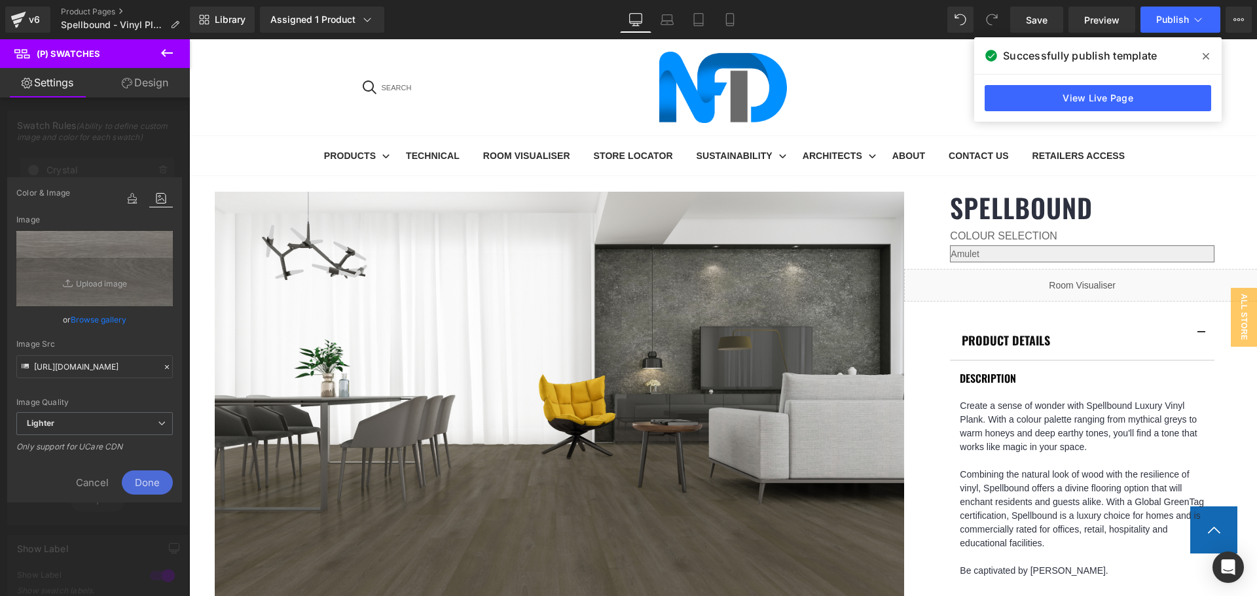
click at [149, 482] on span "Done" at bounding box center [147, 483] width 51 height 24
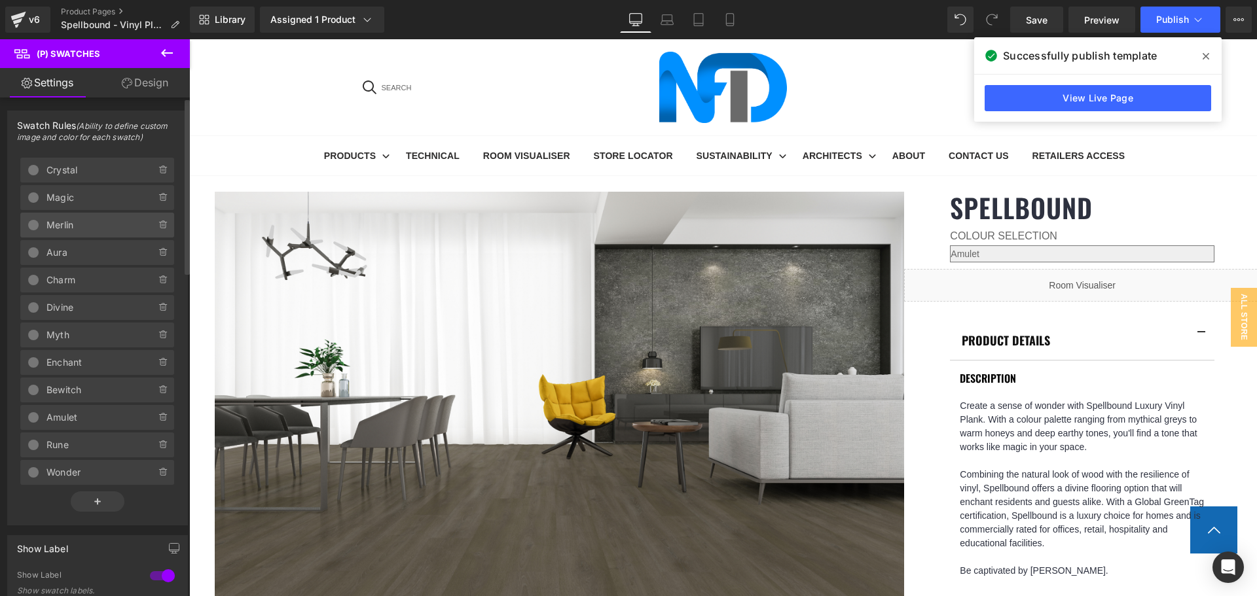
click at [100, 223] on span "Merlin" at bounding box center [87, 225] width 83 height 25
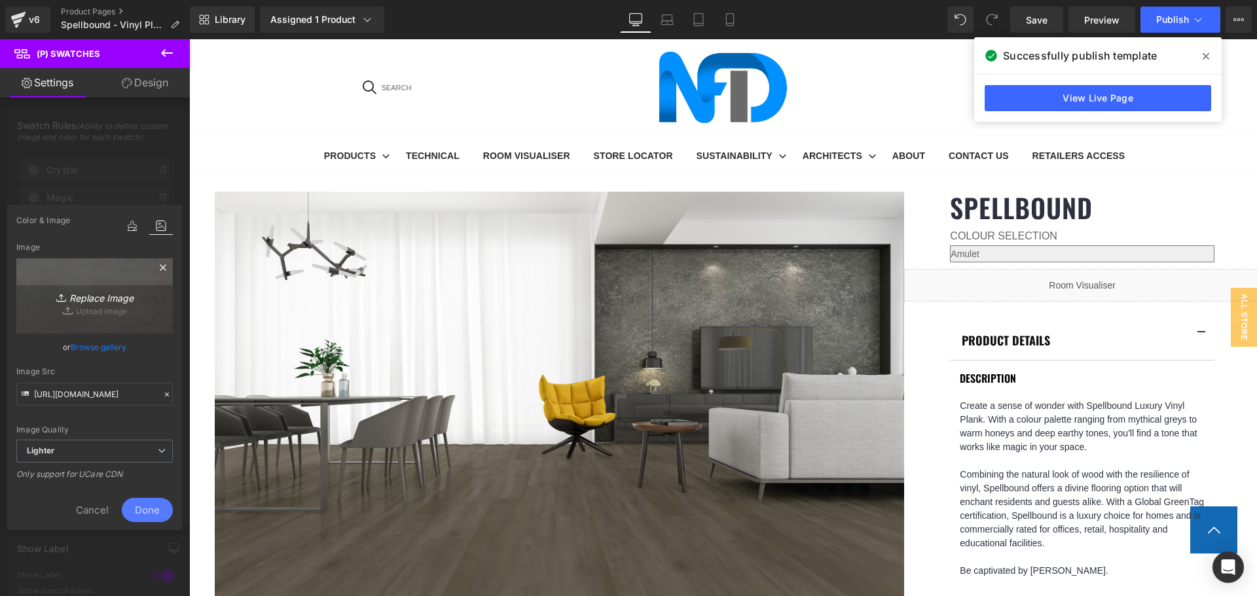
click at [141, 299] on icon "Replace Image" at bounding box center [95, 296] width 105 height 16
type input "C:\fakepath\Merlin-1.jpg"
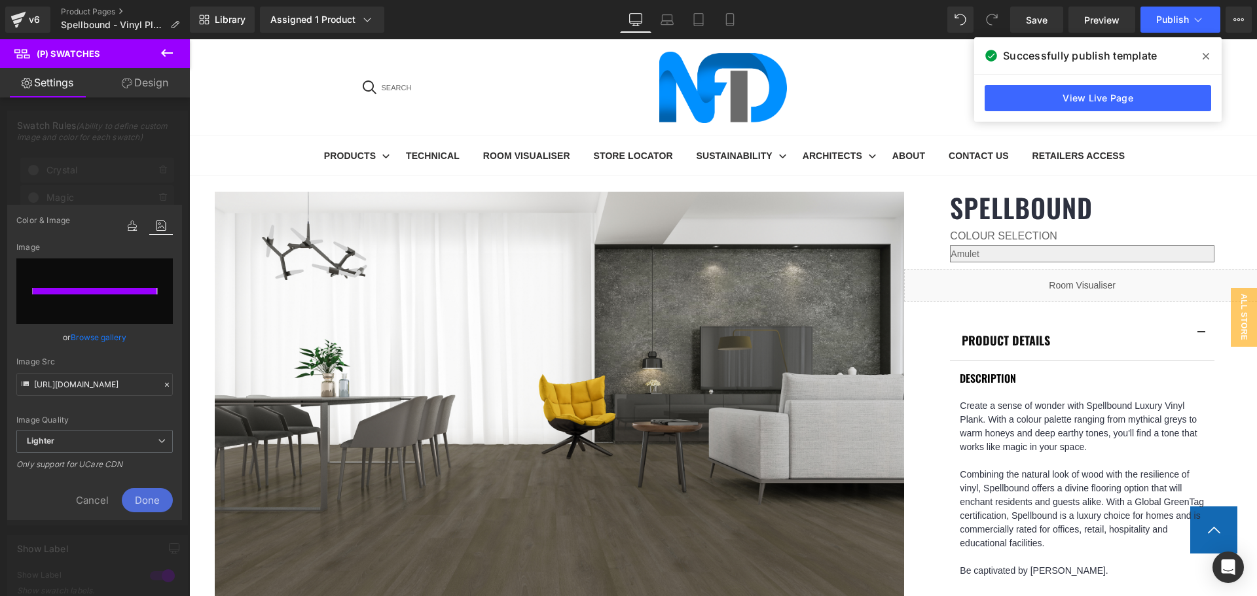
type input "[URL][DOMAIN_NAME]"
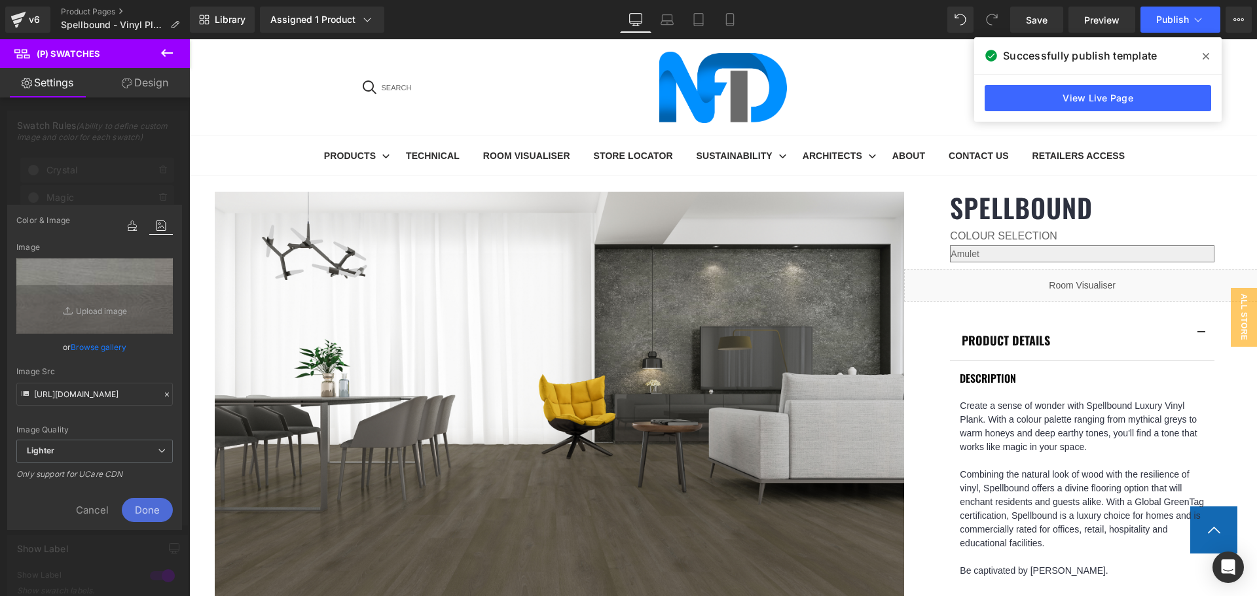
click at [153, 510] on span "Done" at bounding box center [147, 510] width 51 height 24
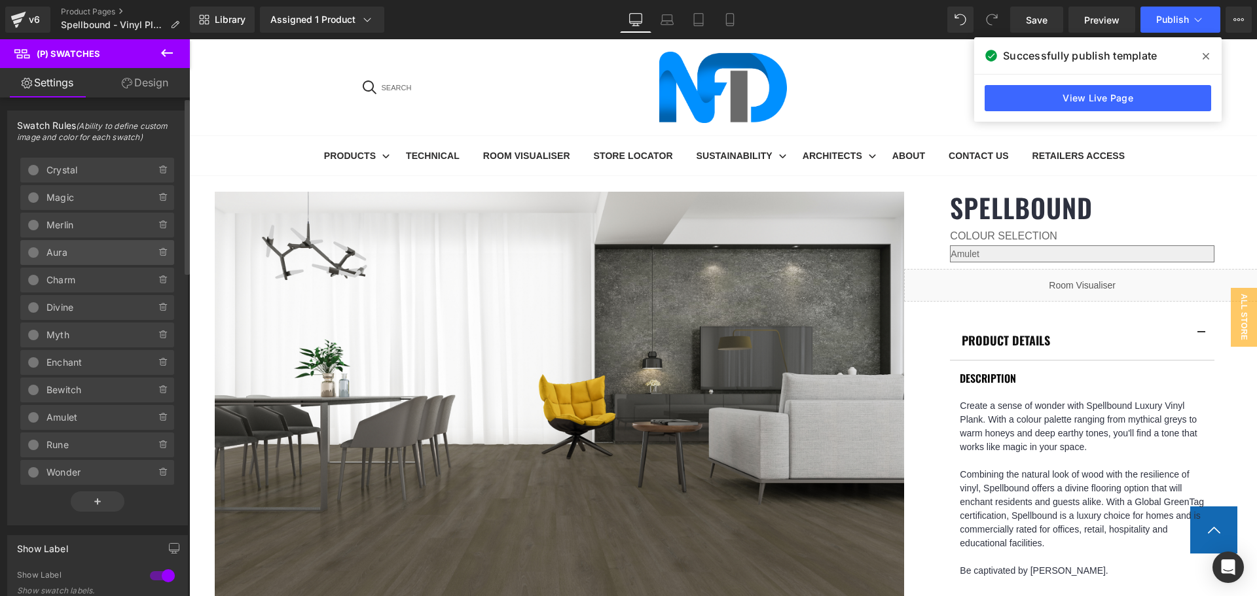
click at [116, 254] on span "Aura" at bounding box center [87, 252] width 83 height 25
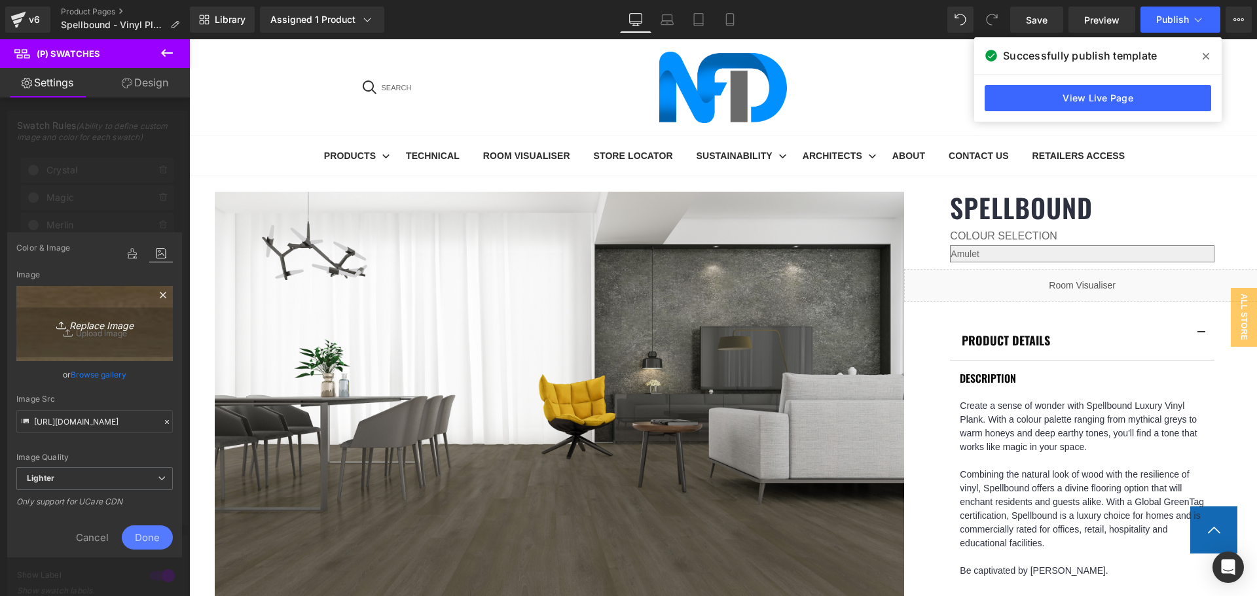
click at [122, 345] on link "Replace Image" at bounding box center [94, 323] width 156 height 75
type input "C:\fakepath\Aura-1.jpg"
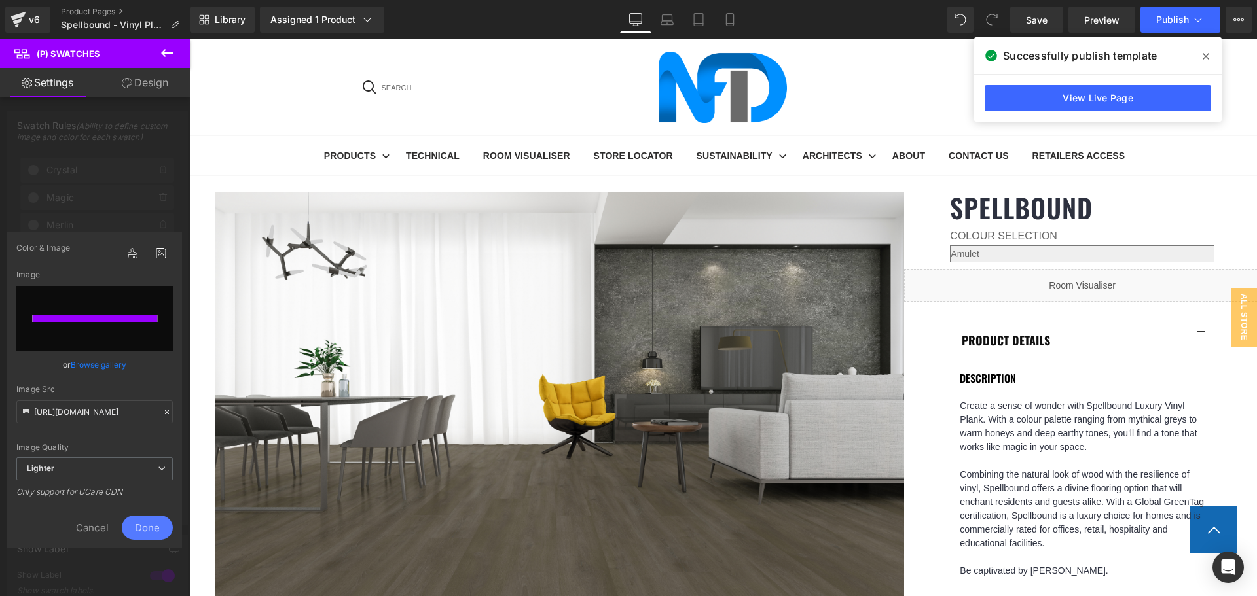
type input "[URL][DOMAIN_NAME]"
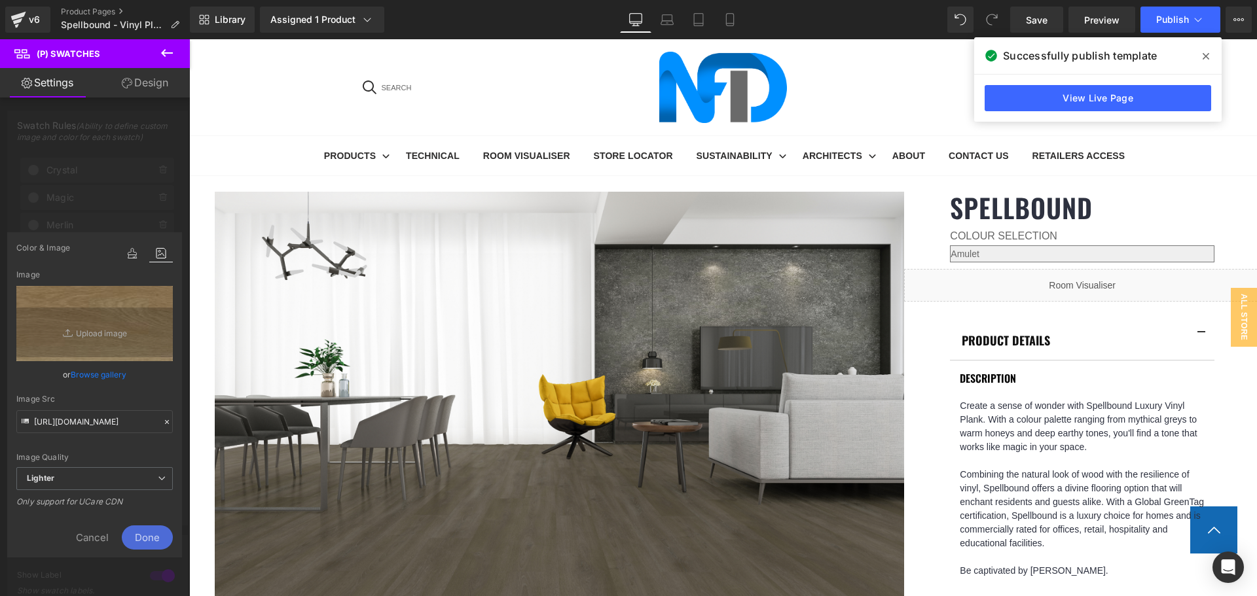
click at [145, 534] on span "Done" at bounding box center [147, 538] width 51 height 24
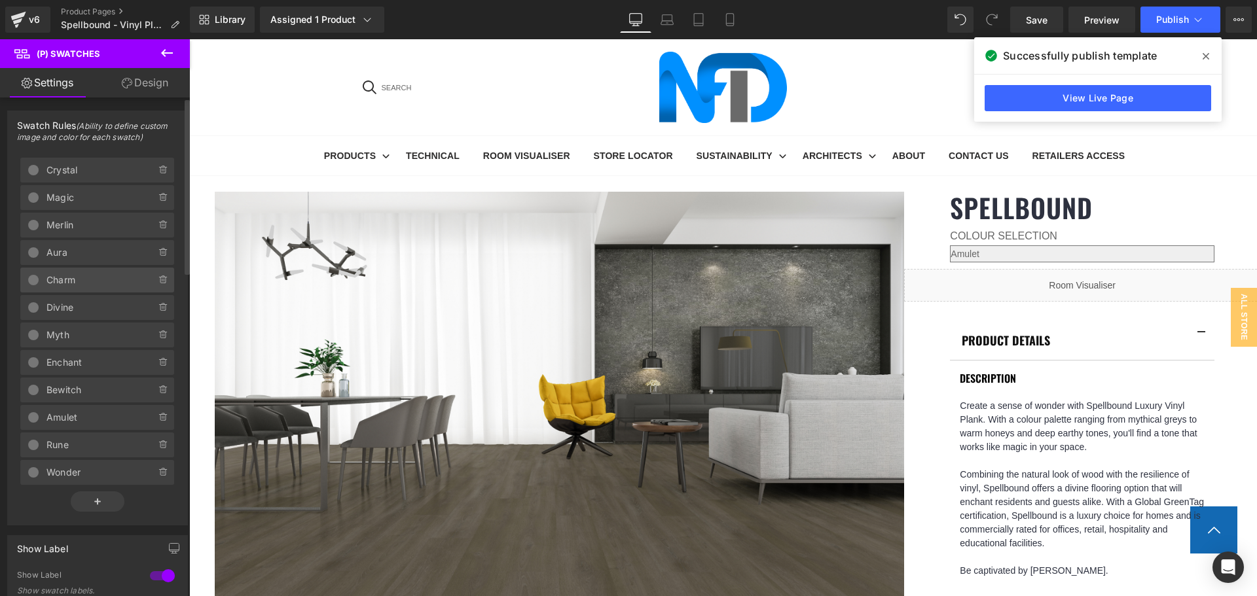
click at [96, 284] on span "Charm" at bounding box center [87, 280] width 83 height 25
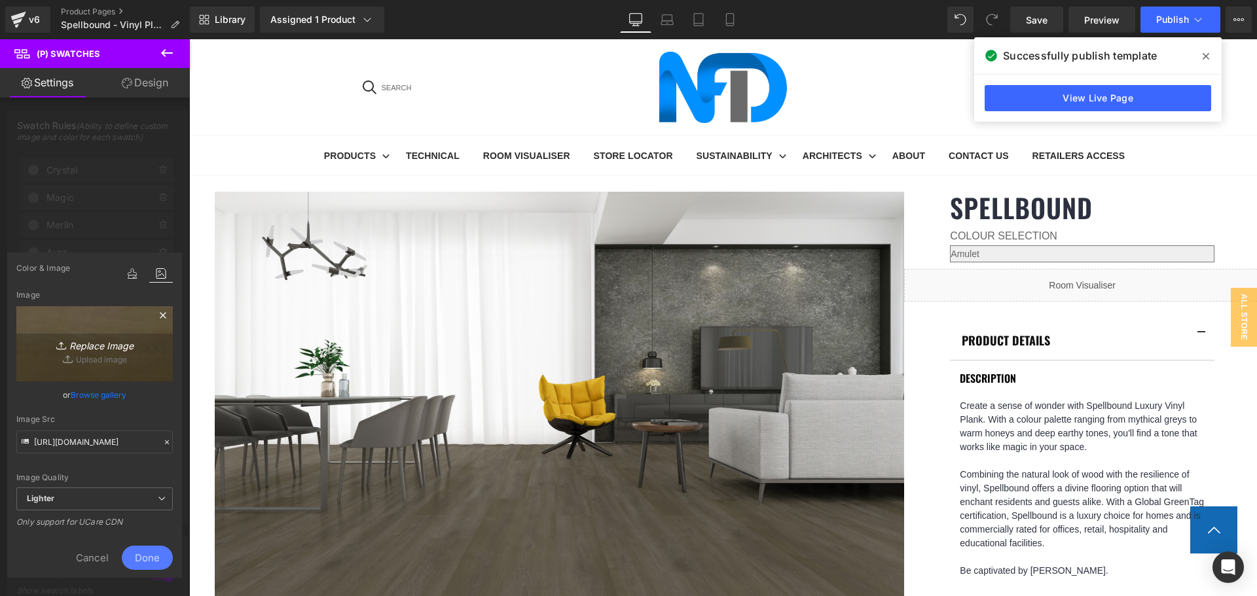
click at [111, 342] on icon "Replace Image" at bounding box center [95, 344] width 105 height 16
type input "C:\fakepath\Charm-1.jpg"
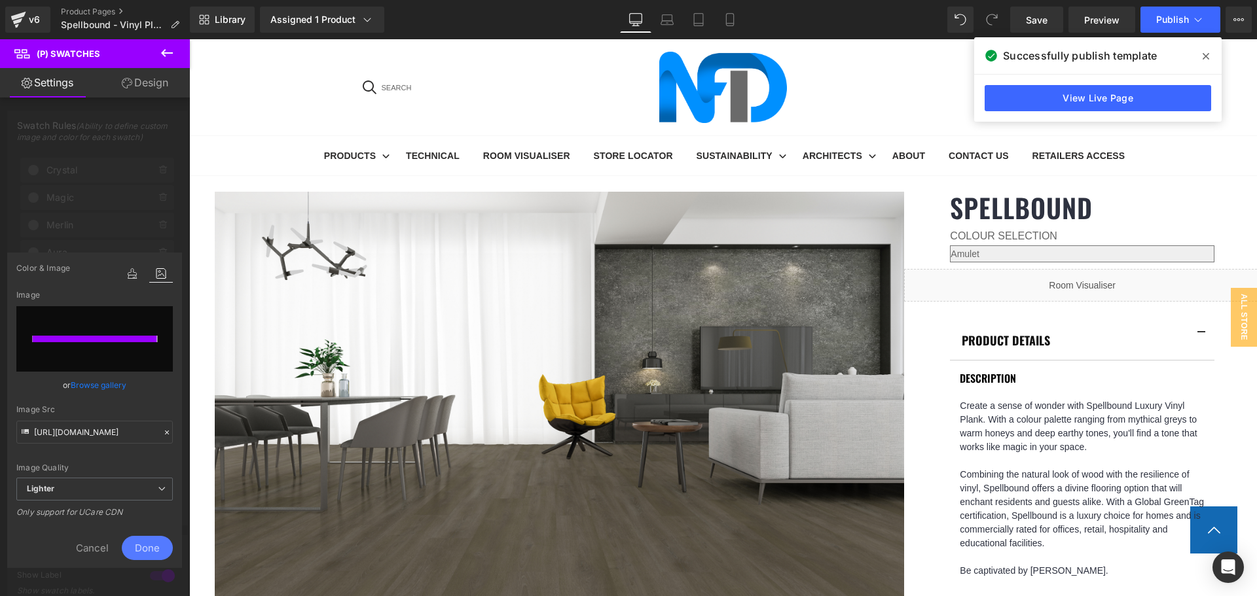
type input "[URL][DOMAIN_NAME]"
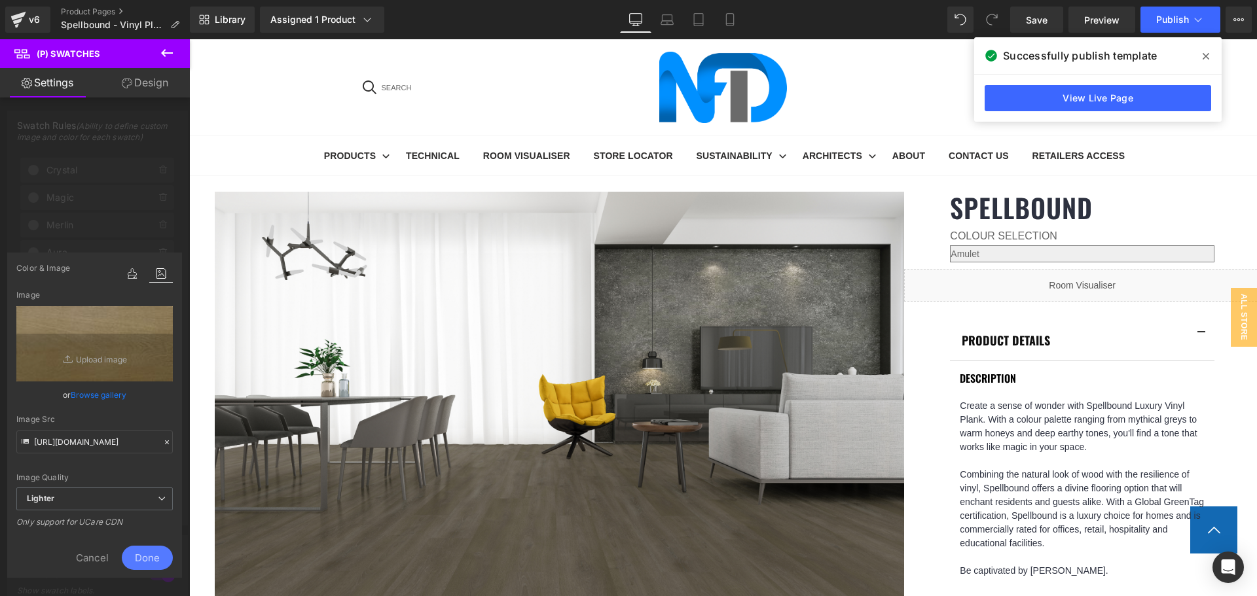
click at [156, 554] on span "Done" at bounding box center [147, 558] width 51 height 24
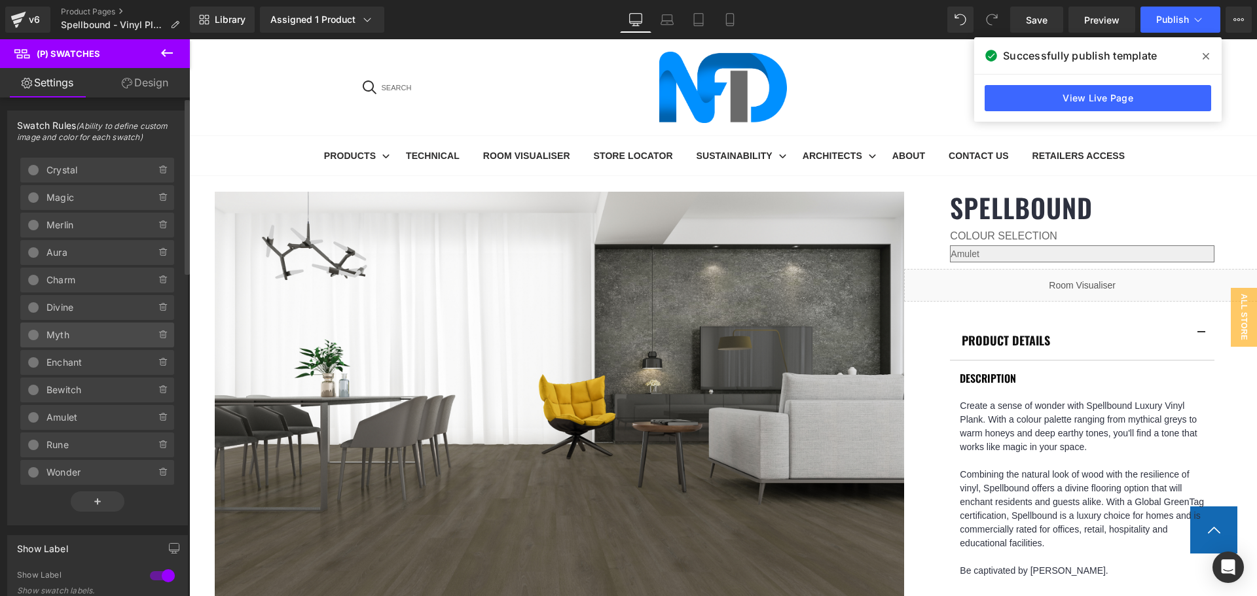
click at [76, 332] on span "Myth" at bounding box center [87, 335] width 83 height 25
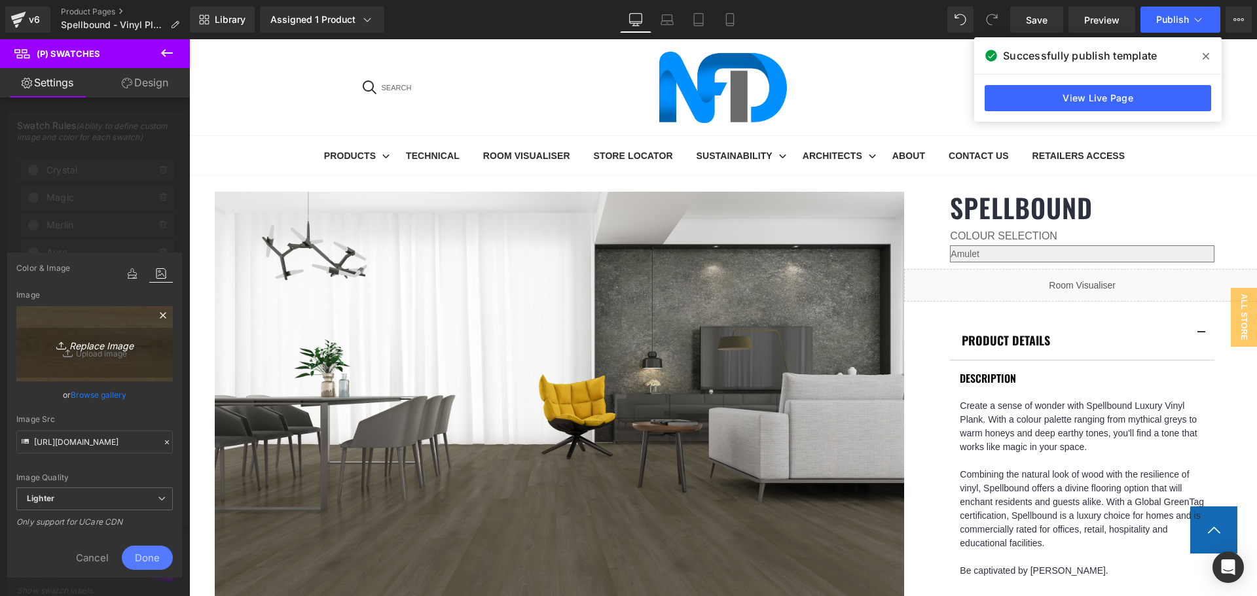
click at [96, 357] on link "Replace Image" at bounding box center [94, 343] width 156 height 75
type input "C:\fakepath\Myth-1.jpg"
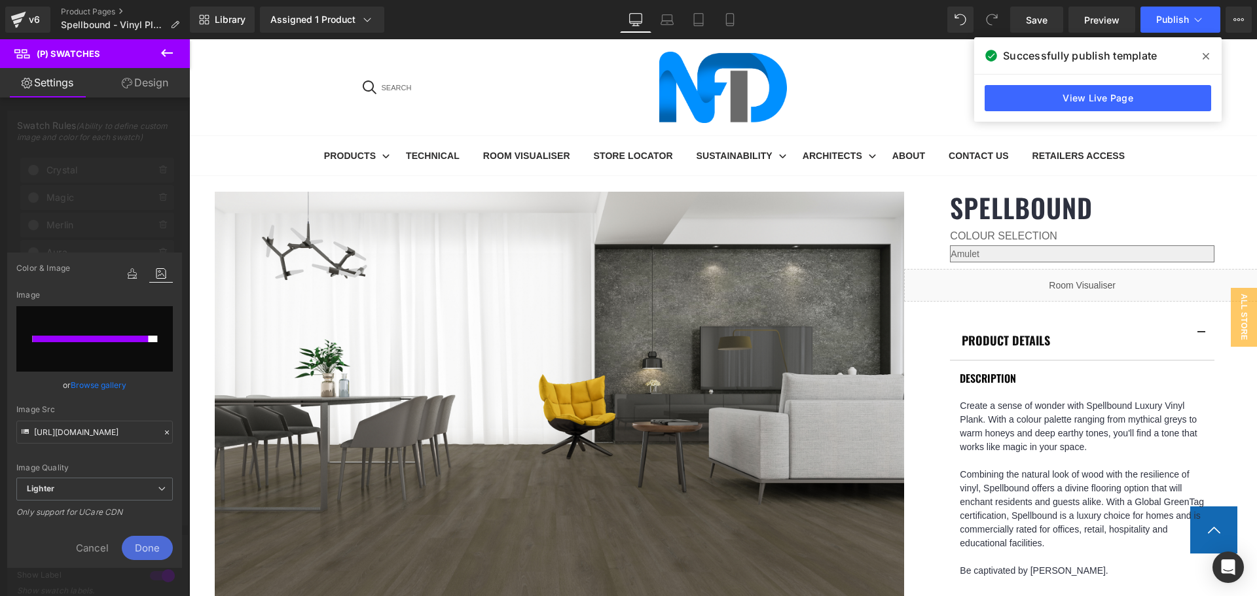
type input "[URL][DOMAIN_NAME]"
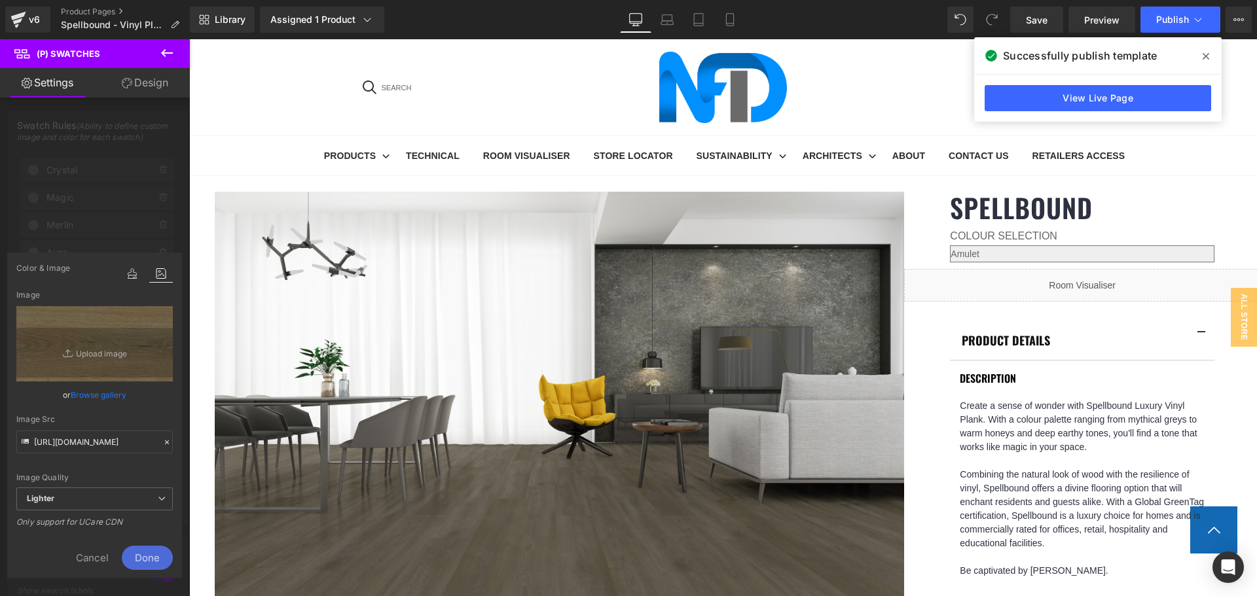
click at [143, 553] on span "Done" at bounding box center [147, 558] width 51 height 24
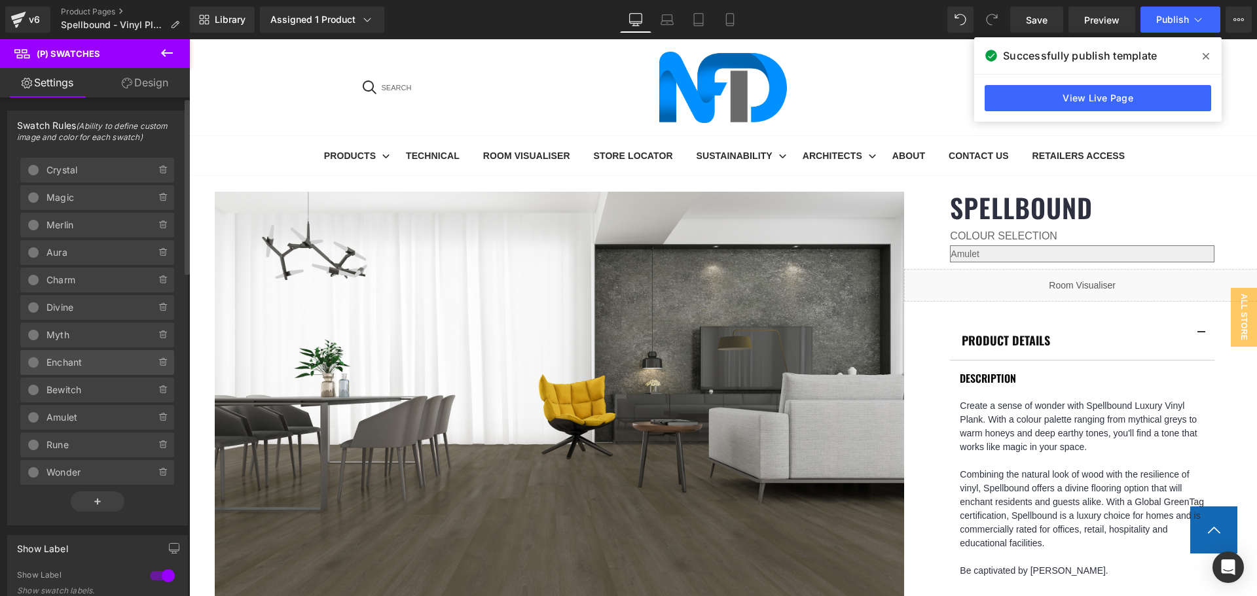
click at [90, 355] on span "Enchant" at bounding box center [87, 362] width 83 height 25
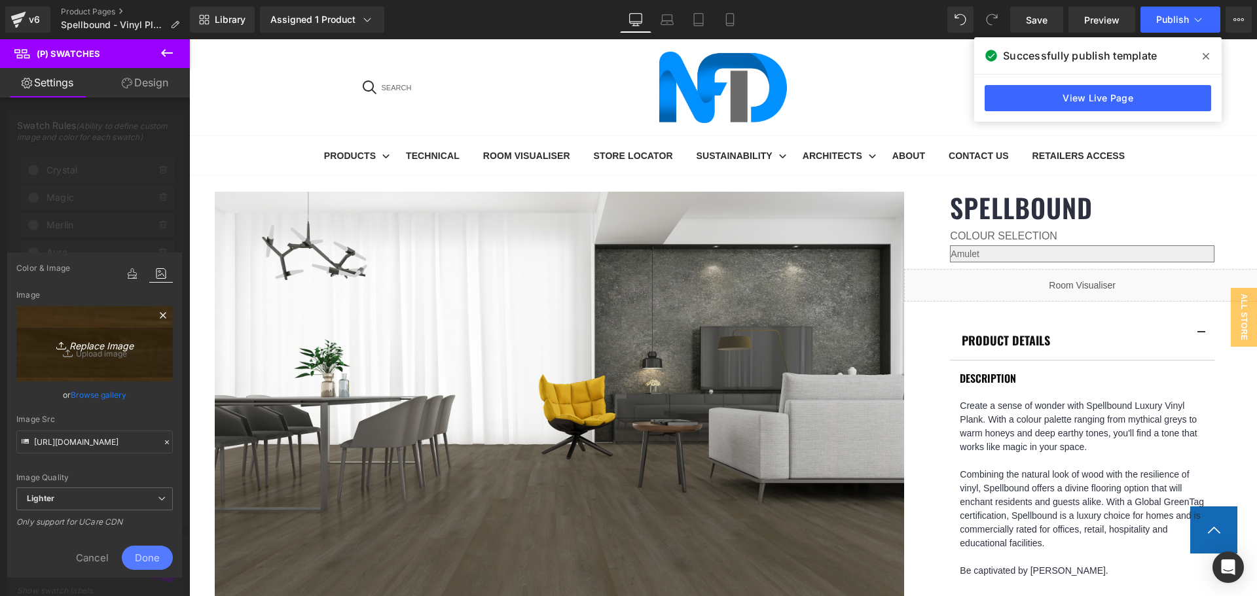
click at [97, 352] on icon "Replace Image" at bounding box center [95, 344] width 105 height 16
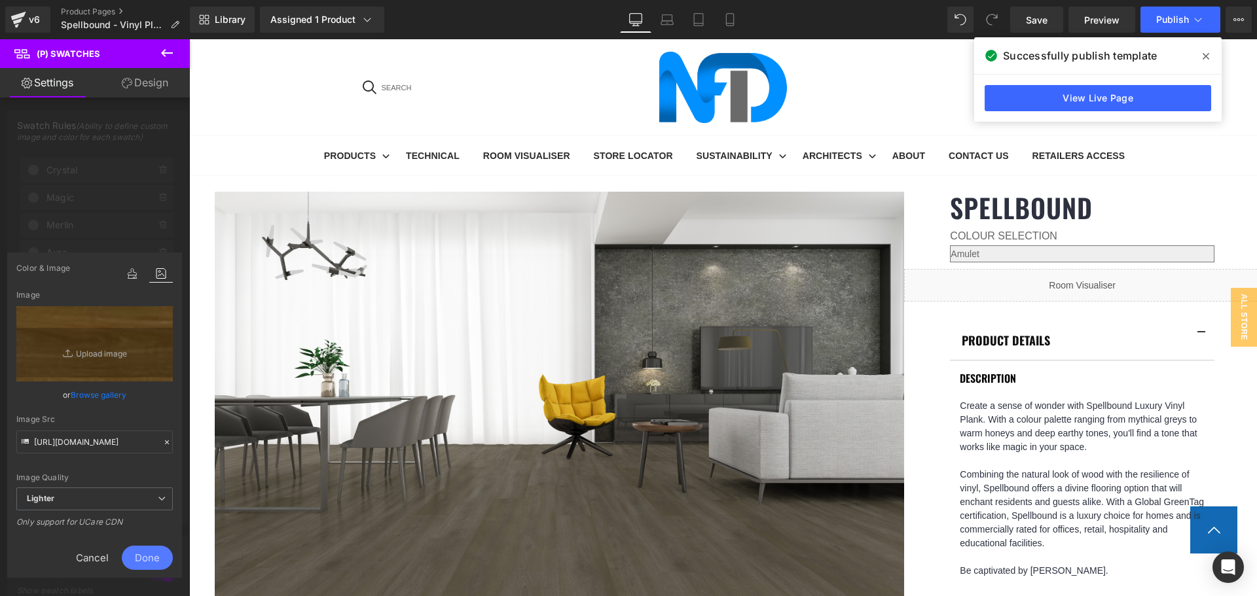
click at [110, 554] on span "Cancel" at bounding box center [92, 558] width 59 height 24
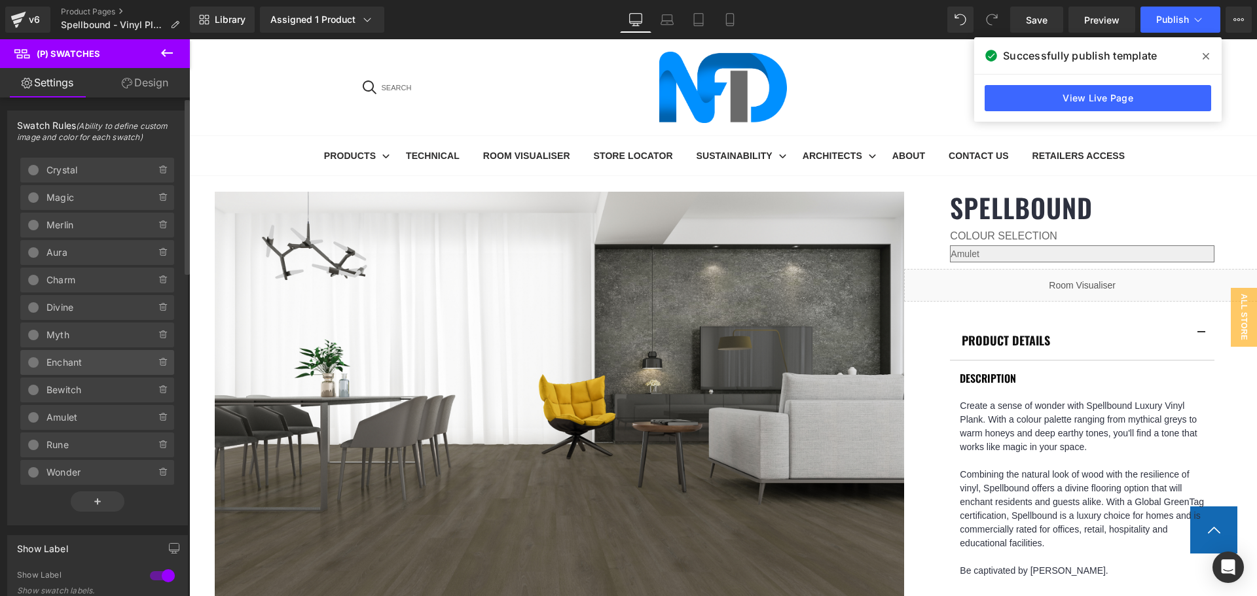
click at [92, 363] on span "Enchant" at bounding box center [87, 362] width 83 height 25
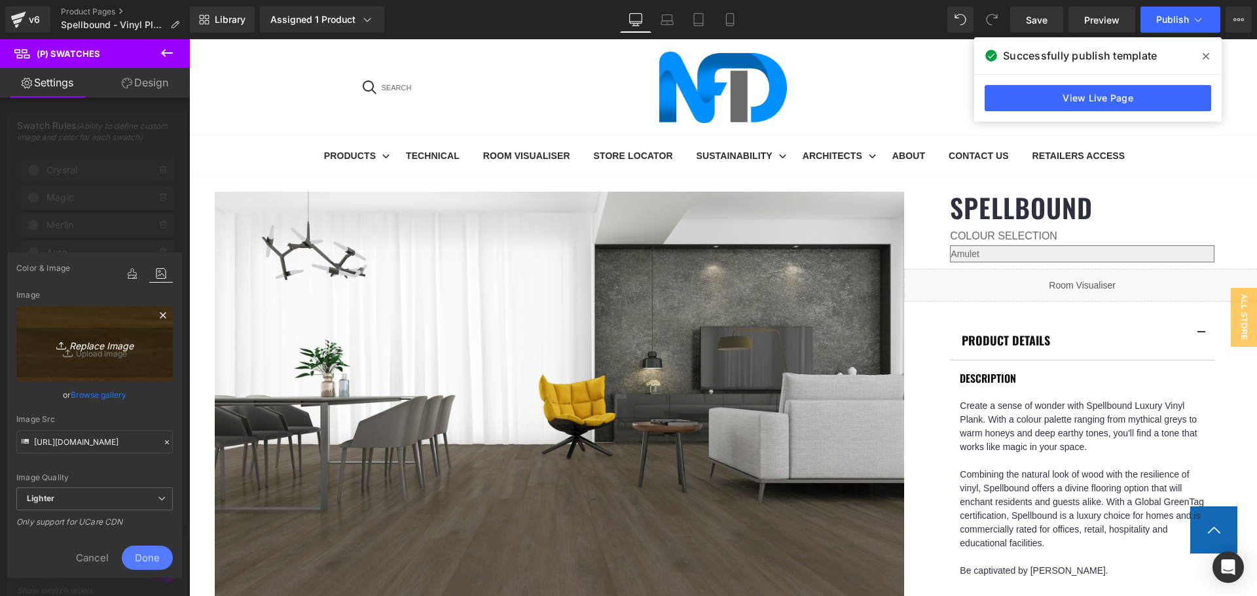
click at [126, 356] on link "Replace Image" at bounding box center [94, 343] width 156 height 75
type input "C:\fakepath\Enchant-1.jpg"
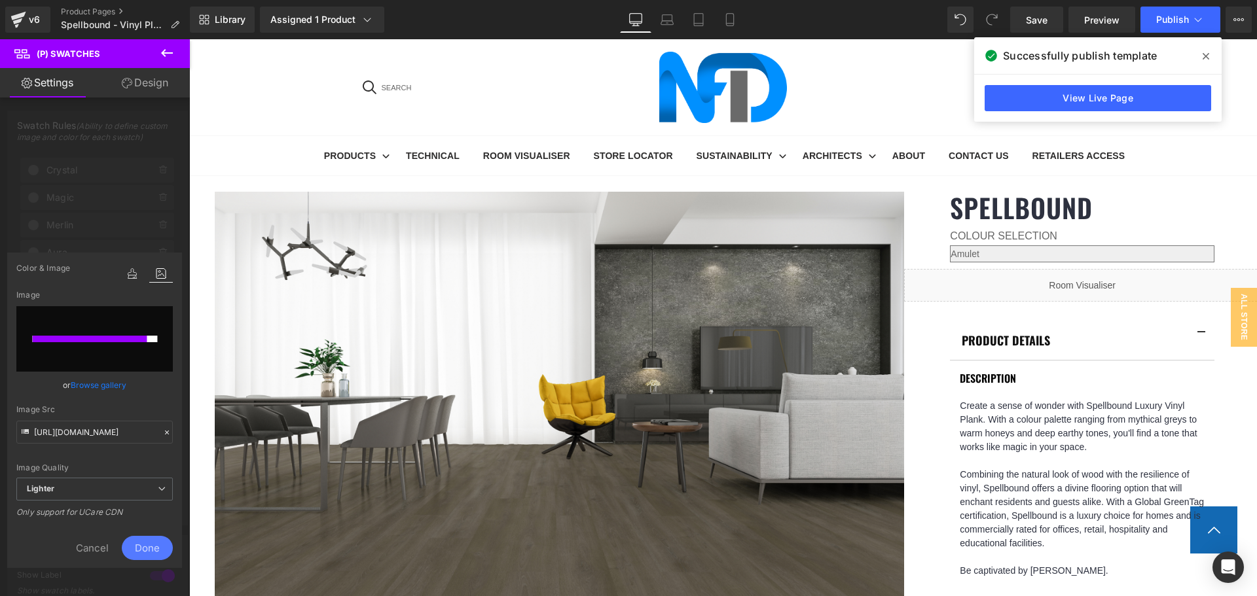
type input "[URL][DOMAIN_NAME]"
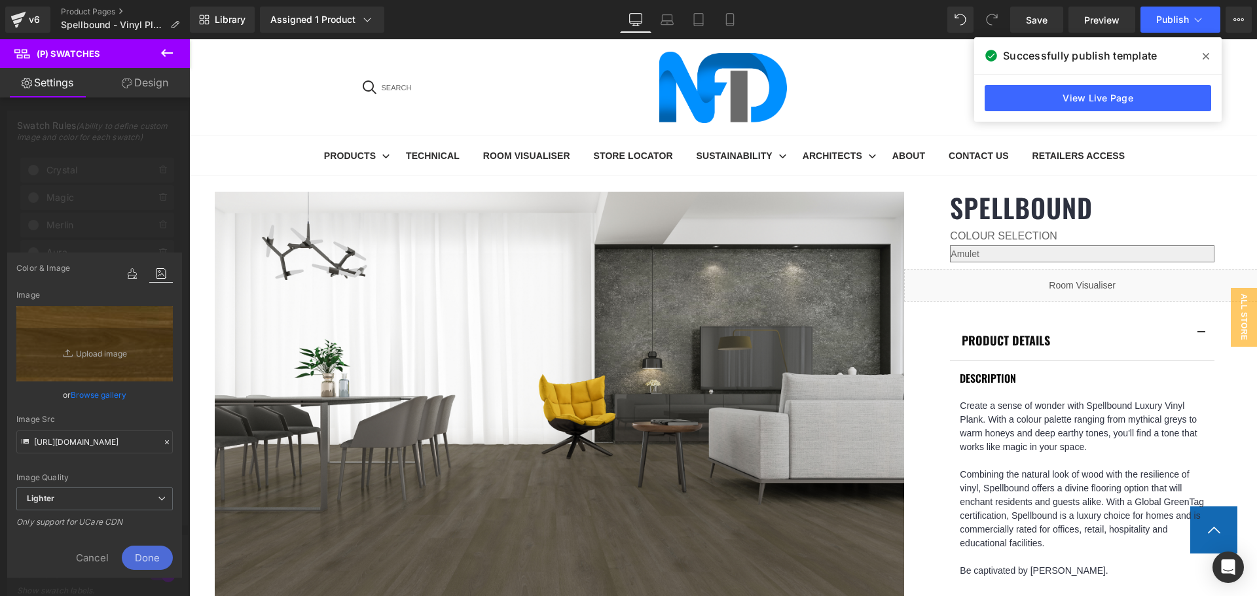
click at [153, 554] on span "Done" at bounding box center [147, 558] width 51 height 24
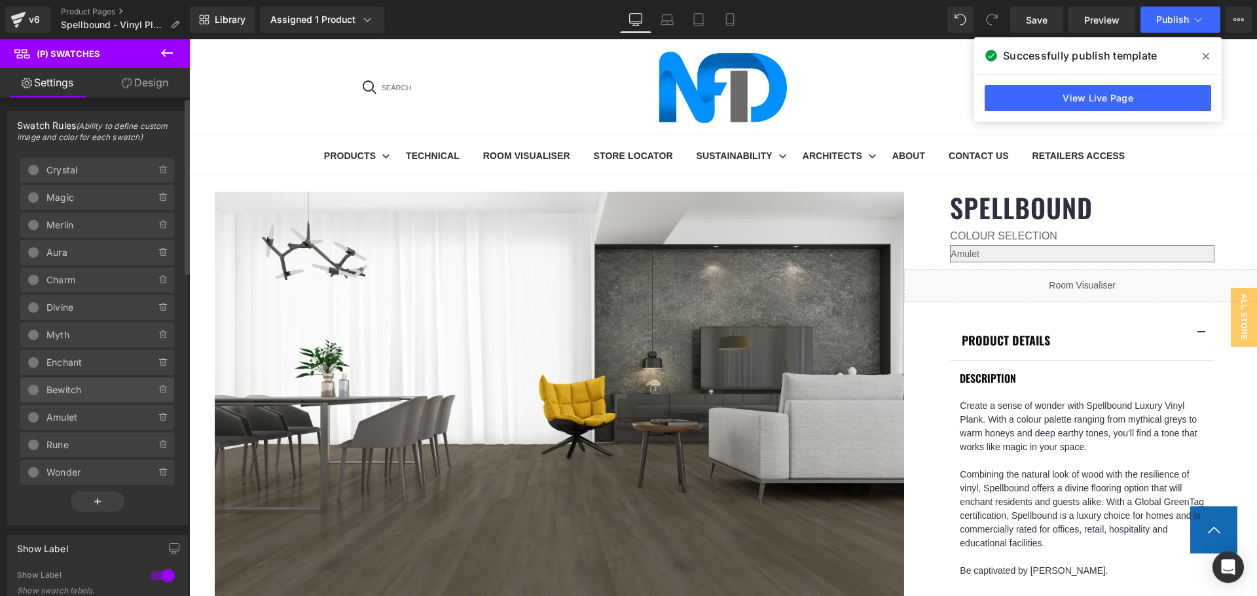
click at [82, 392] on span "Bewitch" at bounding box center [87, 390] width 83 height 25
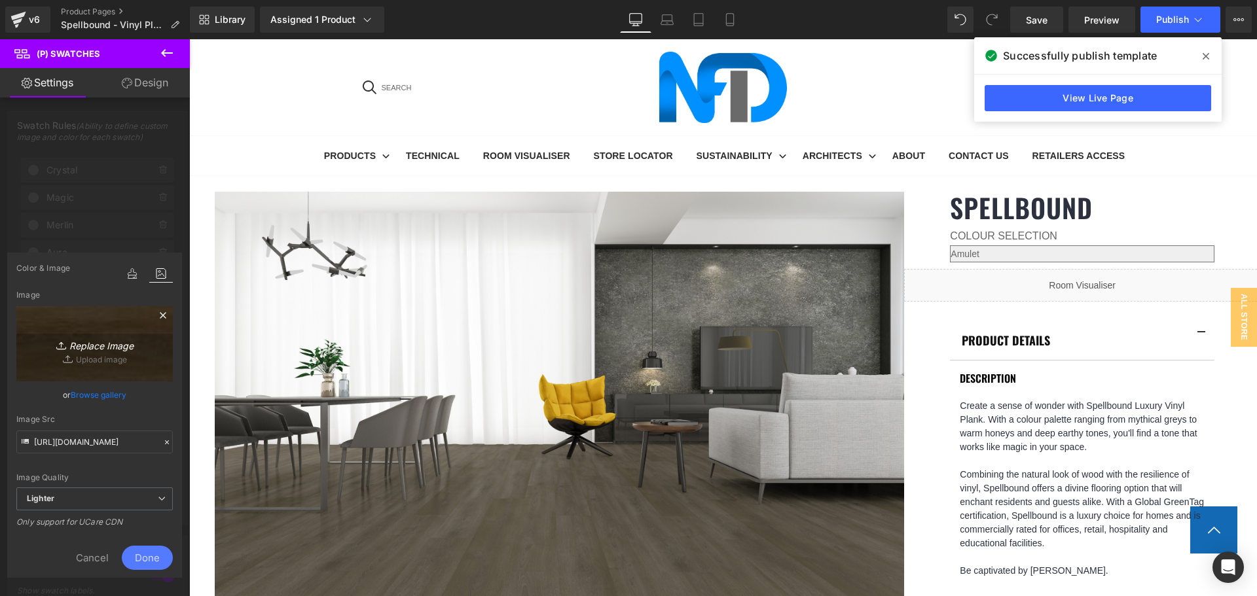
click at [102, 352] on icon "Replace Image" at bounding box center [95, 344] width 105 height 16
type input "C:\fakepath\Bewitch-1.jpg"
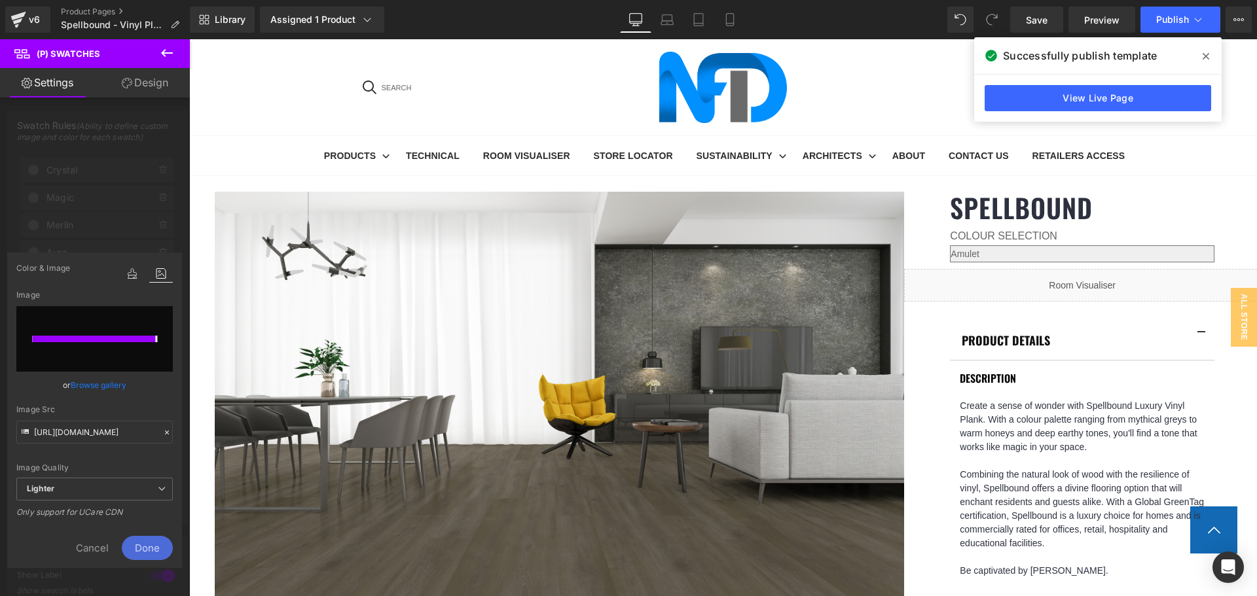
type input "[URL][DOMAIN_NAME]"
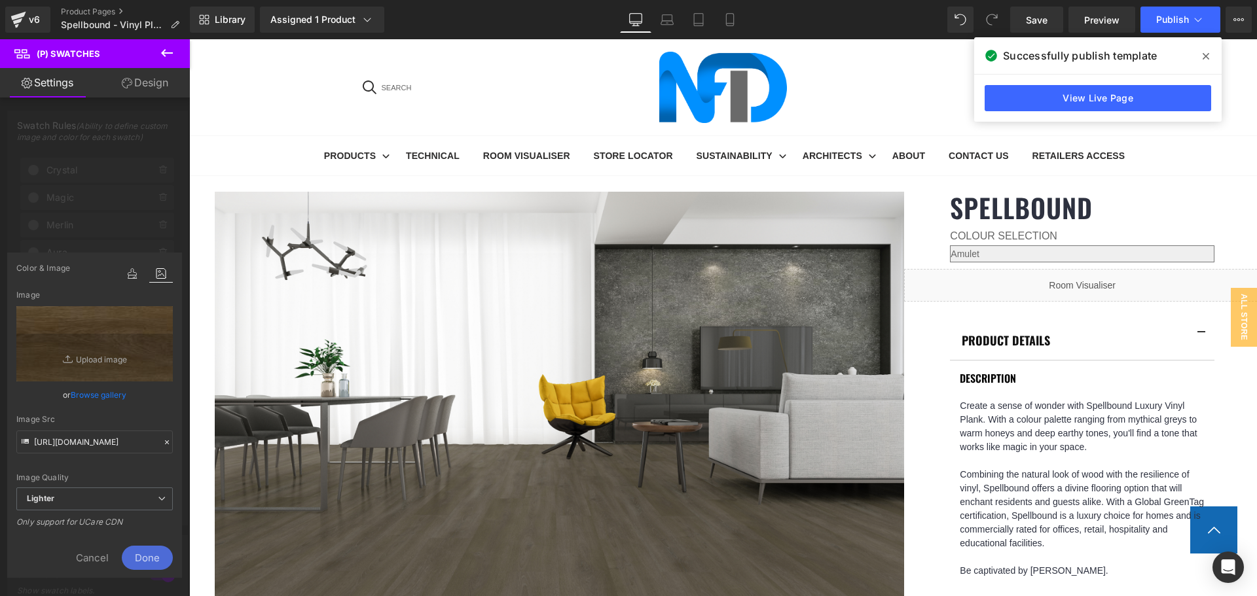
click at [139, 554] on span "Done" at bounding box center [147, 558] width 51 height 24
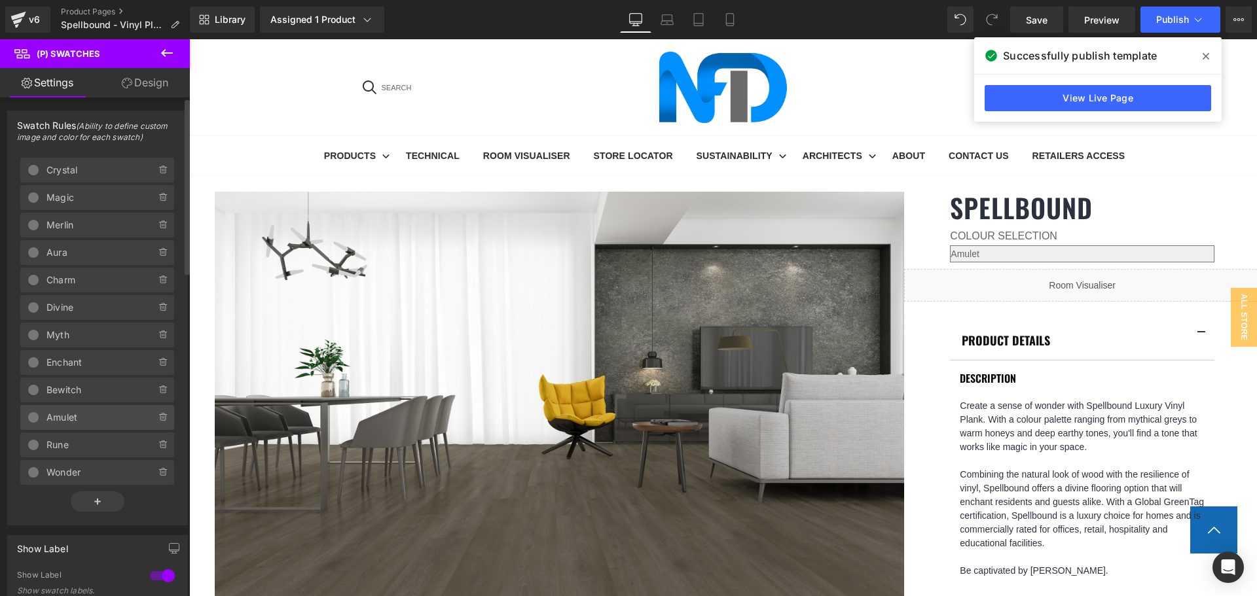
click at [85, 420] on span "Amulet" at bounding box center [87, 417] width 83 height 25
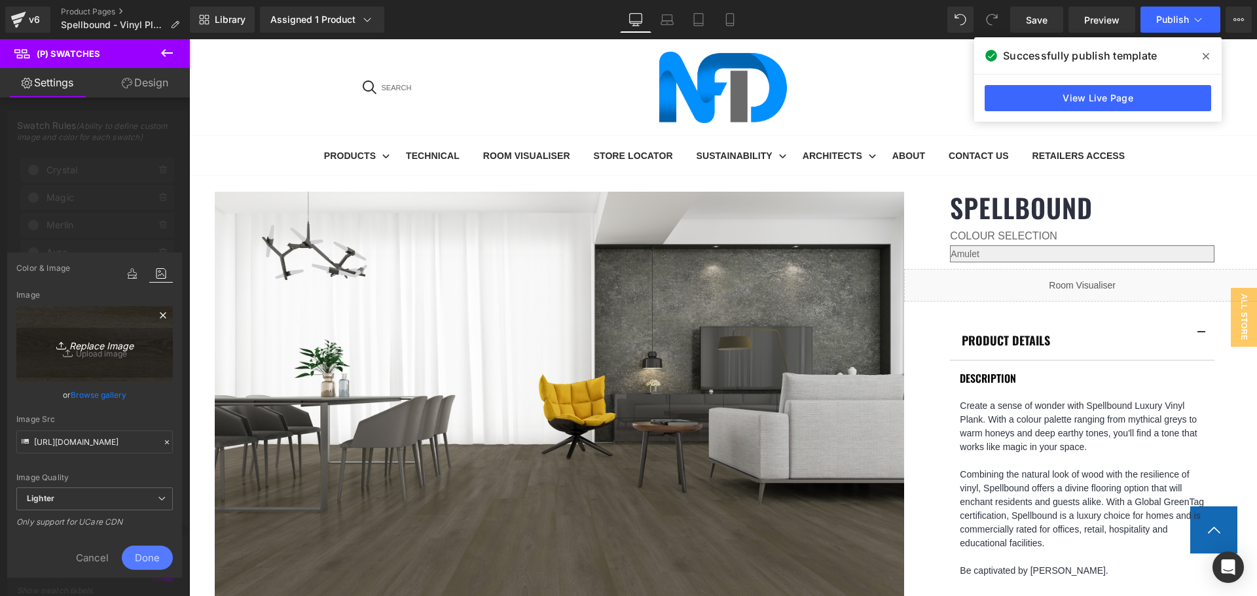
click at [100, 351] on icon "Replace Image" at bounding box center [95, 344] width 105 height 16
type input "C:\fakepath\Amulet-1.jpg"
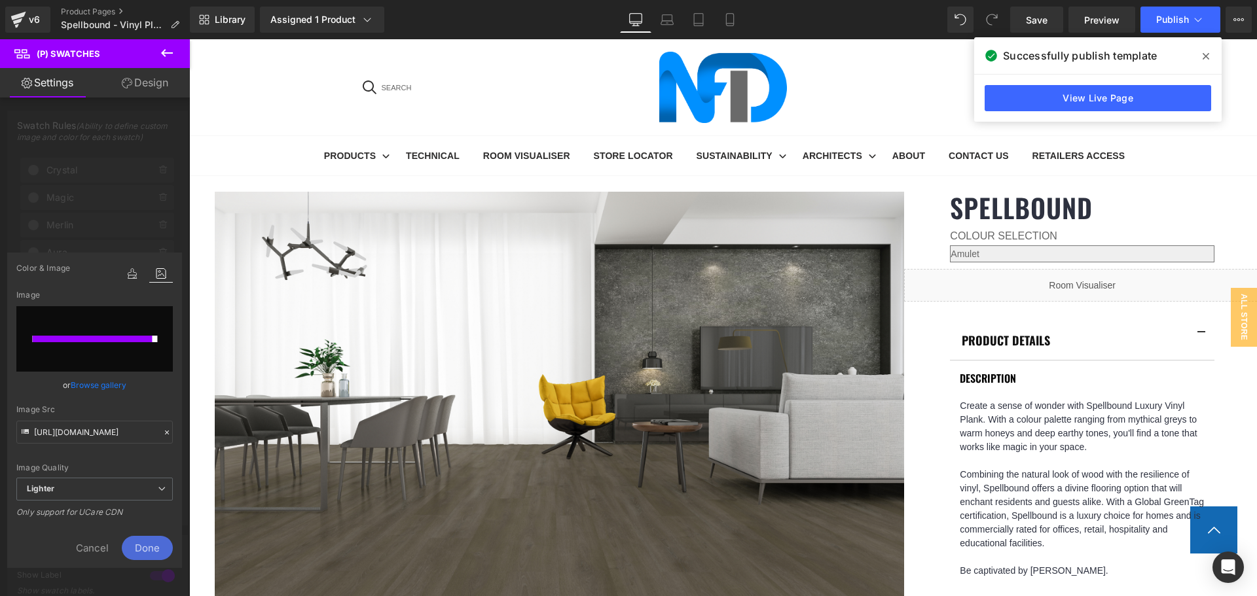
type input "[URL][DOMAIN_NAME]"
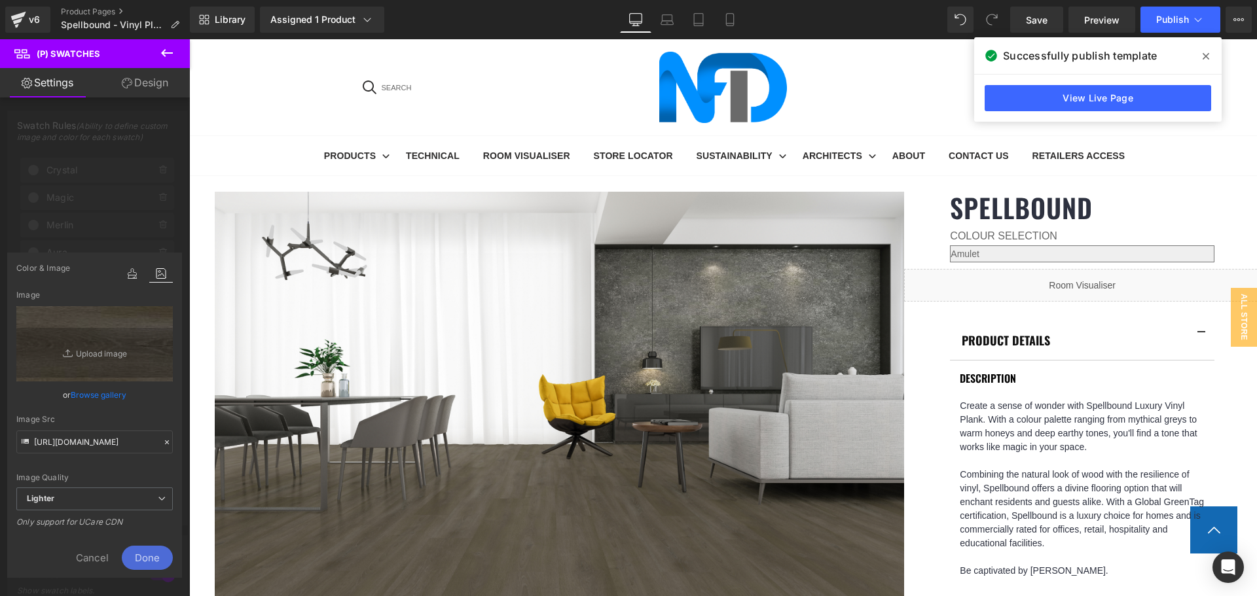
click at [148, 556] on span "Done" at bounding box center [147, 558] width 51 height 24
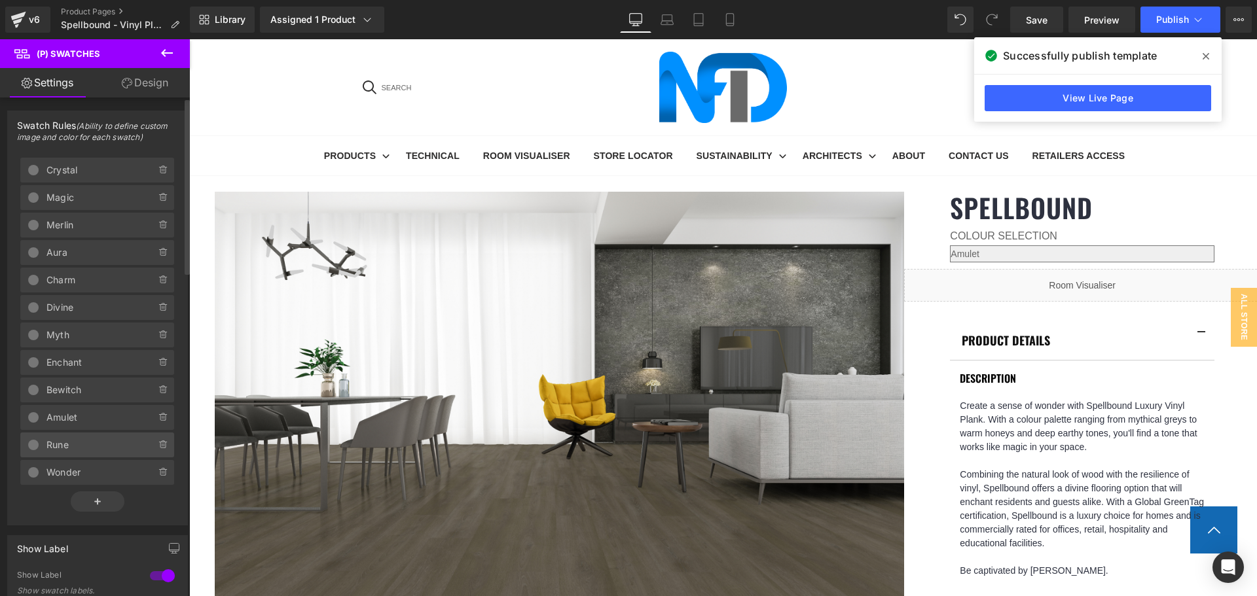
click at [107, 439] on span "Rune" at bounding box center [87, 445] width 83 height 25
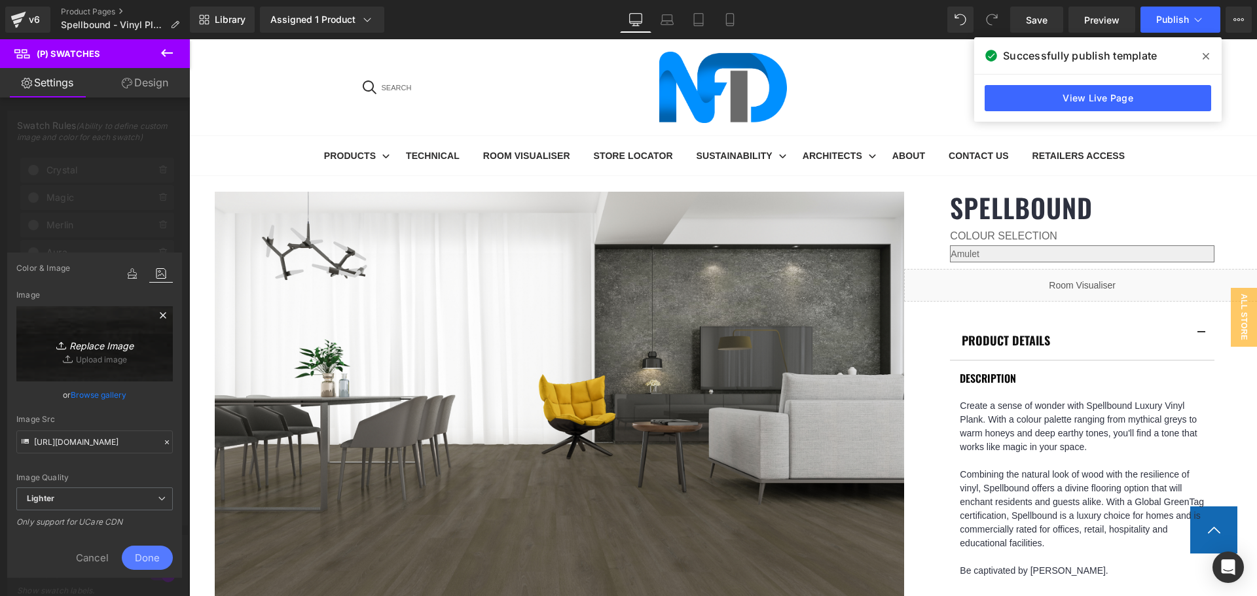
click at [112, 348] on icon "Replace Image" at bounding box center [95, 344] width 105 height 16
type input "C:\fakepath\Rune-1.jpg"
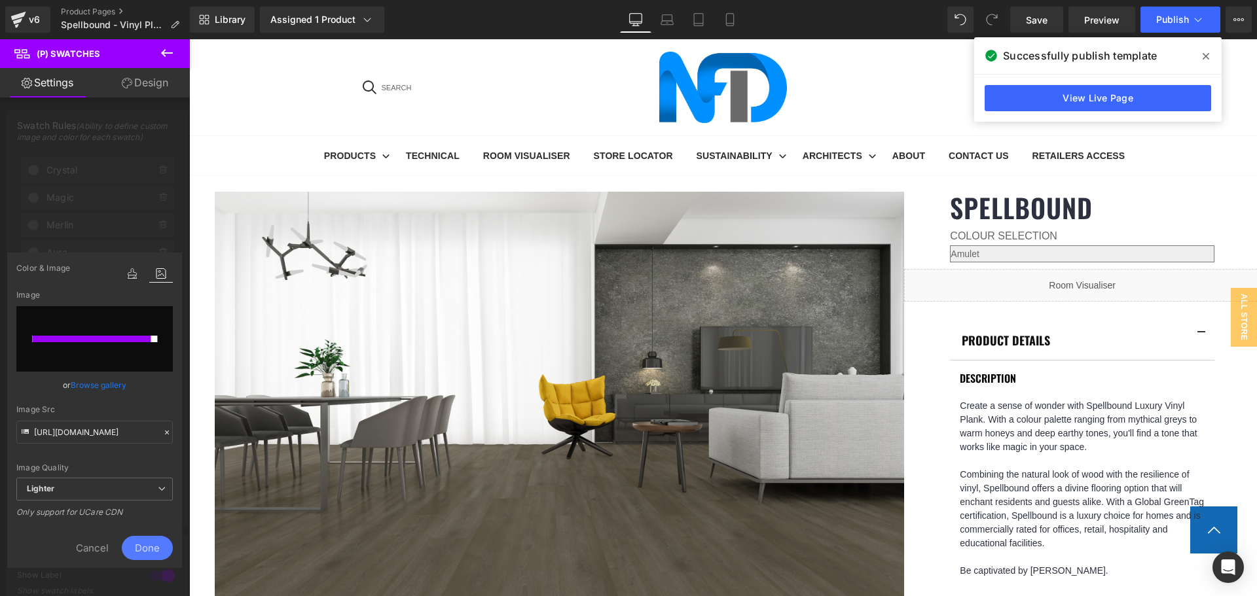
type input "[URL][DOMAIN_NAME]"
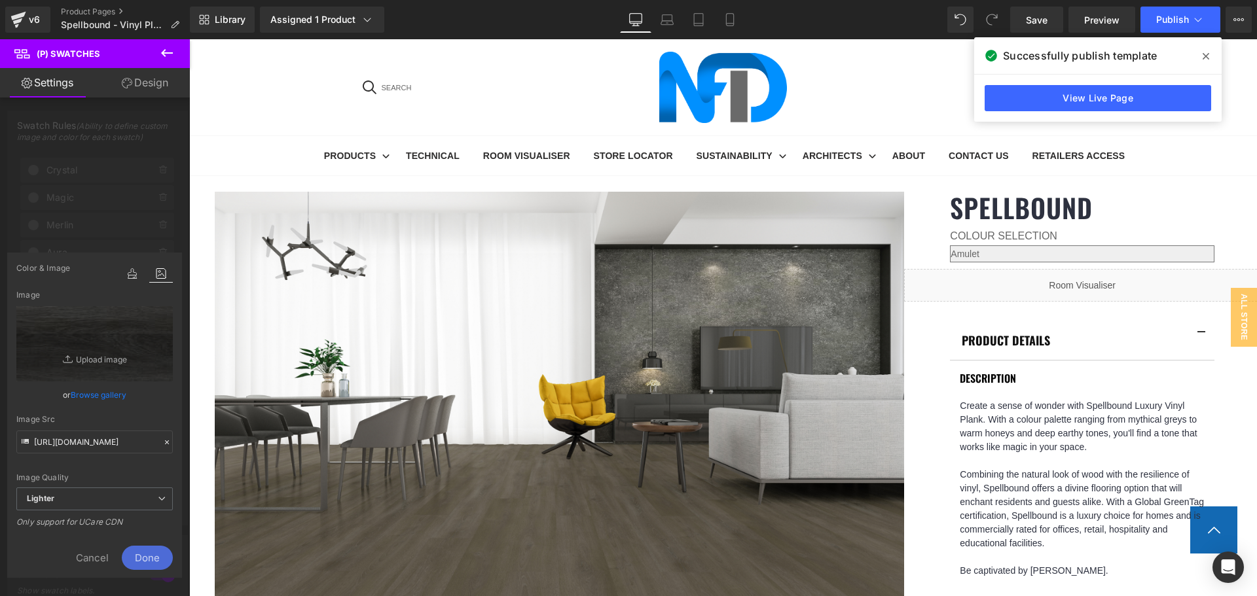
click at [149, 557] on span "Done" at bounding box center [147, 558] width 51 height 24
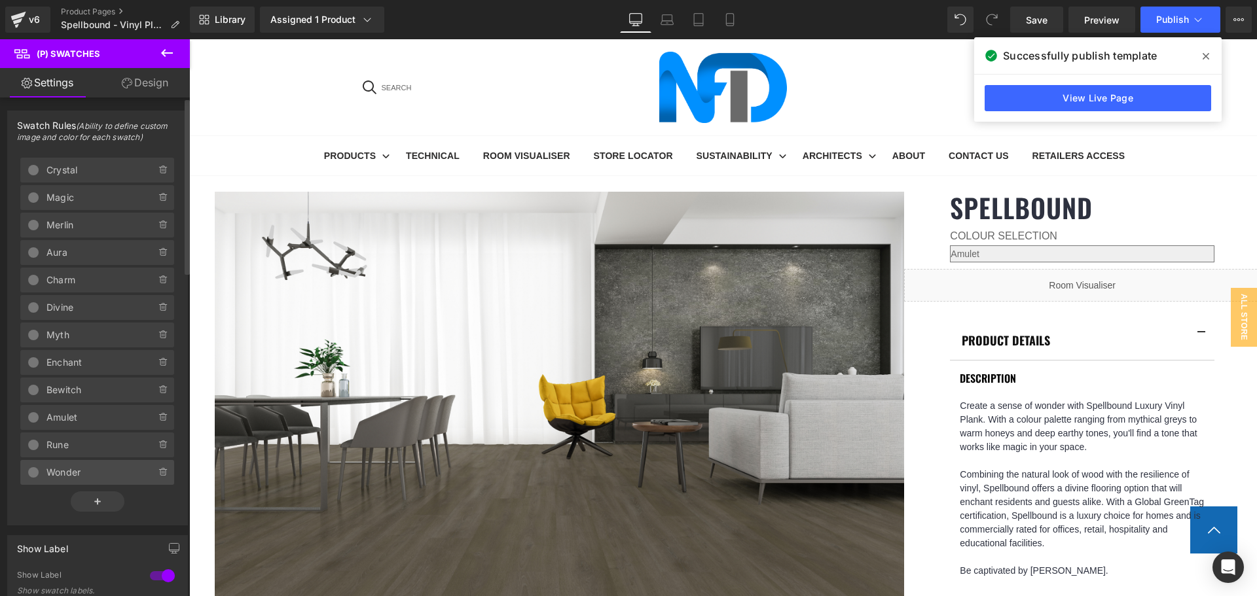
click at [104, 479] on span "Wonder" at bounding box center [87, 472] width 83 height 25
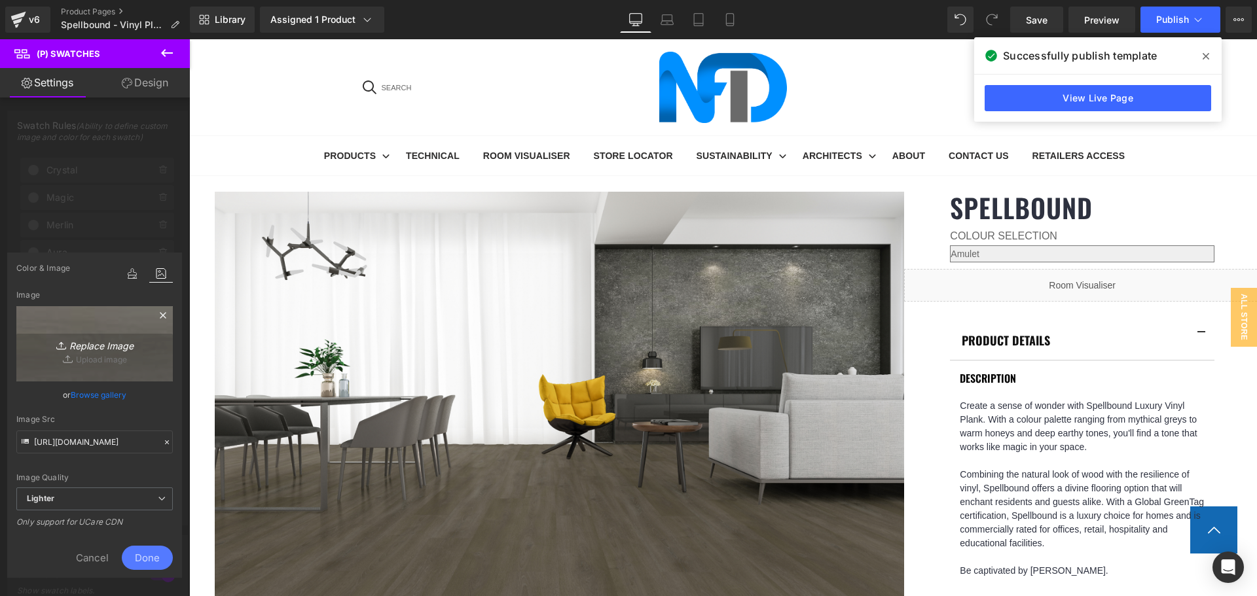
click at [122, 333] on link "Replace Image" at bounding box center [94, 343] width 156 height 75
type input "C:\fakepath\Wonder-1.jpg"
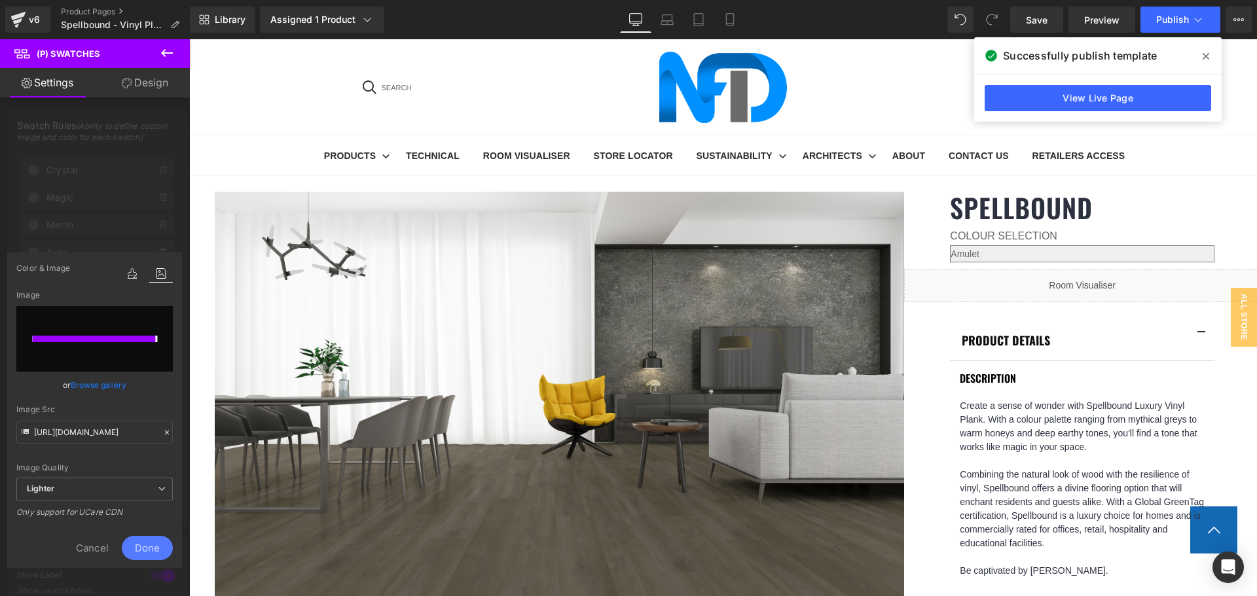
type input "[URL][DOMAIN_NAME]"
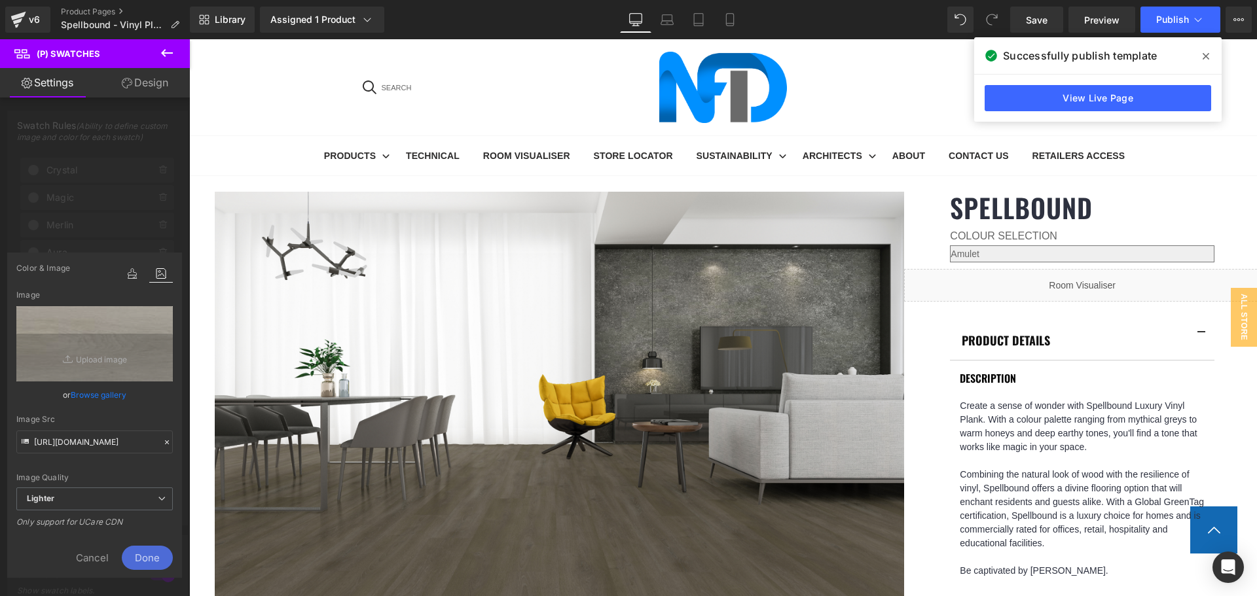
click at [154, 558] on span "Done" at bounding box center [147, 558] width 51 height 24
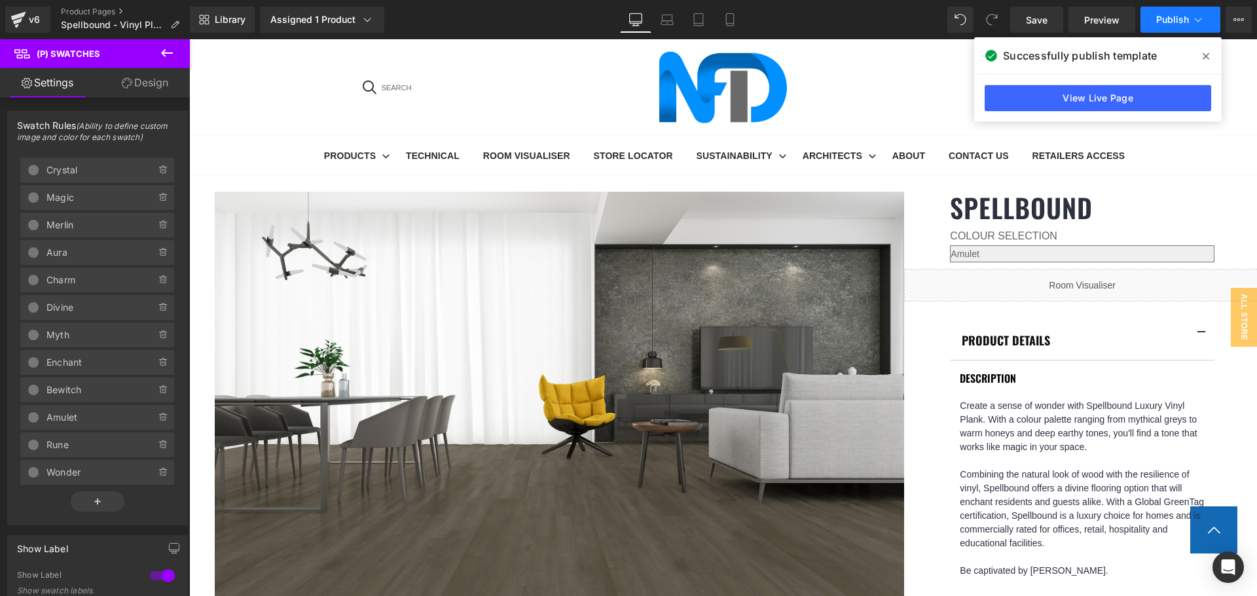
click at [1177, 17] on span "Publish" at bounding box center [1172, 19] width 33 height 10
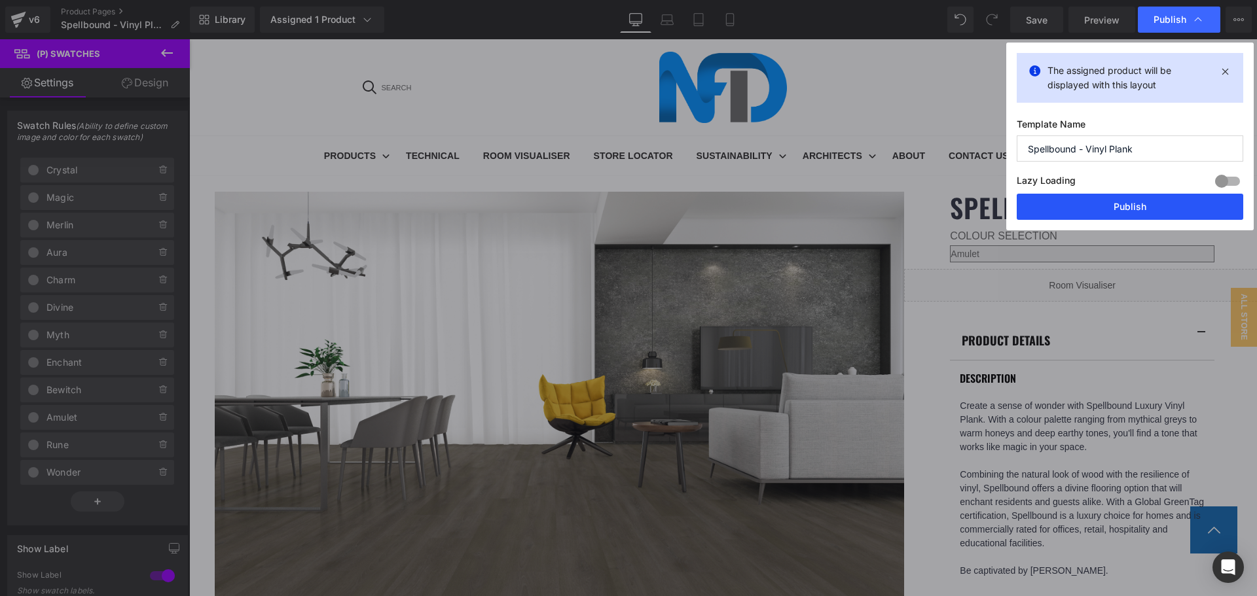
click at [1133, 208] on button "Publish" at bounding box center [1130, 207] width 227 height 26
